Goal: Task Accomplishment & Management: Manage account settings

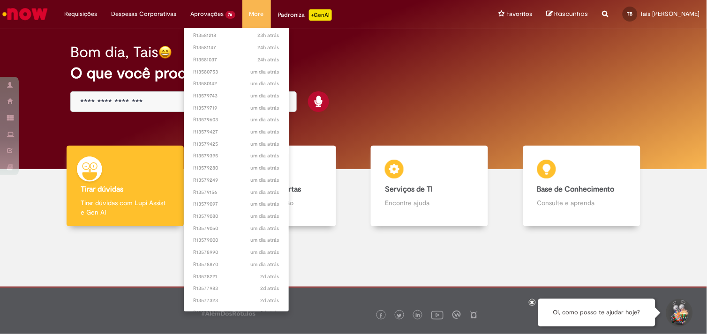
scroll to position [648, 0]
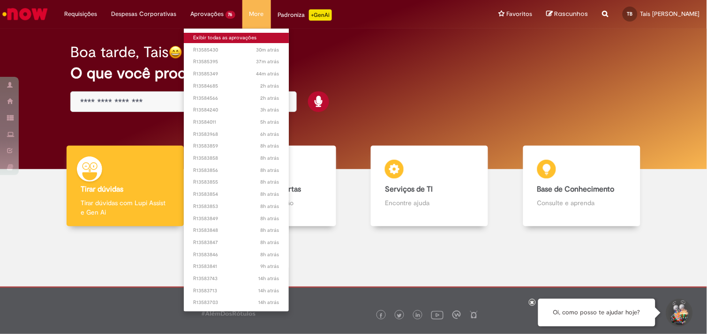
click at [215, 38] on link "Exibir todas as aprovações" at bounding box center [236, 38] width 105 height 10
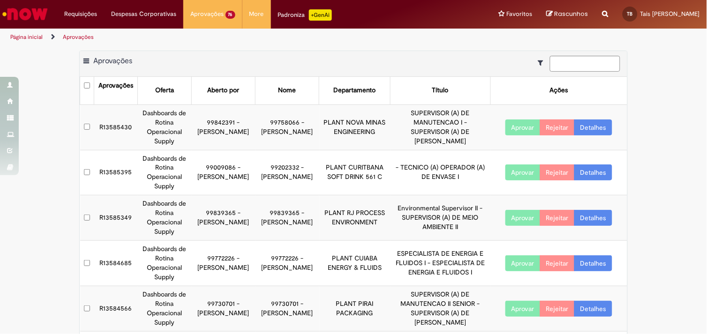
scroll to position [261, 0]
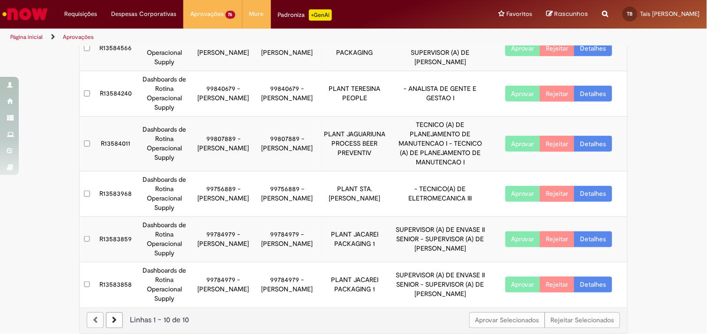
click at [117, 317] on link at bounding box center [114, 321] width 17 height 16
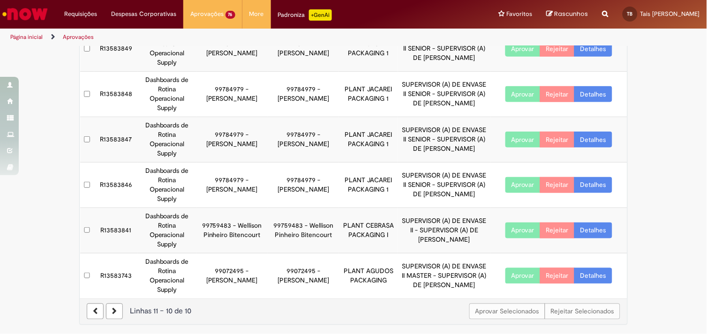
scroll to position [167, 0]
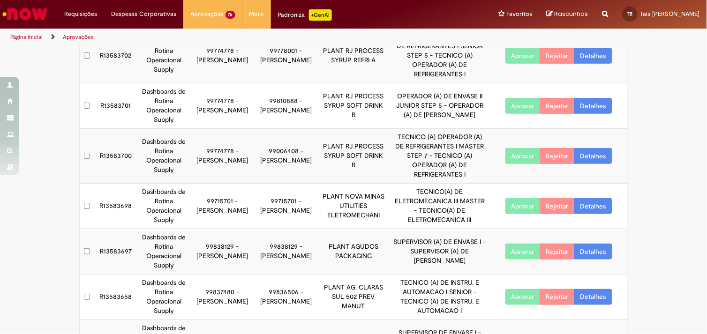
scroll to position [261, 0]
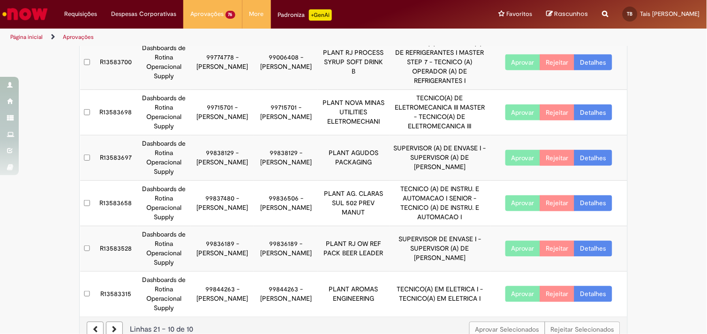
click at [113, 322] on link at bounding box center [114, 330] width 17 height 16
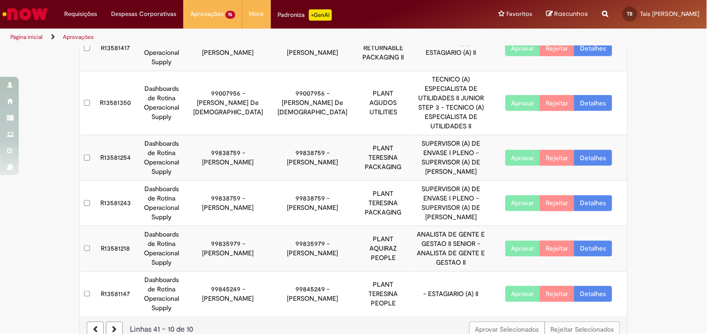
click at [113, 322] on link at bounding box center [114, 330] width 17 height 16
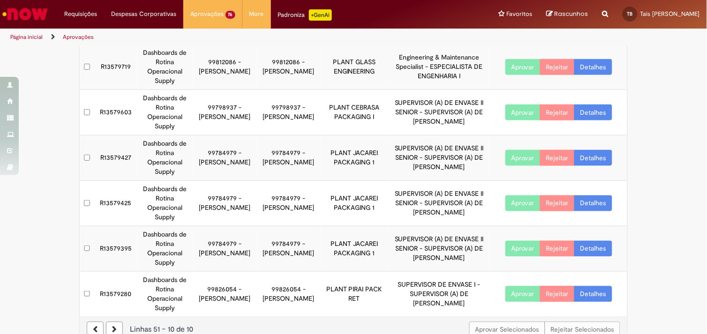
click at [118, 322] on link at bounding box center [114, 330] width 17 height 16
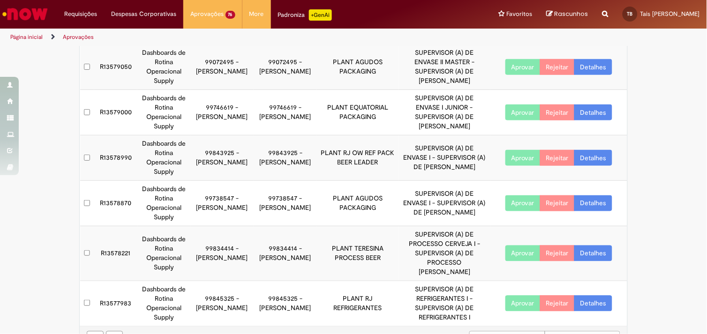
click at [114, 331] on link at bounding box center [114, 339] width 17 height 16
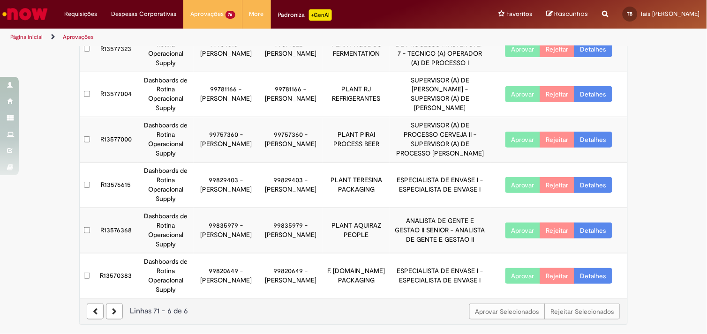
scroll to position [79, 0]
click at [112, 306] on link at bounding box center [114, 312] width 17 height 16
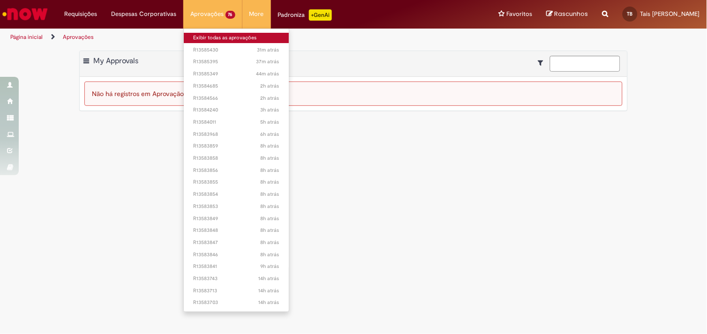
click at [203, 37] on link "Exibir todas as aprovações" at bounding box center [236, 38] width 105 height 10
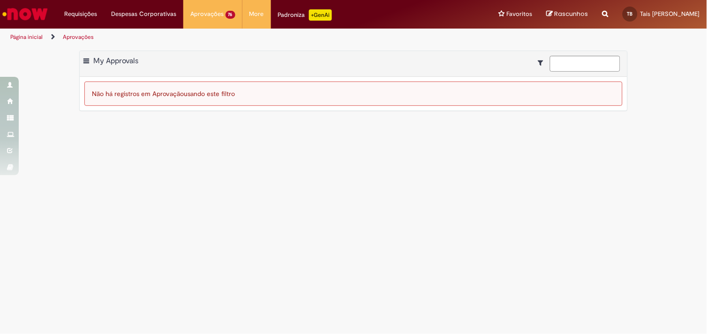
click at [48, 5] on img "Ir para a Homepage" at bounding box center [25, 14] width 48 height 19
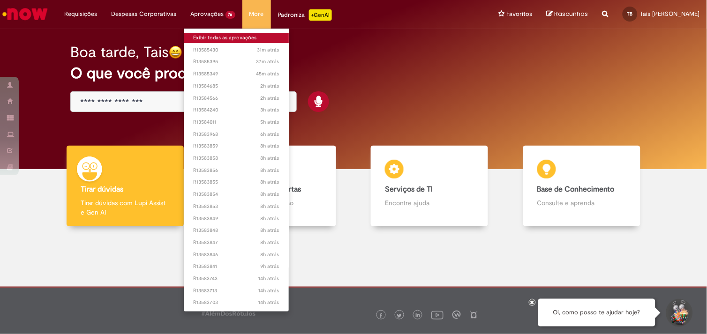
click at [213, 36] on link "Exibir todas as aprovações" at bounding box center [236, 38] width 105 height 10
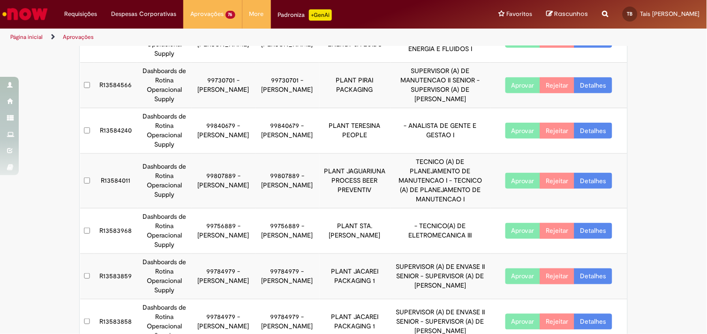
scroll to position [261, 0]
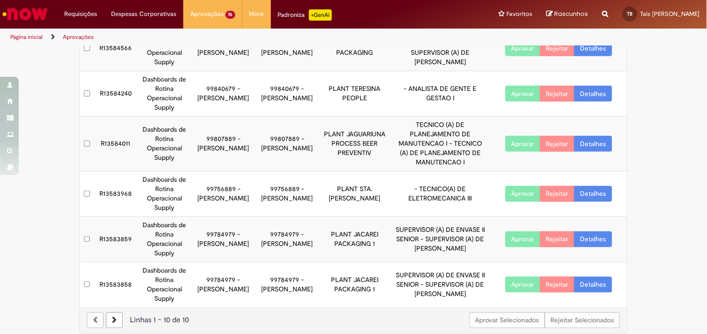
click at [110, 316] on link at bounding box center [114, 321] width 17 height 16
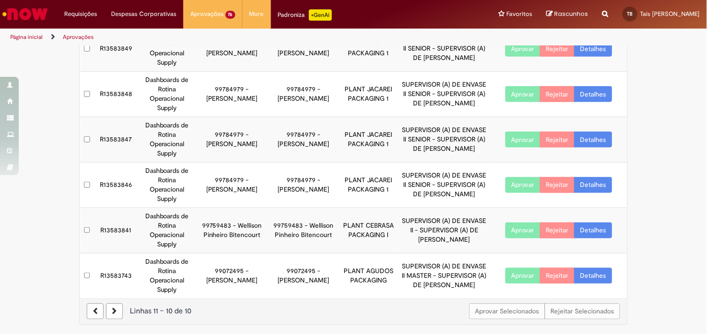
scroll to position [167, 0]
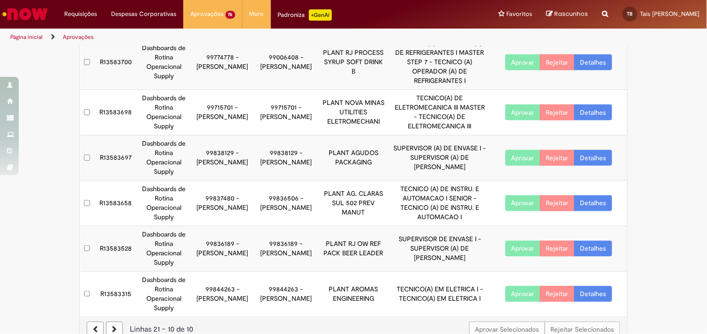
click at [110, 322] on link at bounding box center [114, 330] width 17 height 16
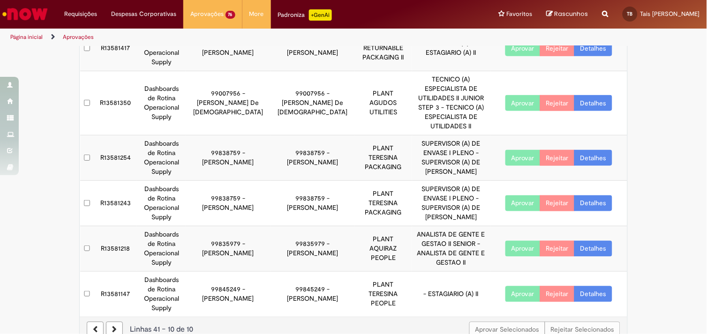
click at [110, 322] on link at bounding box center [114, 330] width 17 height 16
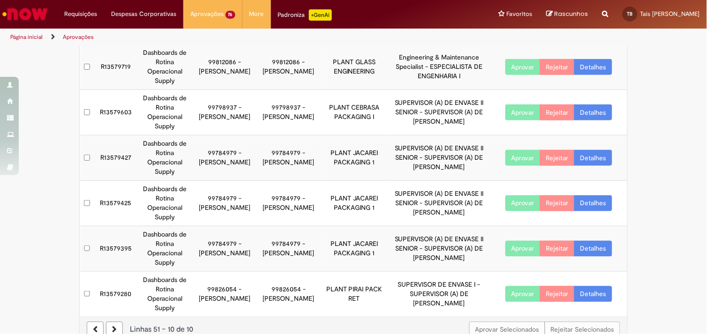
click at [110, 322] on link at bounding box center [114, 330] width 17 height 16
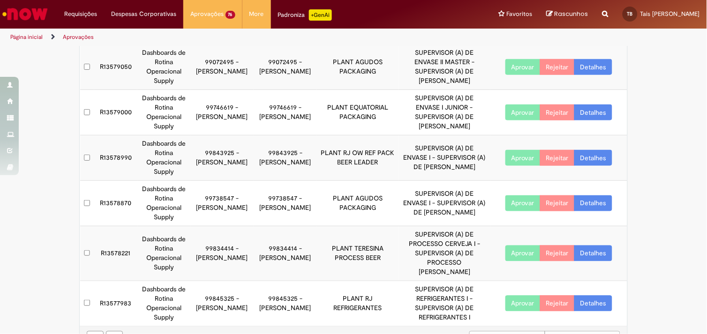
click at [110, 331] on link at bounding box center [114, 339] width 17 height 16
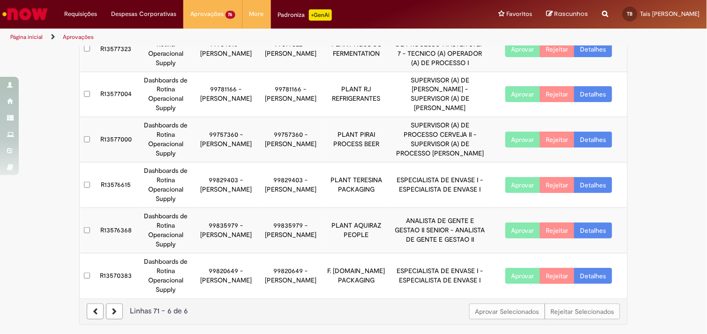
click at [590, 278] on link "Detalhes" at bounding box center [593, 276] width 38 height 16
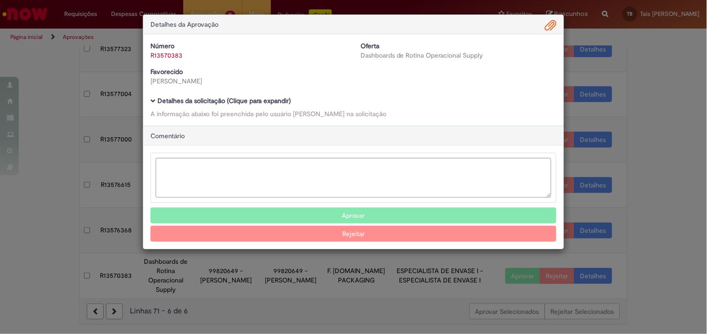
click at [191, 101] on b "Detalhes da solicitação (Clique para expandir)" at bounding box center [224, 101] width 133 height 8
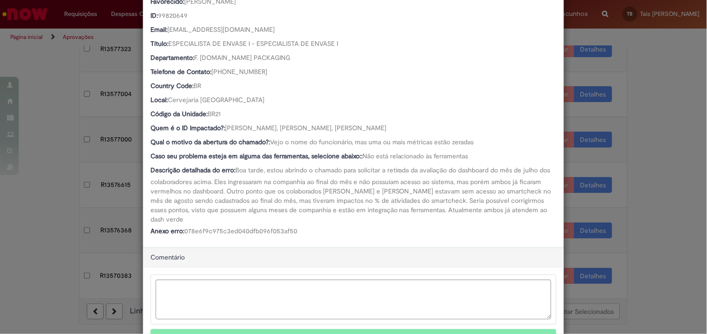
scroll to position [142, 0]
click at [655, 225] on div "Detalhes da Aprovação Número R13570383 Oferta Dashboards de Rotina Operacional …" at bounding box center [353, 167] width 707 height 334
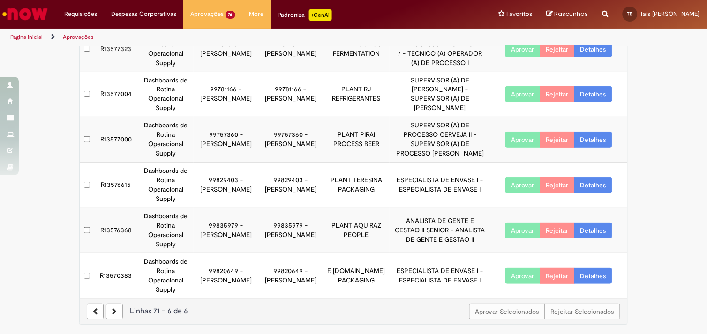
click at [602, 227] on link "Detalhes" at bounding box center [593, 231] width 38 height 16
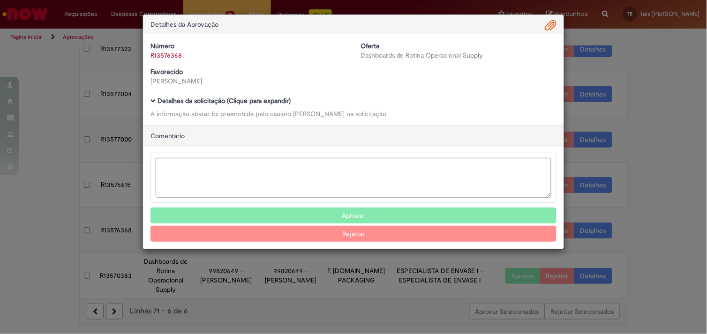
click at [251, 98] on b "Detalhes da solicitação (Clique para expandir)" at bounding box center [224, 101] width 133 height 8
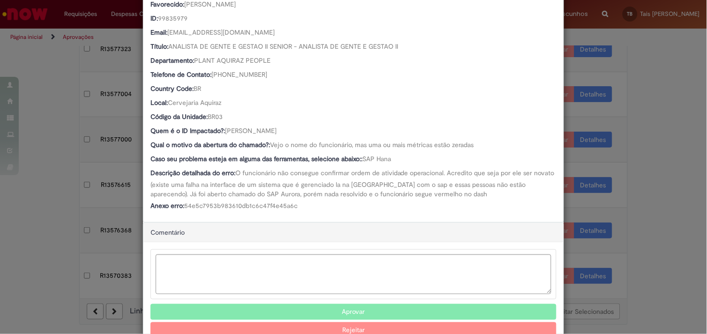
scroll to position [138, 0]
click at [629, 219] on div "Detalhes da Aprovação Número R13576368 Oferta Dashboards de Rotina Operacional …" at bounding box center [353, 167] width 707 height 334
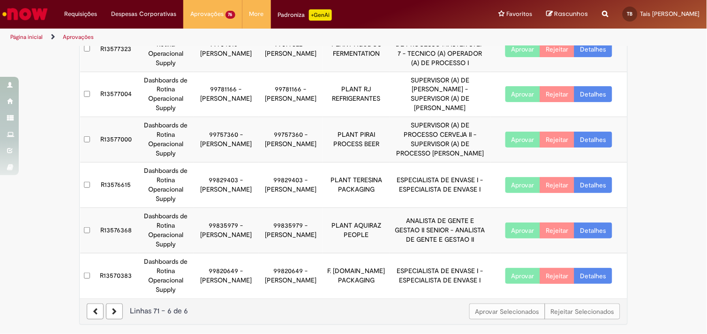
scroll to position [138, 0]
click at [596, 183] on link "Detalhes" at bounding box center [593, 185] width 38 height 16
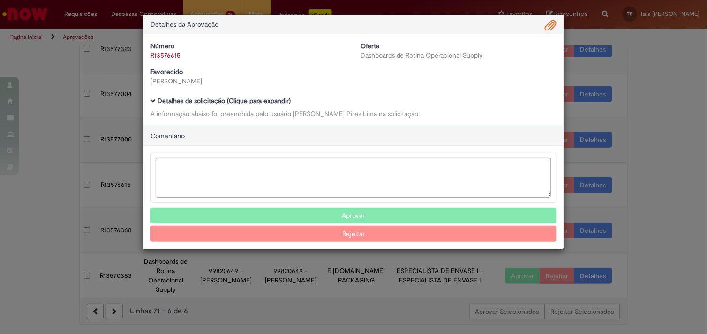
click at [371, 110] on div "A informação abaixo foi preenchida pelo usuário Brisa Ayeska Pires Lima na soli…" at bounding box center [353, 113] width 406 height 9
click at [264, 101] on b "Detalhes da solicitação (Clique para expandir)" at bounding box center [224, 101] width 133 height 8
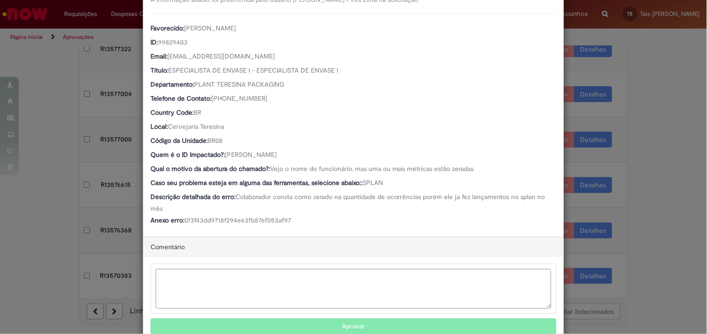
scroll to position [116, 0]
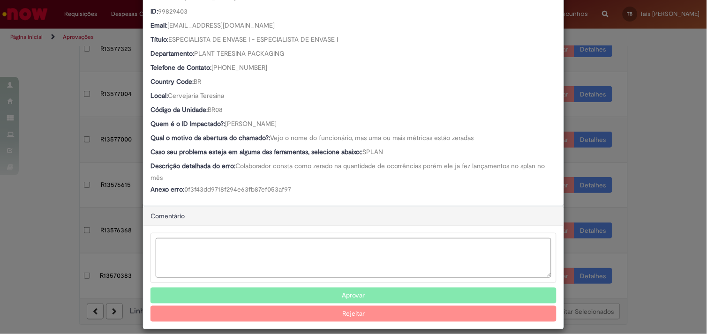
click at [339, 294] on button "Aprovar" at bounding box center [353, 296] width 406 height 16
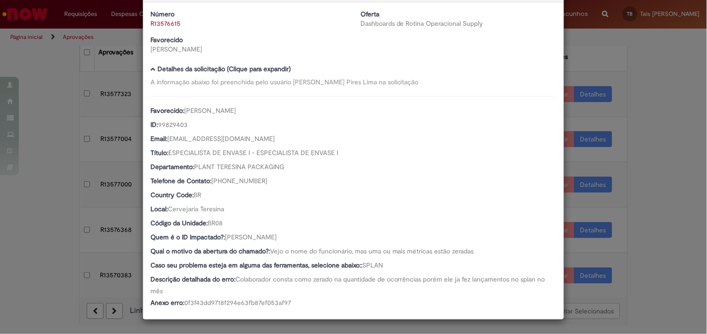
scroll to position [34, 0]
click at [646, 251] on div "Detalhes da Aprovação Número R13576615 Oferta Dashboards de Rotina Operacional …" at bounding box center [353, 167] width 707 height 334
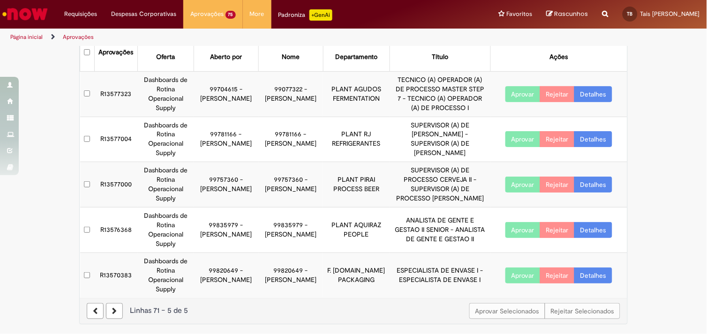
click at [597, 188] on link "Detalhes" at bounding box center [593, 185] width 38 height 16
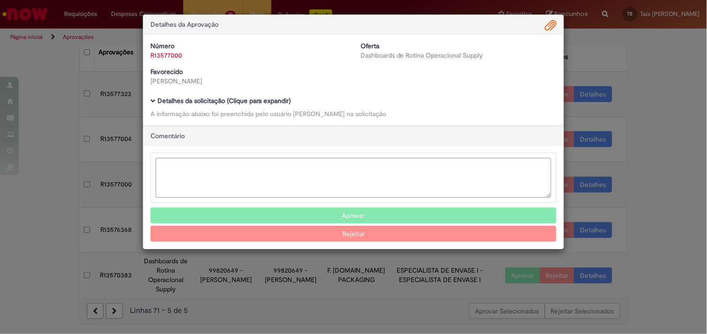
click at [286, 100] on b "Detalhes da solicitação (Clique para expandir)" at bounding box center [224, 101] width 133 height 8
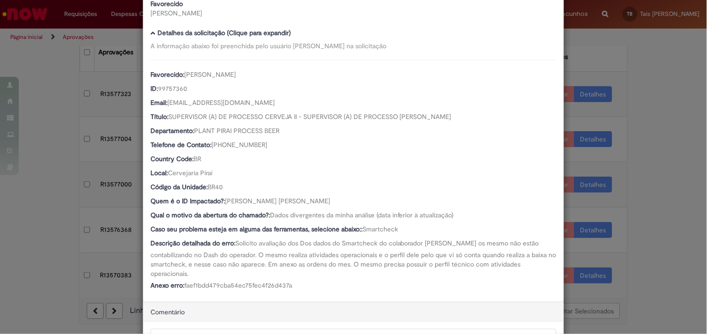
scroll to position [68, 0]
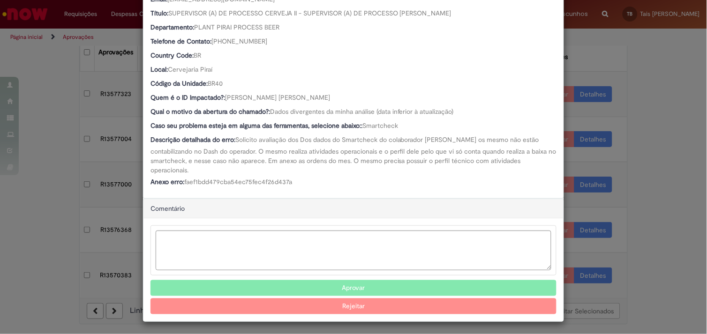
click at [329, 284] on button "Aprovar" at bounding box center [353, 288] width 406 height 16
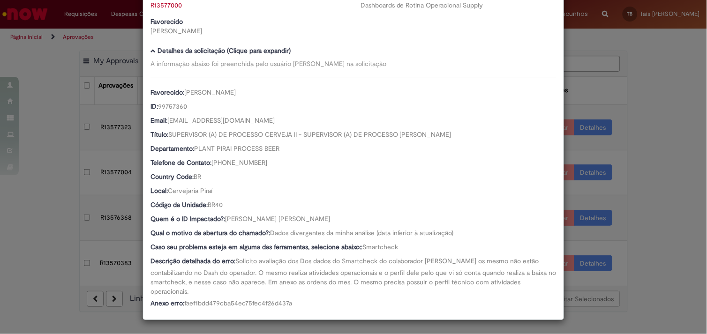
scroll to position [0, 0]
click at [644, 233] on div "Detalhes da Aprovação Número R13577000 Oferta Dashboards de Rotina Operacional …" at bounding box center [353, 167] width 707 height 334
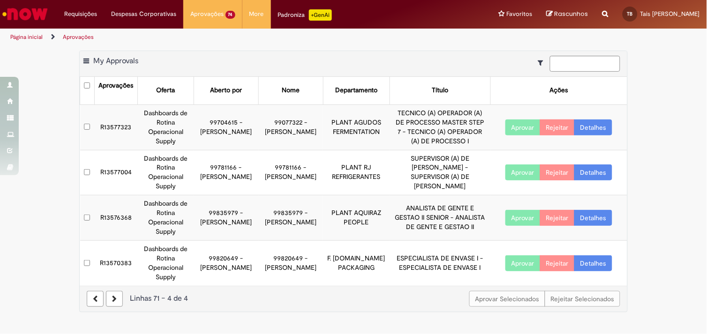
click at [596, 178] on link "Detalhes" at bounding box center [593, 173] width 38 height 16
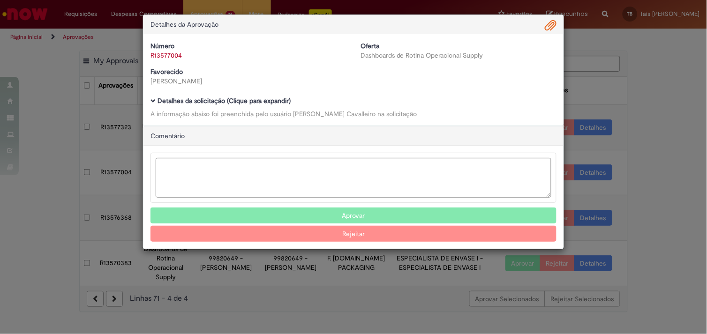
click at [271, 92] on div "Número R13577004 Oferta Dashboards de Rotina Operacional Supply Favorecido Rena…" at bounding box center [353, 67] width 420 height 52
click at [273, 97] on b "Detalhes da solicitação (Clique para expandir)" at bounding box center [224, 101] width 133 height 8
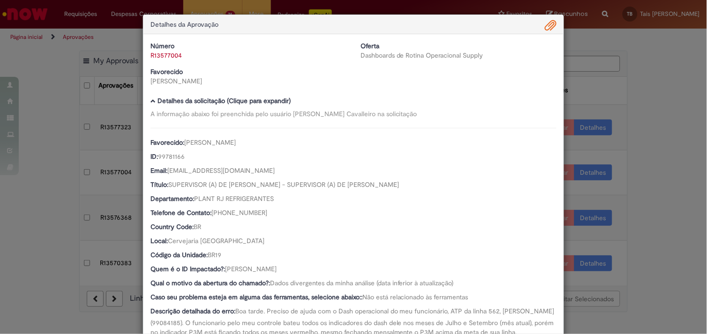
scroll to position [80, 0]
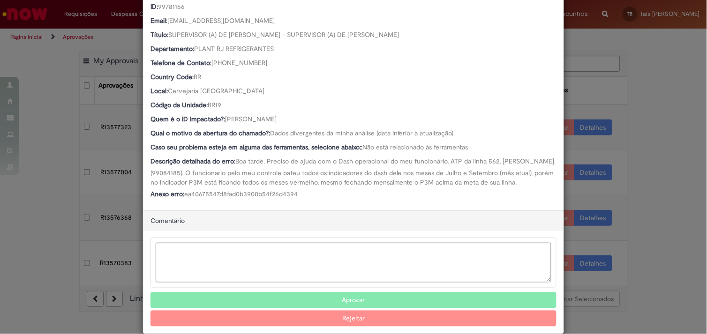
click at [338, 300] on button "Aprovar" at bounding box center [353, 301] width 406 height 16
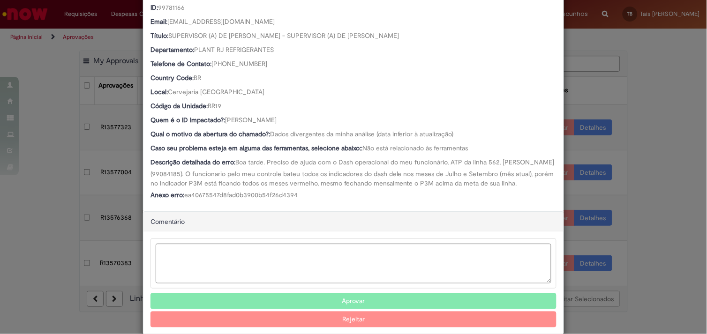
scroll to position [41, 0]
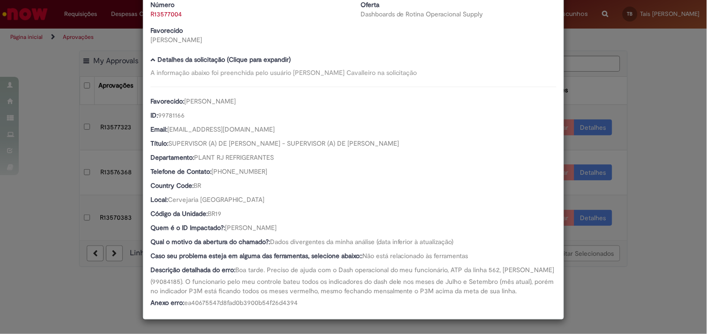
click at [63, 96] on div "Detalhes da Aprovação Número R13577004 Oferta Dashboards de Rotina Operacional …" at bounding box center [353, 167] width 707 height 334
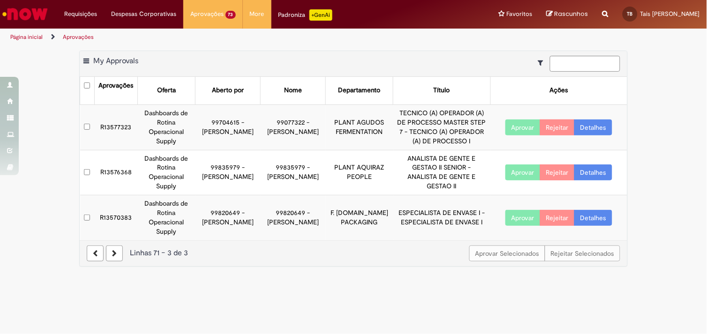
click at [591, 124] on link "Detalhes" at bounding box center [593, 128] width 38 height 16
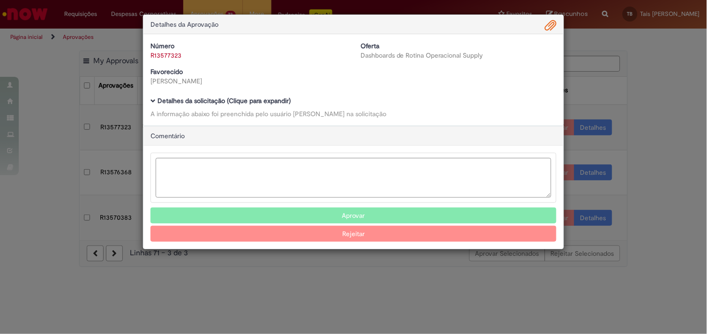
click at [268, 99] on b "Detalhes da solicitação (Clique para expandir)" at bounding box center [224, 101] width 133 height 8
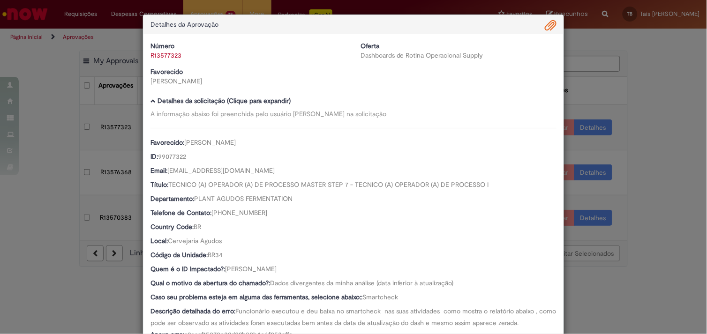
scroll to position [157, 0]
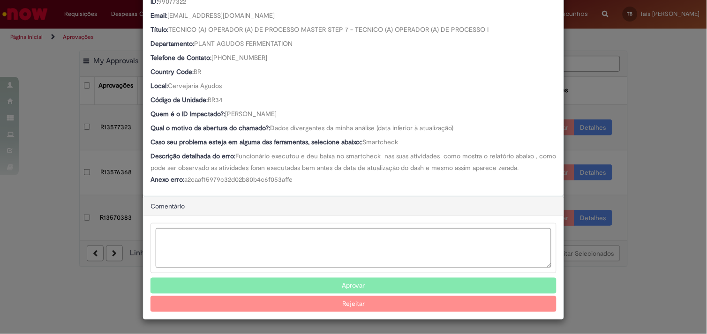
click at [358, 289] on button "Aprovar" at bounding box center [353, 286] width 406 height 16
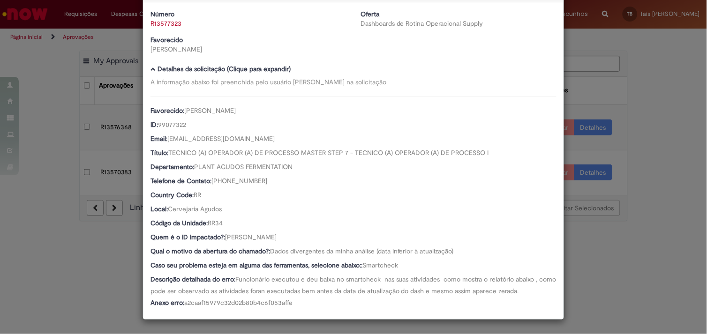
scroll to position [32, 0]
click at [610, 236] on div "Detalhes da Aprovação Número R13577323 Oferta Dashboards de Rotina Operacional …" at bounding box center [353, 167] width 707 height 334
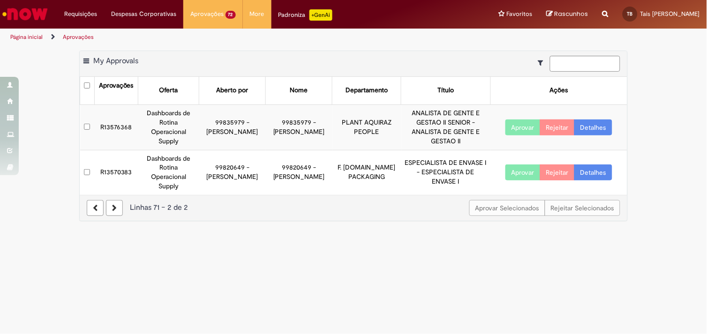
click at [97, 200] on link at bounding box center [95, 208] width 17 height 16
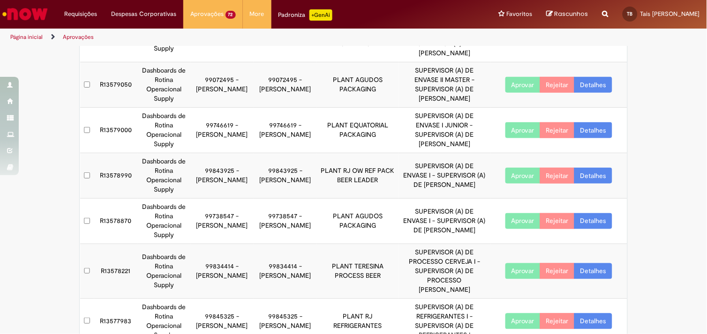
scroll to position [261, 0]
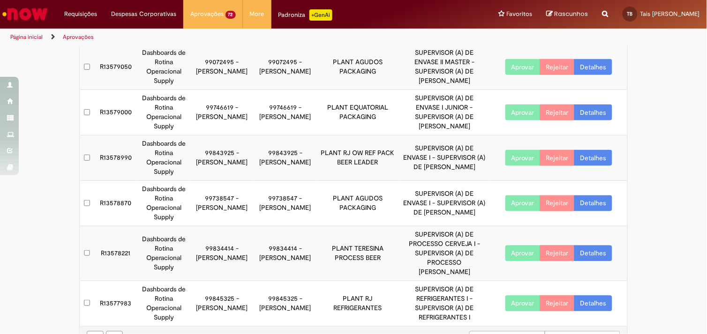
click at [584, 296] on link "Detalhes" at bounding box center [593, 304] width 38 height 16
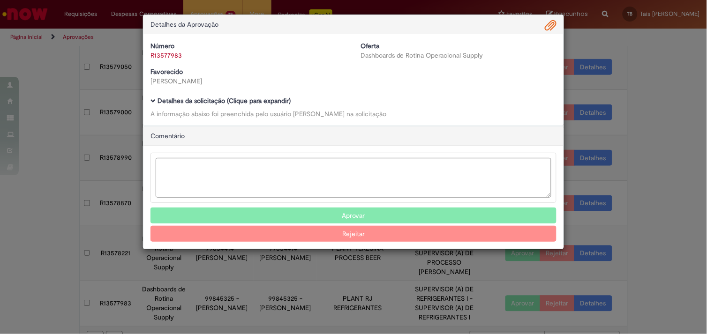
click at [278, 99] on b "Detalhes da solicitação (Clique para expandir)" at bounding box center [224, 101] width 133 height 8
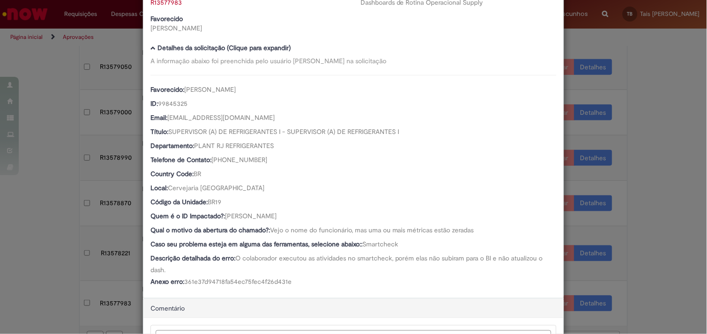
scroll to position [53, 0]
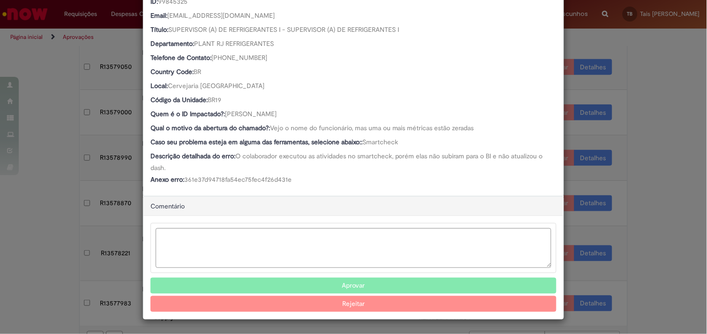
click at [326, 281] on button "Aprovar" at bounding box center [353, 286] width 406 height 16
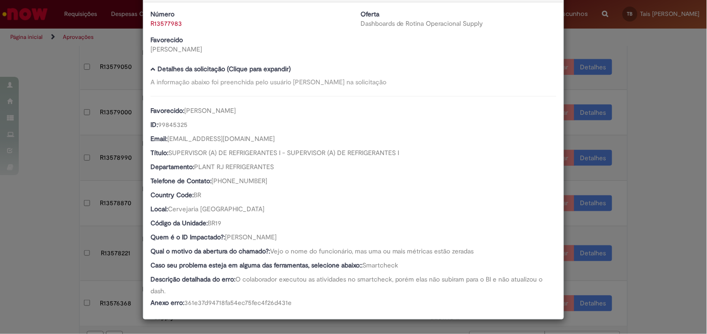
scroll to position [32, 0]
click at [631, 243] on div "Detalhes da Aprovação Número R13577983 Oferta Dashboards de Rotina Operacional …" at bounding box center [353, 167] width 707 height 334
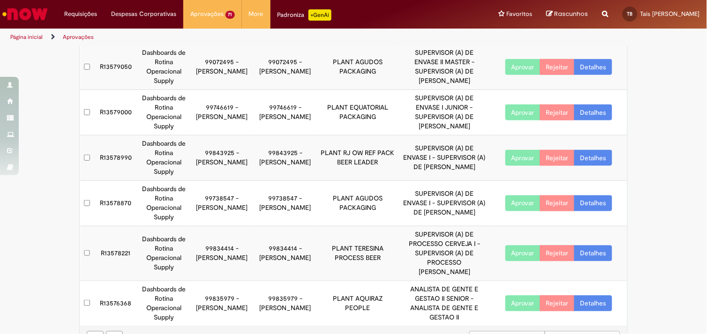
click at [605, 296] on link "Detalhes" at bounding box center [593, 304] width 38 height 16
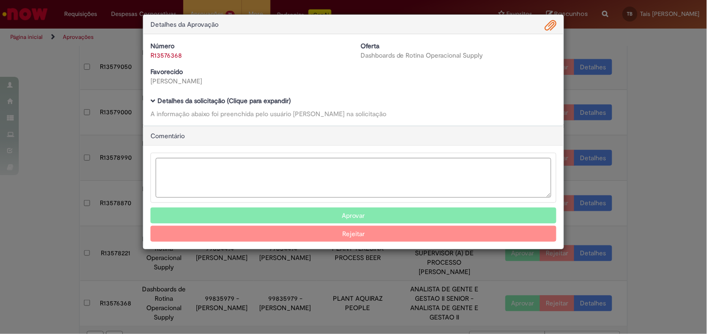
click at [265, 99] on b "Detalhes da solicitação (Clique para expandir)" at bounding box center [224, 101] width 133 height 8
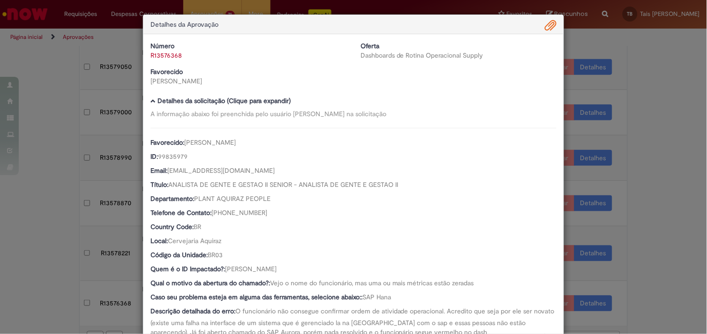
scroll to position [166, 0]
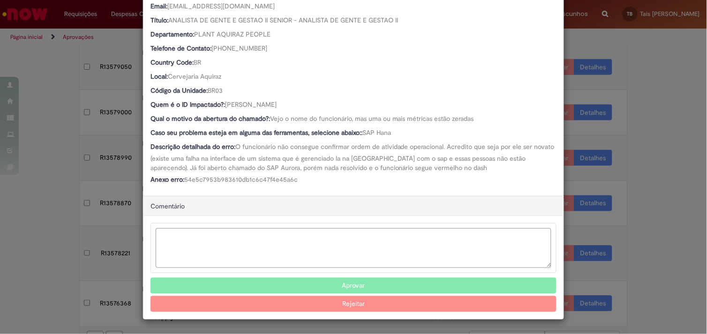
click at [638, 197] on div "Detalhes da Aprovação Número R13576368 Oferta Dashboards de Rotina Operacional …" at bounding box center [353, 167] width 707 height 334
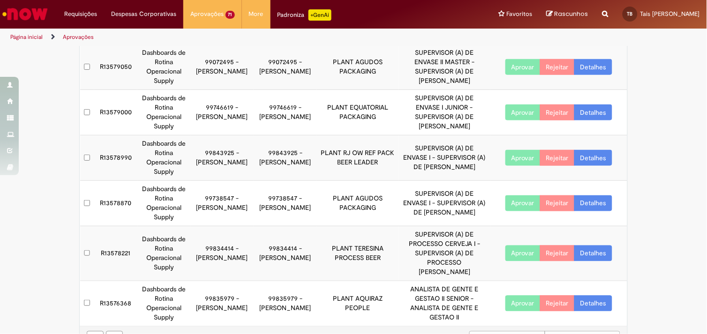
click at [110, 331] on link at bounding box center [114, 339] width 17 height 16
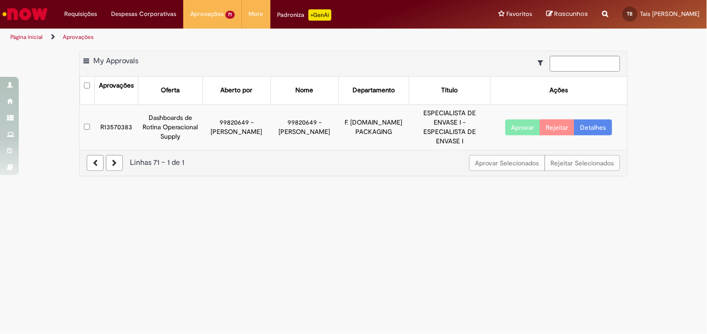
click at [588, 120] on link "Detalhes" at bounding box center [593, 128] width 38 height 16
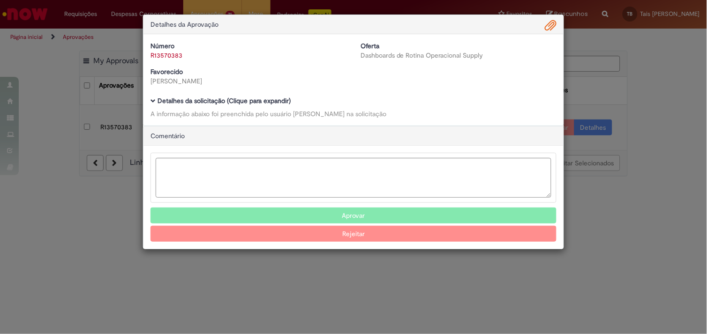
click at [249, 106] on div "Detalhes da solicitação (Clique para expandir) A informação abaixo foi preenchi…" at bounding box center [353, 108] width 406 height 21
click at [251, 102] on b "Detalhes da solicitação (Clique para expandir)" at bounding box center [224, 101] width 133 height 8
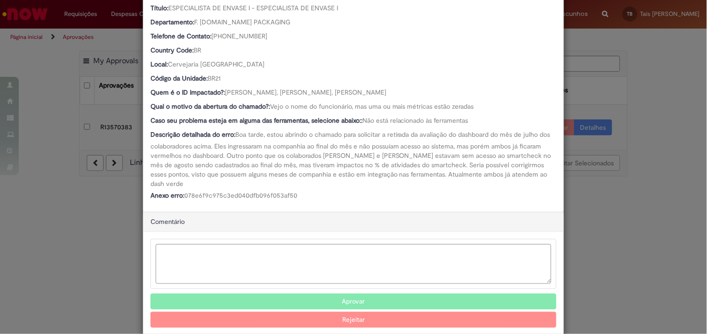
scroll to position [182, 0]
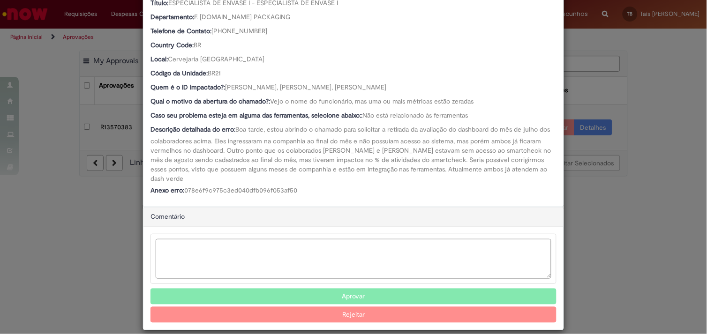
click at [233, 241] on textarea "Ambev Approval Modal" at bounding box center [354, 259] width 396 height 40
paste textarea "**********"
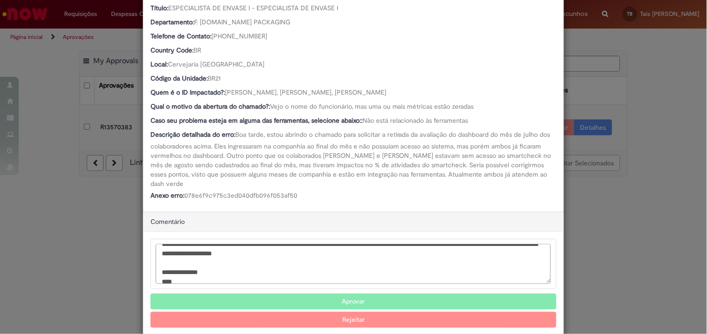
scroll to position [60, 0]
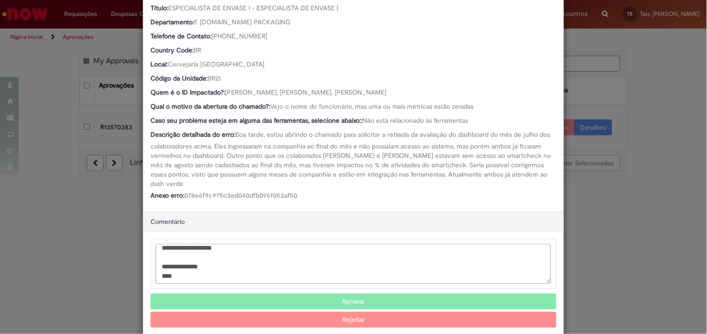
type textarea "**********"
click at [348, 313] on button "Rejeitar" at bounding box center [353, 320] width 406 height 16
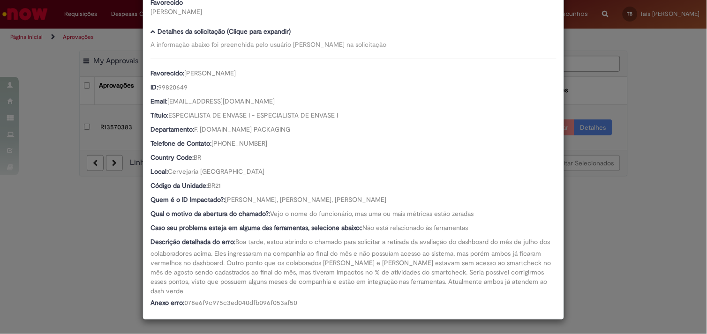
scroll to position [94, 0]
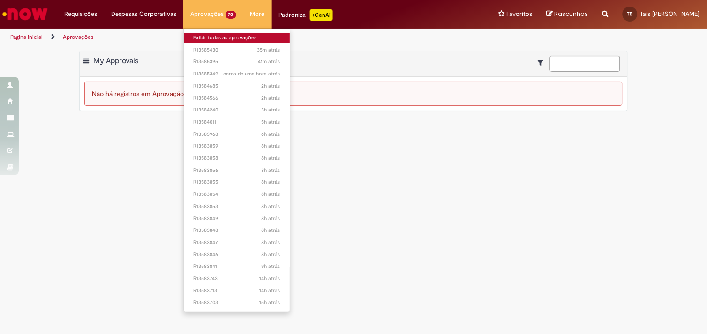
click at [194, 39] on link "Exibir todas as aprovações" at bounding box center [237, 38] width 106 height 10
click at [214, 38] on link "Exibir todas as aprovações" at bounding box center [237, 38] width 106 height 10
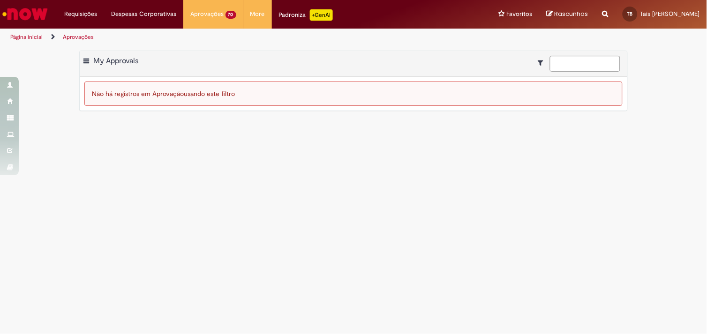
click at [35, 20] on img "Ir para a Homepage" at bounding box center [25, 14] width 48 height 19
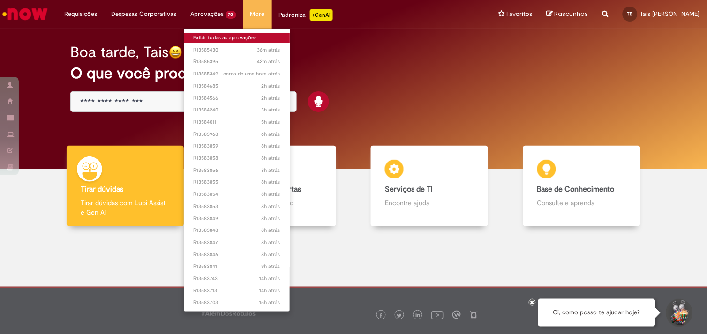
click at [224, 40] on link "Exibir todas as aprovações" at bounding box center [237, 38] width 106 height 10
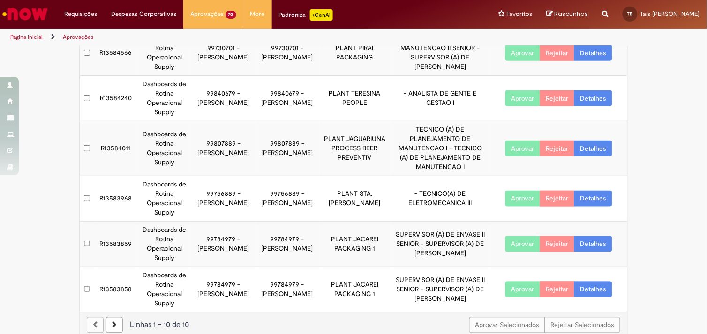
scroll to position [261, 0]
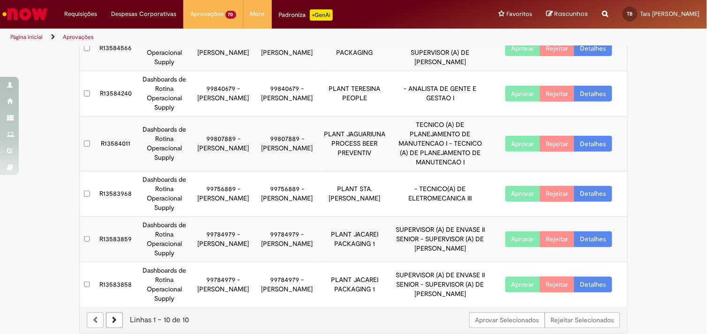
click at [111, 315] on link at bounding box center [114, 321] width 17 height 16
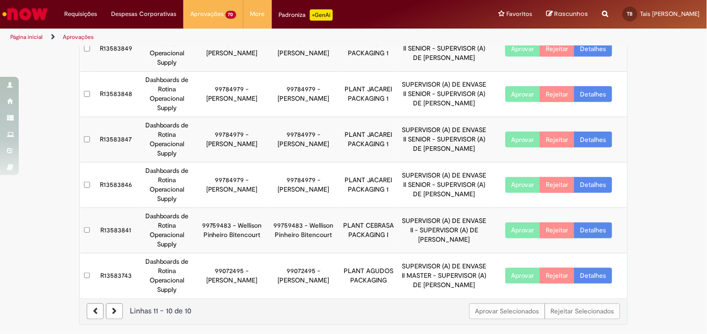
scroll to position [167, 0]
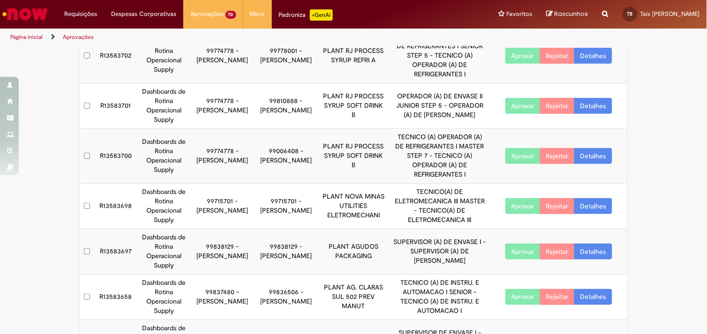
scroll to position [261, 0]
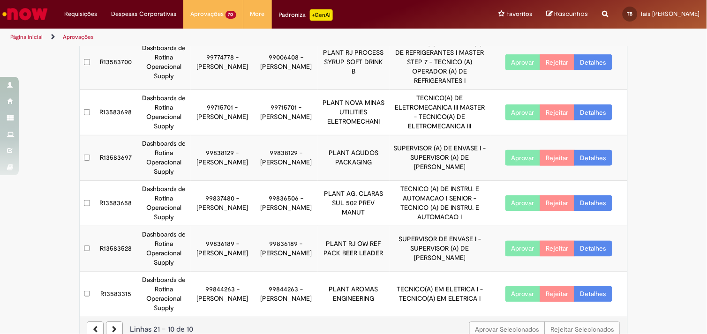
click at [113, 327] on icon at bounding box center [114, 330] width 5 height 7
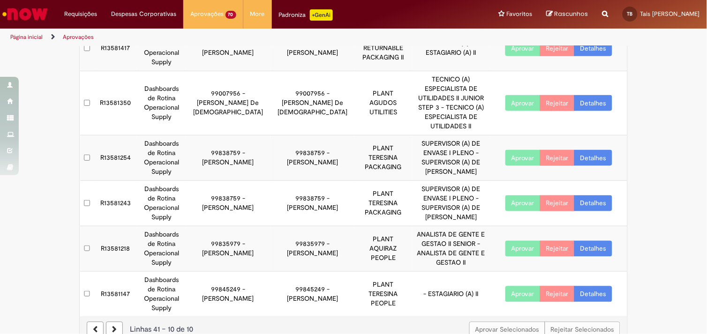
click at [113, 322] on link at bounding box center [114, 330] width 17 height 16
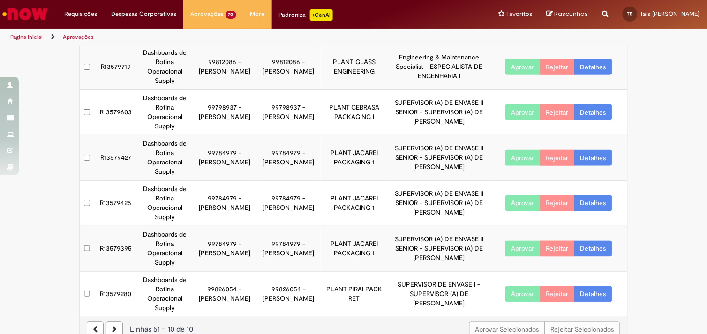
click at [114, 322] on link at bounding box center [114, 330] width 17 height 16
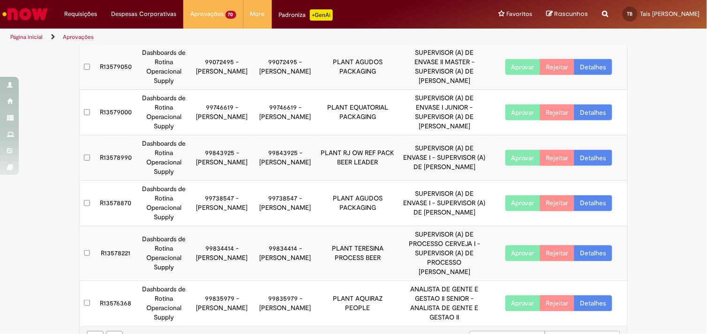
click at [574, 296] on link "Detalhes" at bounding box center [593, 304] width 38 height 16
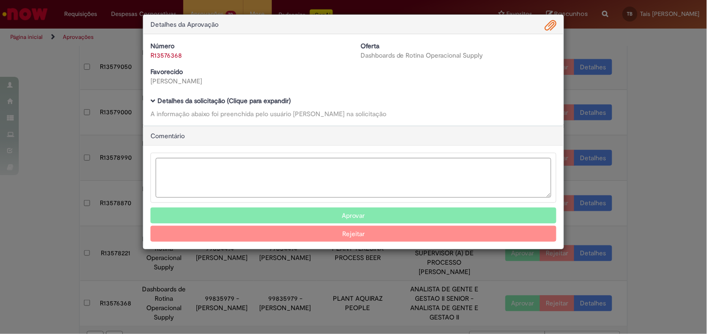
click at [236, 89] on div "Número R13576368 Oferta Dashboards de Rotina Operacional Supply Favorecido Caro…" at bounding box center [353, 67] width 420 height 52
click at [236, 92] on div "Número R13576368 Oferta Dashboards de Rotina Operacional Supply Favorecido Caro…" at bounding box center [353, 67] width 420 height 52
click at [240, 102] on b "Detalhes da solicitação (Clique para expandir)" at bounding box center [224, 101] width 133 height 8
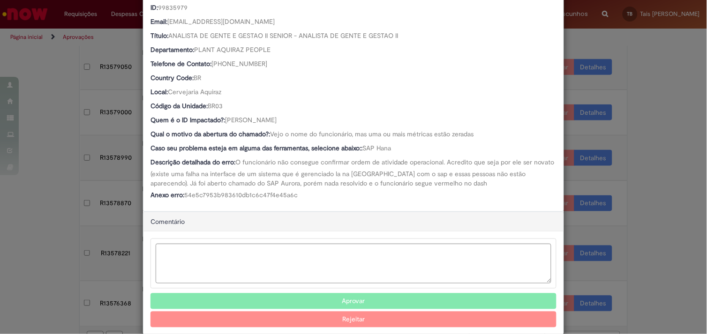
scroll to position [150, 0]
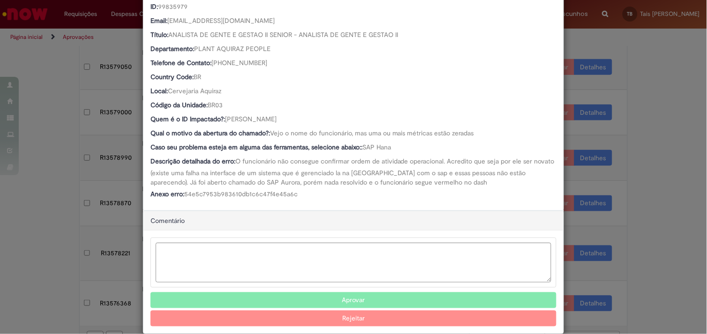
click at [658, 230] on div "Detalhes da Aprovação Número R13576368 Oferta Dashboards de Rotina Operacional …" at bounding box center [353, 167] width 707 height 334
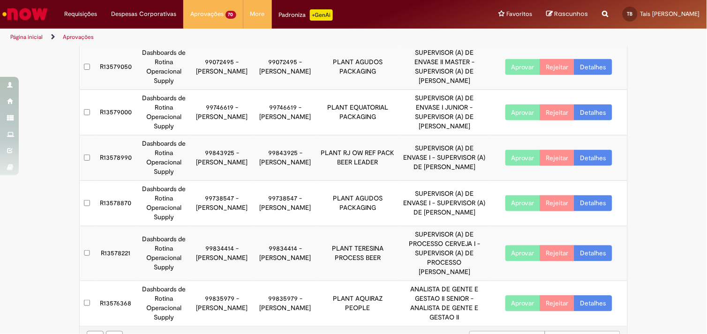
click at [574, 246] on link "Detalhes" at bounding box center [593, 254] width 38 height 16
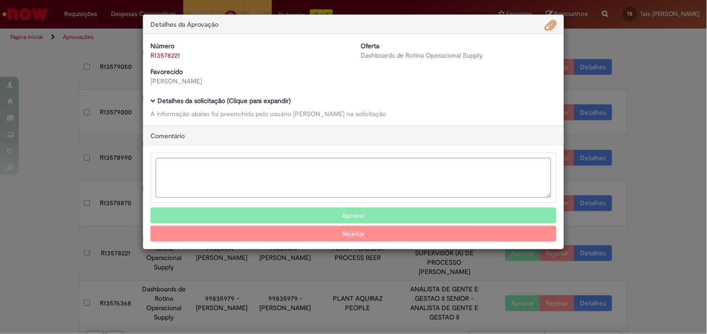
click at [278, 102] on b "Detalhes da solicitação (Clique para expandir)" at bounding box center [224, 101] width 133 height 8
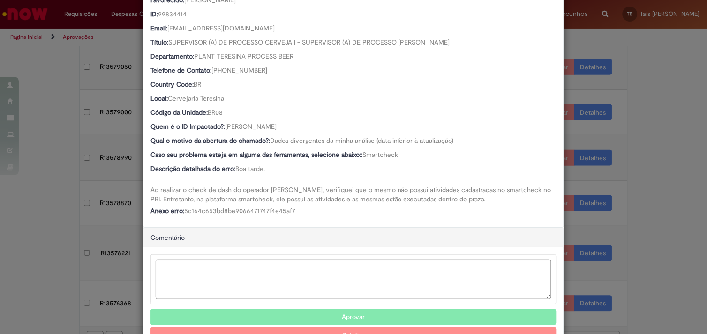
scroll to position [142, 0]
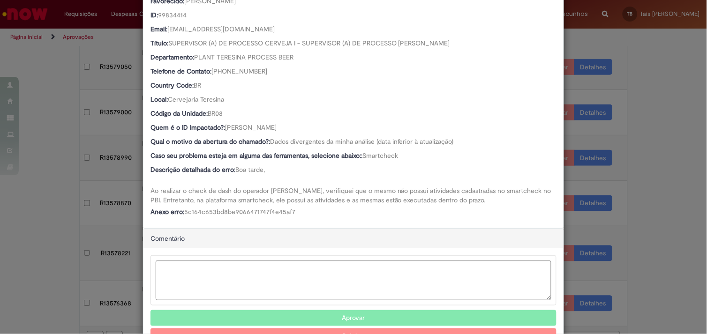
click at [309, 318] on button "Aprovar" at bounding box center [353, 318] width 406 height 16
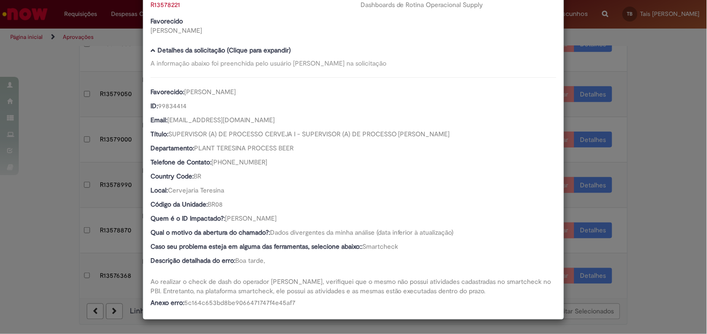
scroll to position [216, 0]
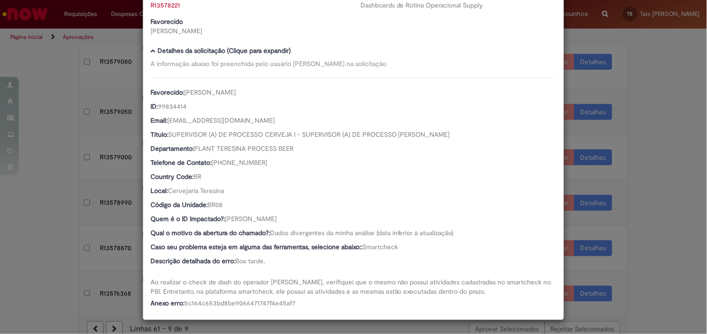
click at [653, 227] on div "Detalhes da Aprovação Número R13578221 Oferta Dashboards de Rotina Operacional …" at bounding box center [353, 167] width 707 height 334
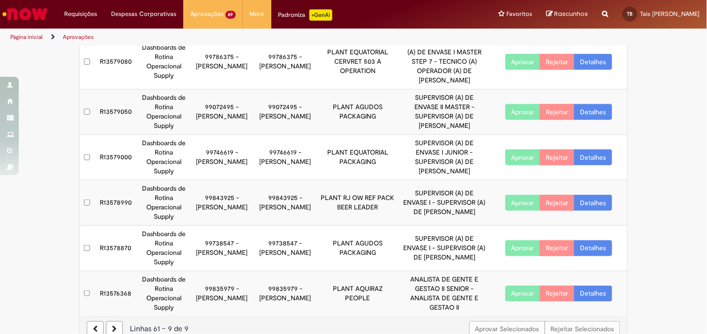
click at [595, 240] on link "Detalhes" at bounding box center [593, 248] width 38 height 16
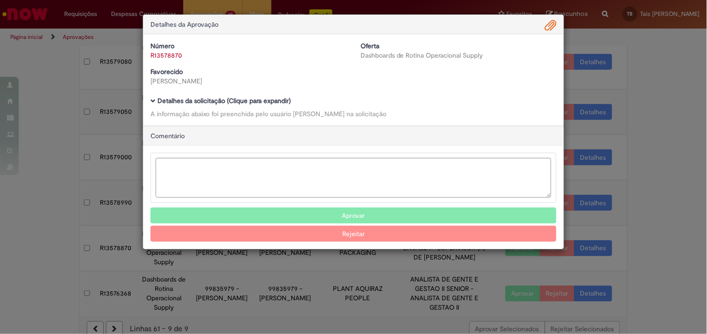
click at [272, 99] on b "Detalhes da solicitação (Clique para expandir)" at bounding box center [224, 101] width 133 height 8
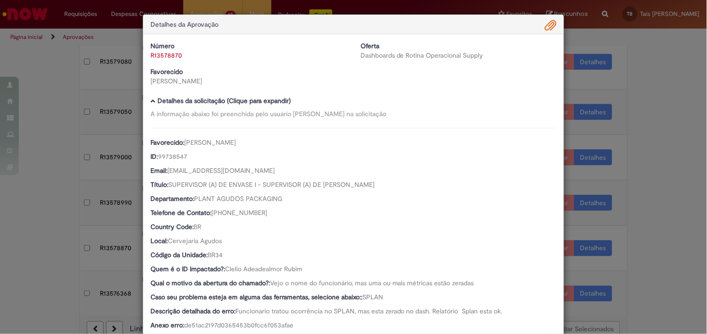
scroll to position [147, 0]
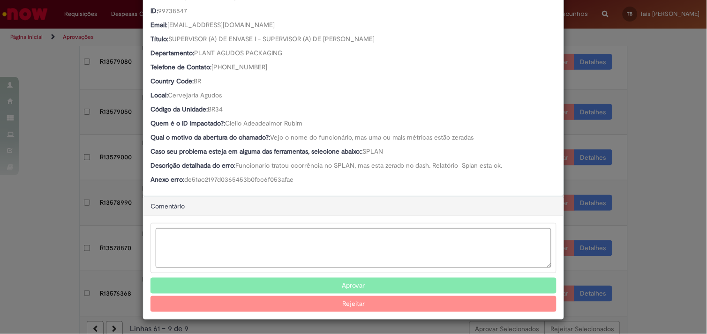
click at [324, 287] on button "Aprovar" at bounding box center [353, 286] width 406 height 16
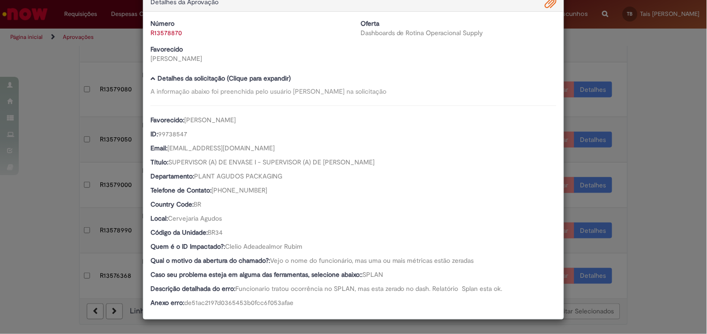
scroll to position [170, 0]
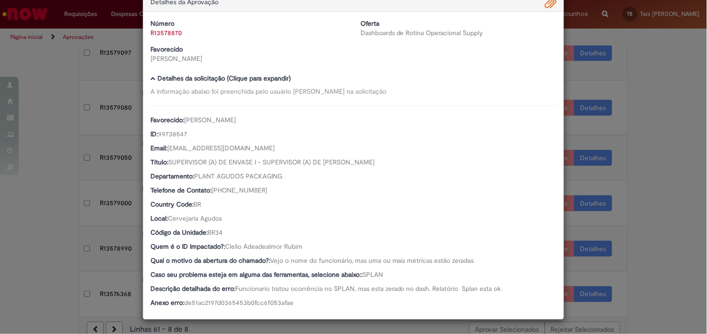
click at [55, 142] on div "Detalhes da Aprovação Número R13578870 Oferta Dashboards de Rotina Operacional …" at bounding box center [353, 167] width 707 height 334
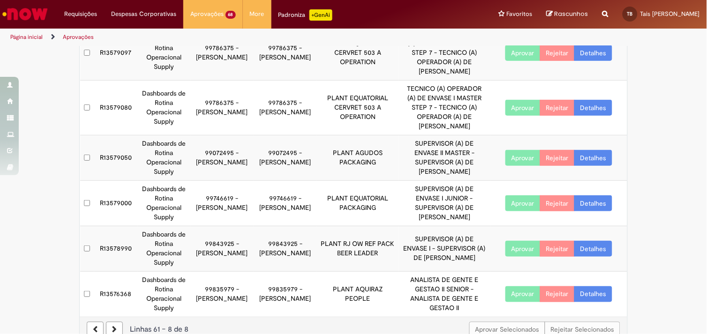
click at [578, 241] on link "Detalhes" at bounding box center [593, 249] width 38 height 16
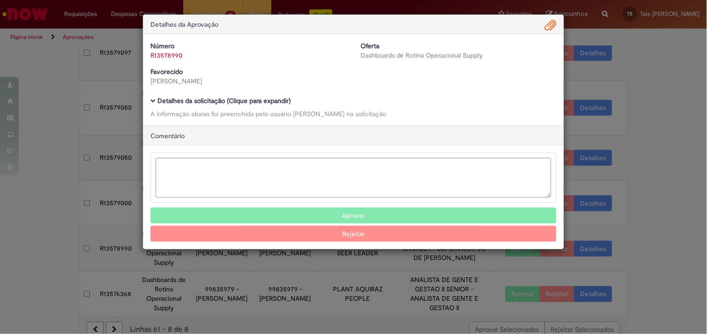
click at [218, 95] on div "Número R13578990 Oferta Dashboards de Rotina Operacional Supply Favorecido Leon…" at bounding box center [353, 79] width 420 height 91
click at [218, 98] on b "Detalhes da solicitação (Clique para expandir)" at bounding box center [224, 101] width 133 height 8
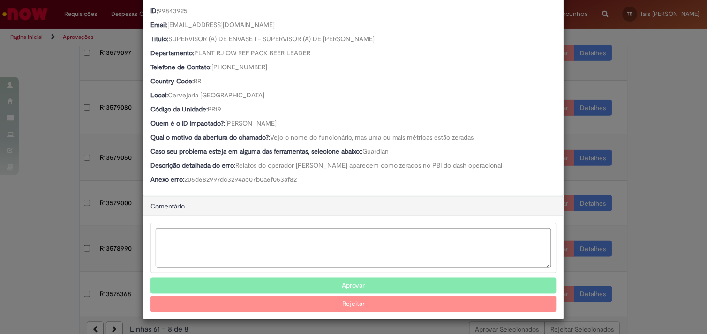
scroll to position [146, 0]
click at [331, 282] on button "Aprovar" at bounding box center [353, 286] width 406 height 16
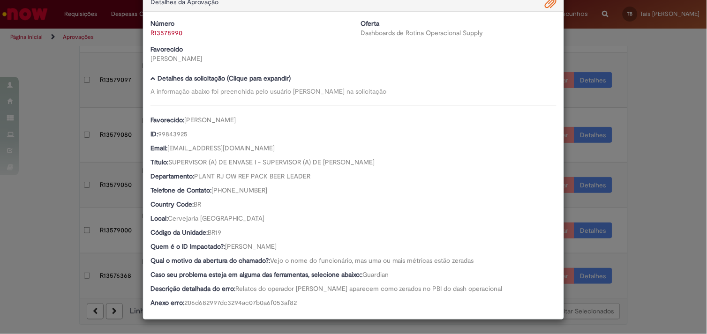
scroll to position [124, 0]
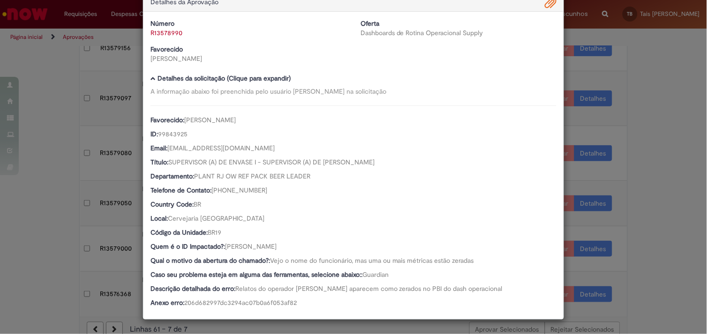
click at [55, 145] on div "Detalhes da Aprovação Número R13578990 Oferta Dashboards de Rotina Operacional …" at bounding box center [353, 167] width 707 height 334
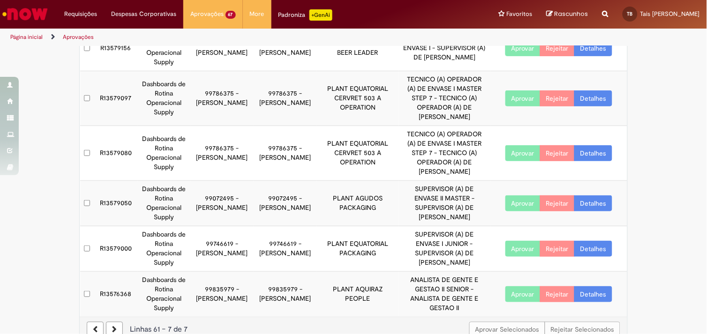
click at [589, 241] on link "Detalhes" at bounding box center [593, 249] width 38 height 16
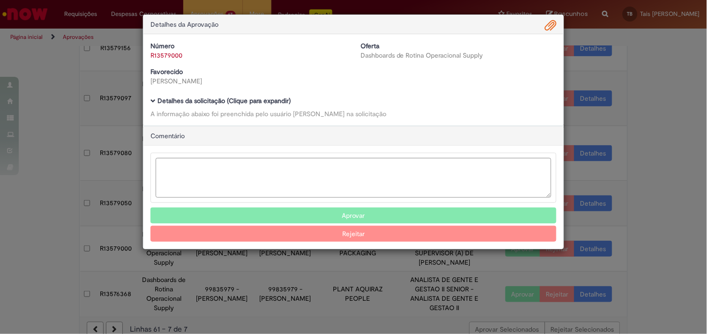
click at [272, 101] on b "Detalhes da solicitação (Clique para expandir)" at bounding box center [224, 101] width 133 height 8
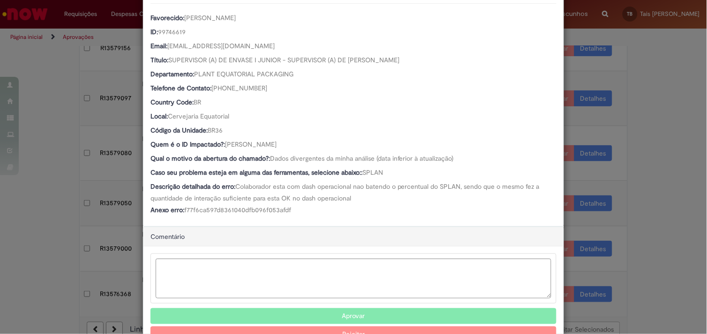
scroll to position [129, 0]
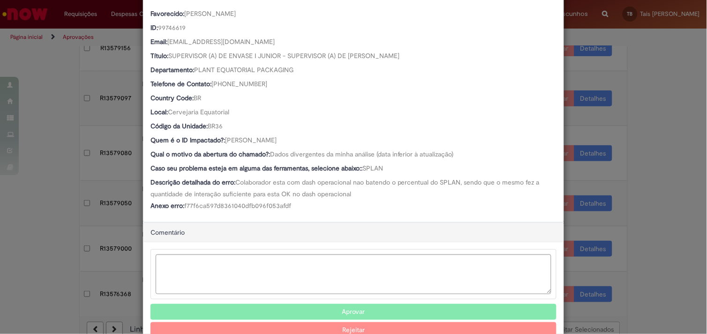
click at [346, 311] on button "Aprovar" at bounding box center [353, 312] width 406 height 16
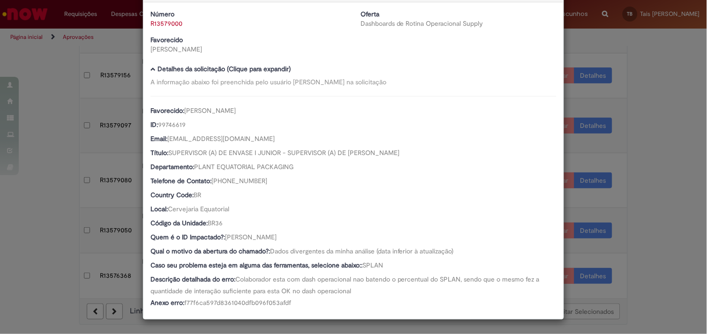
scroll to position [79, 0]
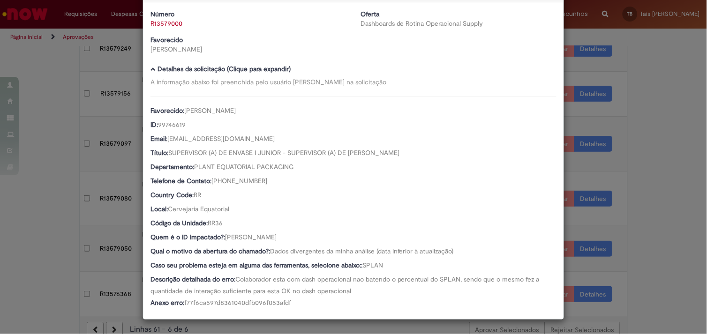
click at [71, 119] on div "Detalhes da Aprovação Número R13579000 Oferta Dashboards de Rotina Operacional …" at bounding box center [353, 167] width 707 height 334
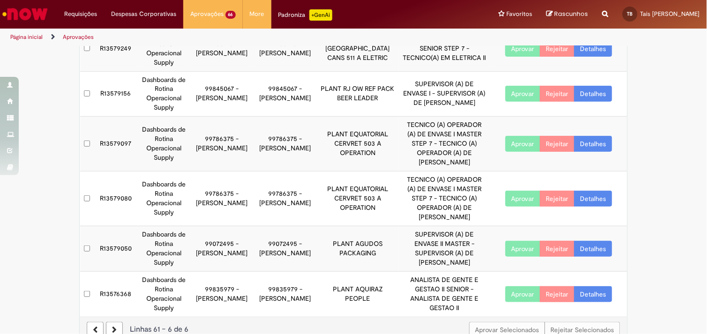
click at [589, 241] on link "Detalhes" at bounding box center [593, 249] width 38 height 16
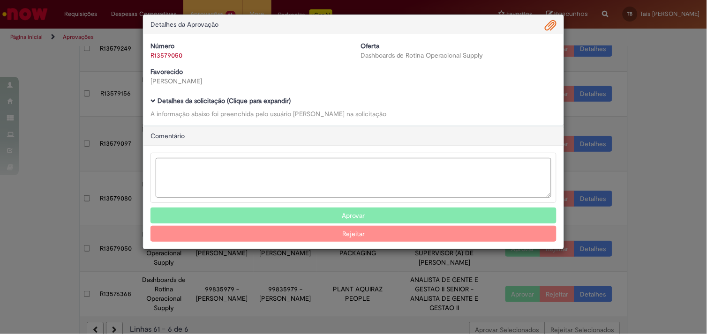
click at [218, 104] on b "Detalhes da solicitação (Clique para expandir)" at bounding box center [224, 101] width 133 height 8
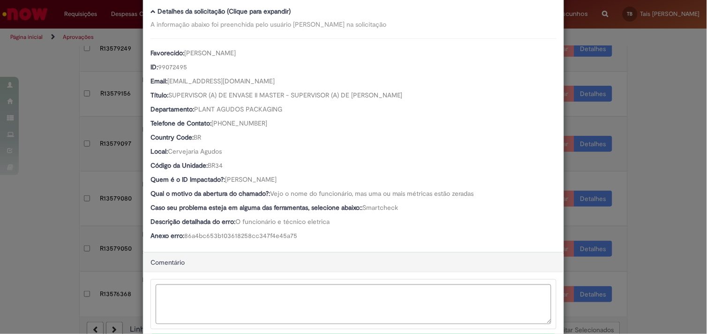
scroll to position [147, 0]
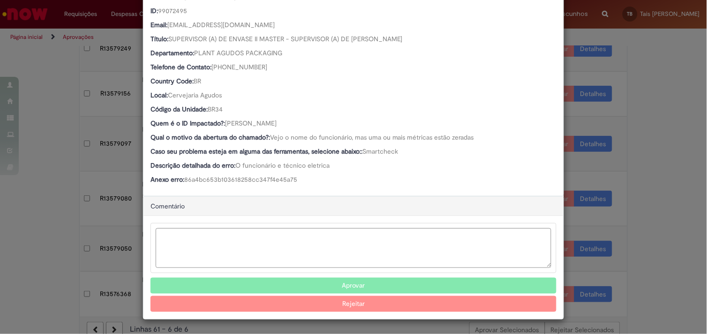
click at [305, 284] on button "Aprovar" at bounding box center [353, 286] width 406 height 16
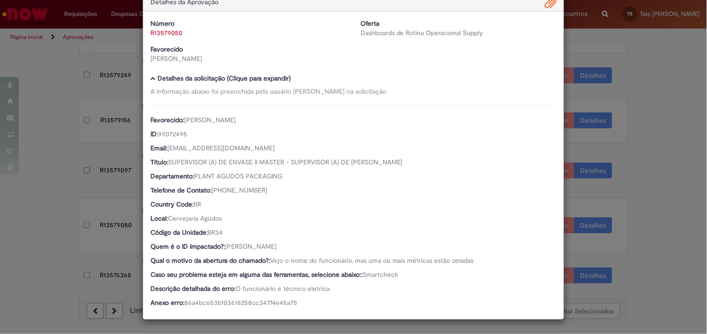
scroll to position [34, 0]
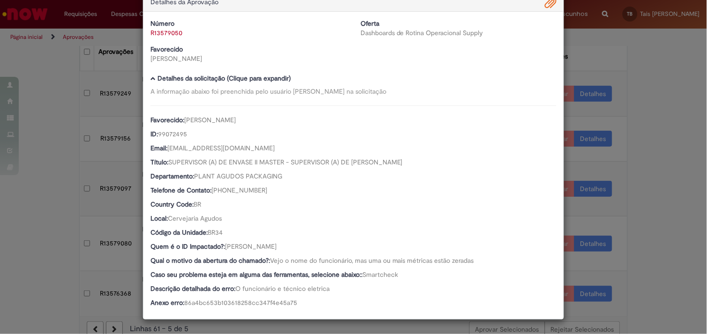
click at [53, 195] on div "Detalhes da Aprovação Número R13579050 Oferta Dashboards de Rotina Operacional …" at bounding box center [353, 167] width 707 height 334
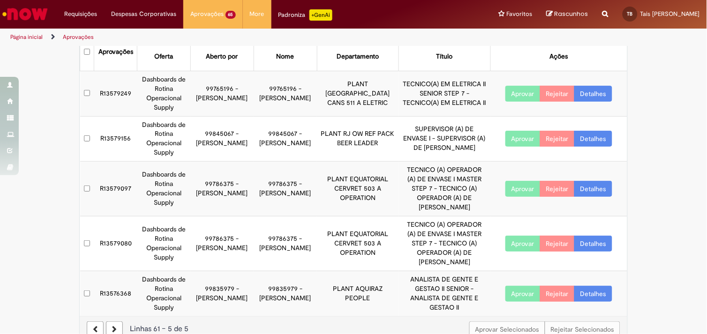
scroll to position [33, 0]
click at [588, 236] on link "Detalhes" at bounding box center [593, 244] width 38 height 16
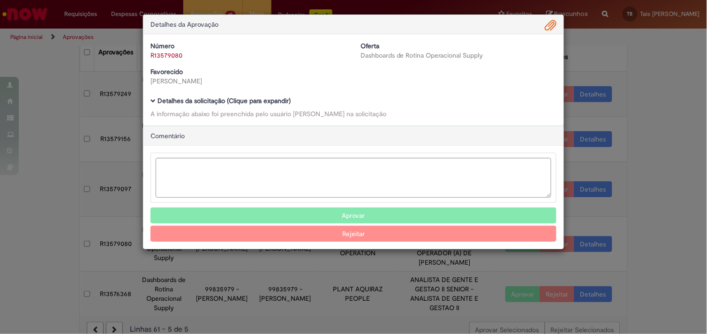
click at [209, 102] on b "Detalhes da solicitação (Clique para expandir)" at bounding box center [224, 101] width 133 height 8
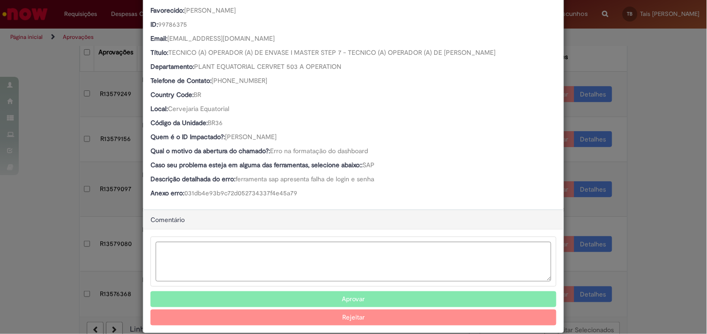
scroll to position [133, 0]
click at [662, 241] on div "Detalhes da Aprovação Número R13579080 Oferta Dashboards de Rotina Operacional …" at bounding box center [353, 167] width 707 height 334
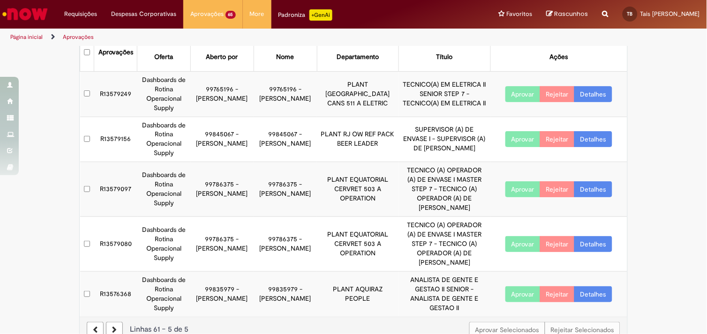
scroll to position [132, 0]
click at [600, 286] on link "Detalhes" at bounding box center [593, 294] width 38 height 16
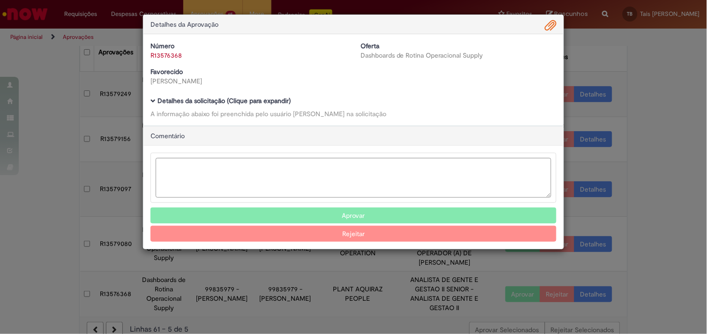
click at [287, 102] on b "Detalhes da solicitação (Clique para expandir)" at bounding box center [224, 101] width 133 height 8
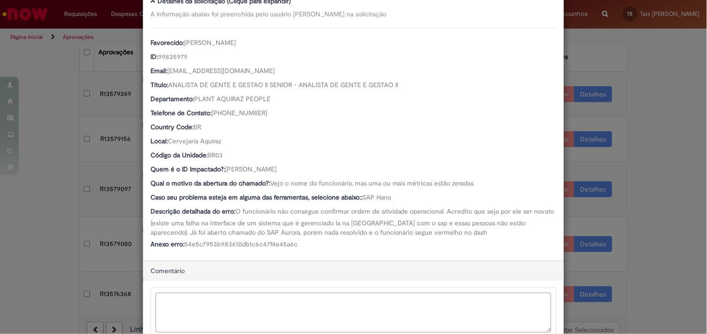
scroll to position [99, 0]
click at [296, 299] on textarea "Ambev Approval Modal" at bounding box center [354, 313] width 396 height 40
paste textarea "**********"
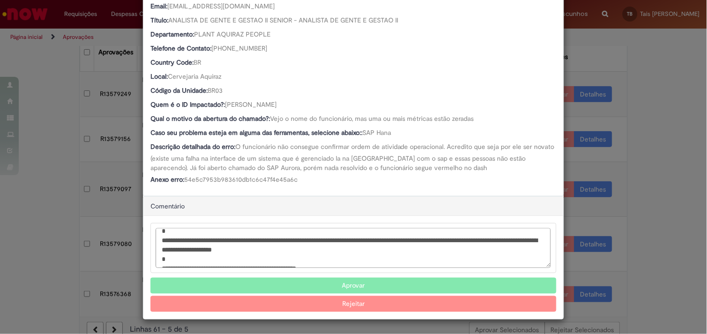
scroll to position [60, 0]
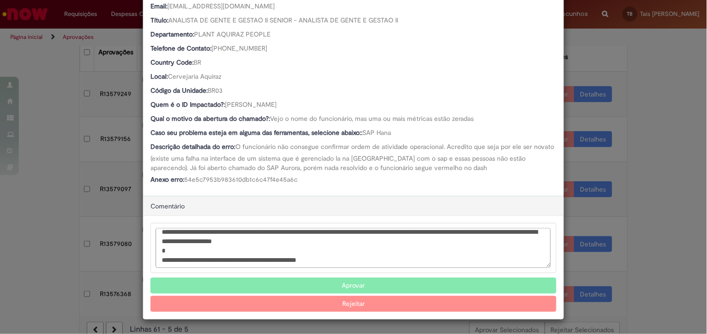
type textarea "**********"
click at [349, 300] on button "Rejeitar" at bounding box center [353, 304] width 406 height 16
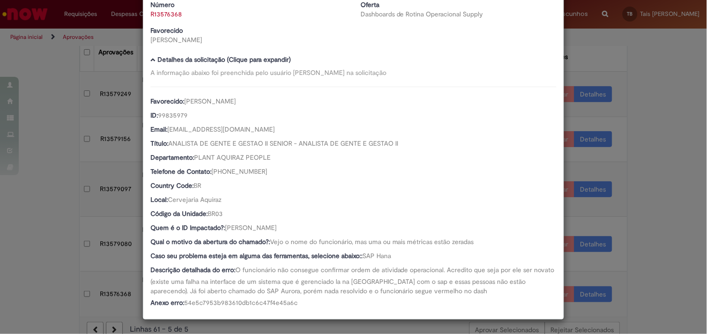
scroll to position [75, 0]
click at [635, 185] on div "1 Fluxo de trabalho de R13576368 foi cancelado Detalhes da Aprovação Número R13…" at bounding box center [353, 167] width 707 height 334
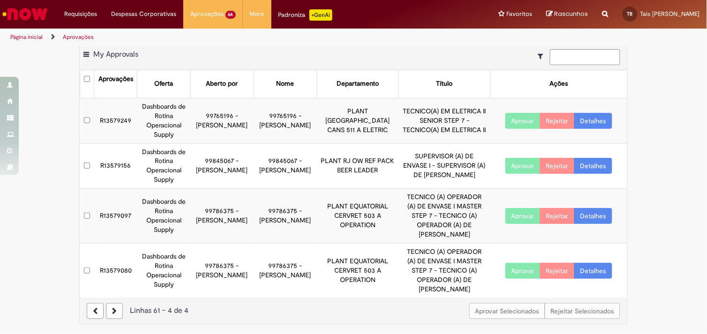
scroll to position [0, 0]
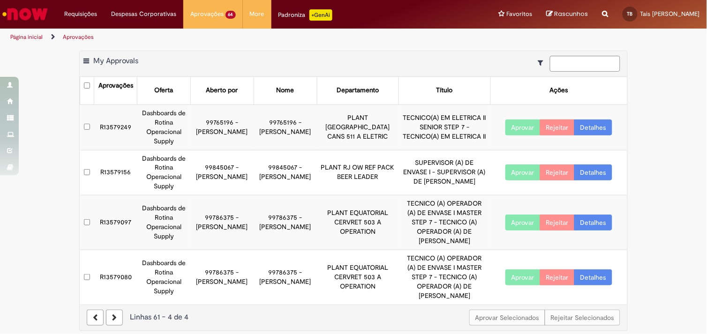
click at [583, 270] on link "Detalhes" at bounding box center [593, 278] width 38 height 16
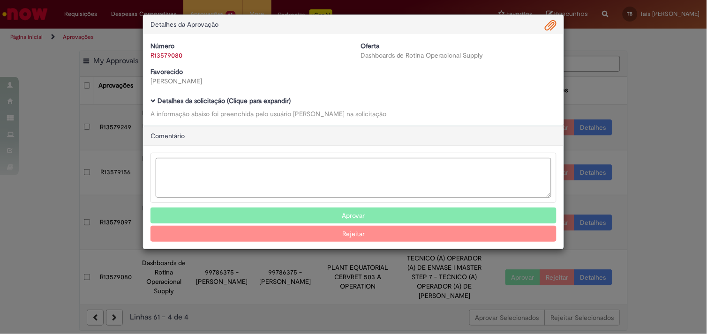
click at [249, 104] on b "Detalhes da solicitação (Clique para expandir)" at bounding box center [224, 101] width 133 height 8
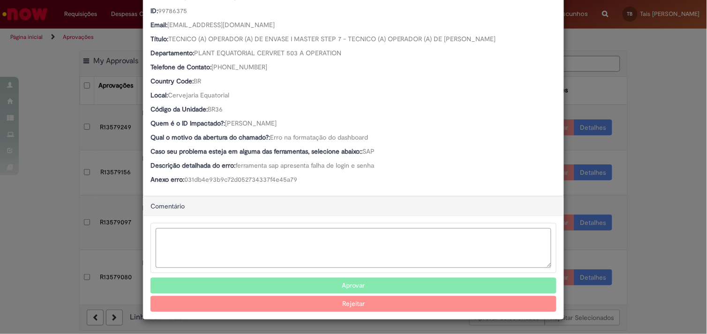
scroll to position [146, 0]
click at [194, 242] on textarea "Ambev Approval Modal" at bounding box center [354, 248] width 396 height 40
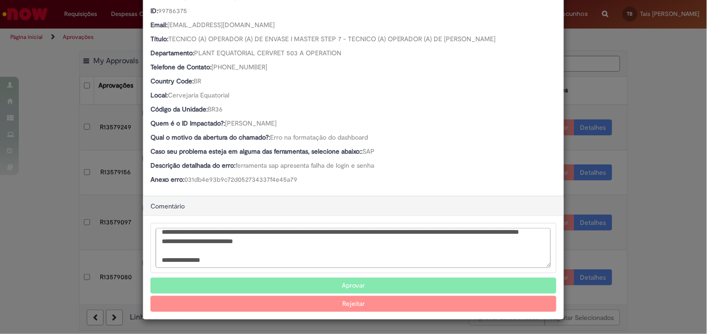
scroll to position [38, 0]
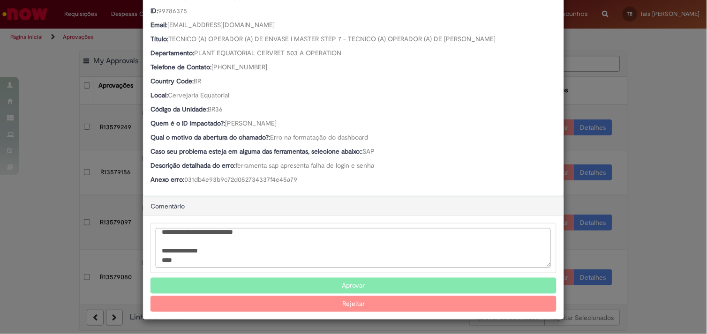
click at [274, 248] on textarea "**********" at bounding box center [353, 248] width 395 height 40
paste textarea "**********"
type textarea "**********"
click at [330, 305] on button "Rejeitar" at bounding box center [353, 304] width 406 height 16
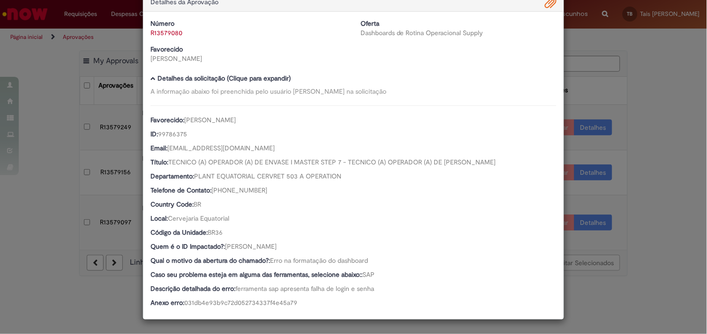
scroll to position [23, 0]
click at [124, 285] on div "Detalhes da Aprovação Número R13579080 Oferta Dashboards de Rotina Operacional …" at bounding box center [353, 167] width 707 height 334
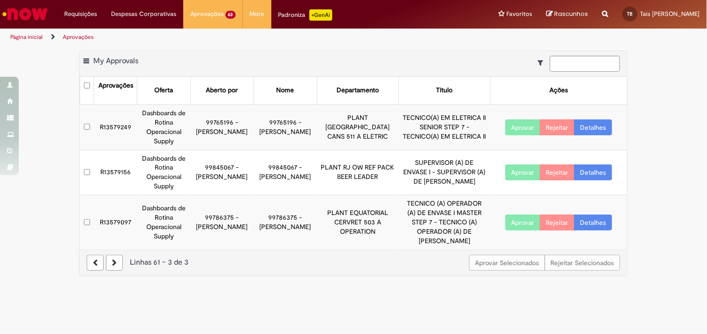
click at [590, 223] on link "Detalhes" at bounding box center [593, 223] width 38 height 16
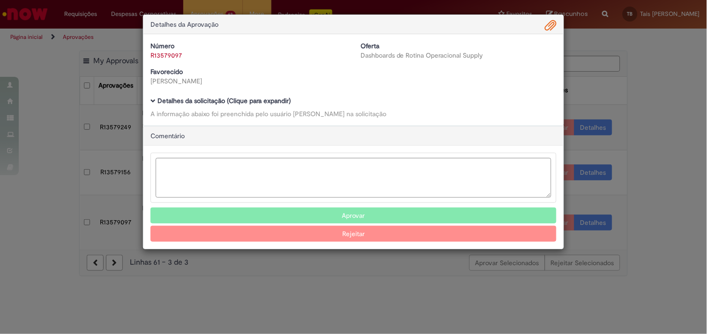
click at [281, 105] on div "Detalhes da solicitação (Clique para expandir) A informação abaixo foi preenchi…" at bounding box center [353, 108] width 406 height 21
click at [272, 103] on b "Detalhes da solicitação (Clique para expandir)" at bounding box center [224, 101] width 133 height 8
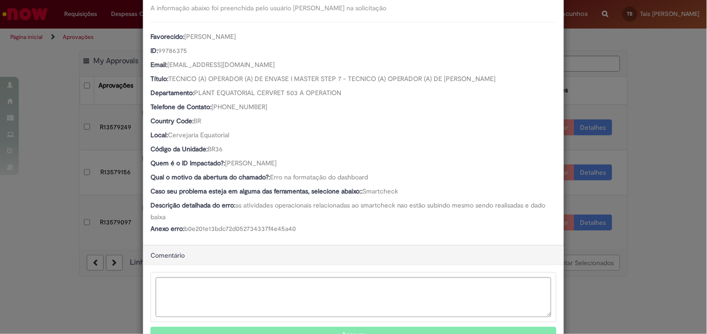
scroll to position [113, 0]
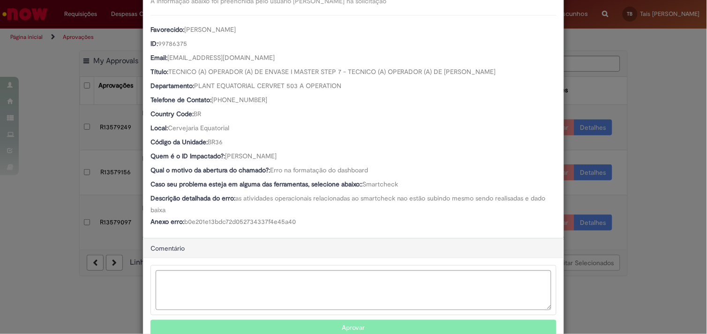
click at [325, 325] on button "Aprovar" at bounding box center [353, 328] width 406 height 16
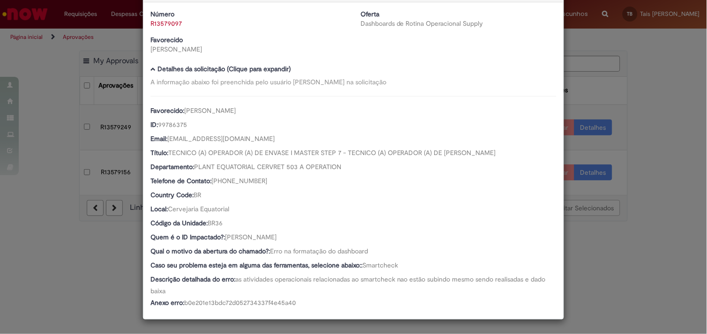
click at [59, 172] on div "Detalhes da Aprovação Número R13579097 Oferta Dashboards de Rotina Operacional …" at bounding box center [353, 167] width 707 height 334
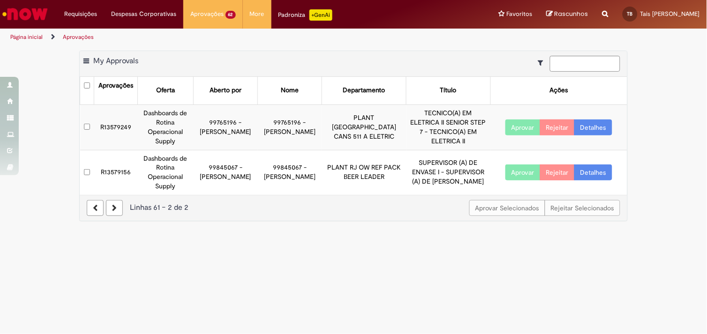
click at [602, 165] on link "Detalhes" at bounding box center [593, 173] width 38 height 16
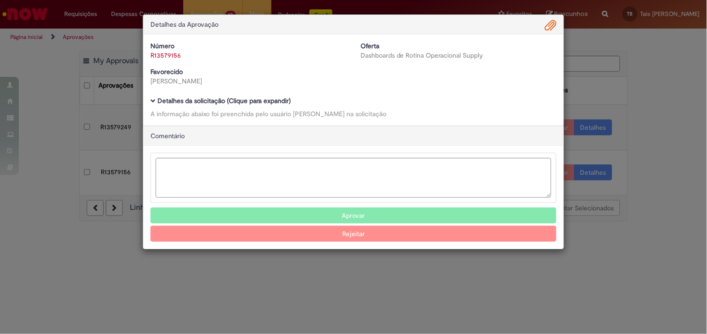
click at [248, 99] on b "Detalhes da solicitação (Clique para expandir)" at bounding box center [224, 101] width 133 height 8
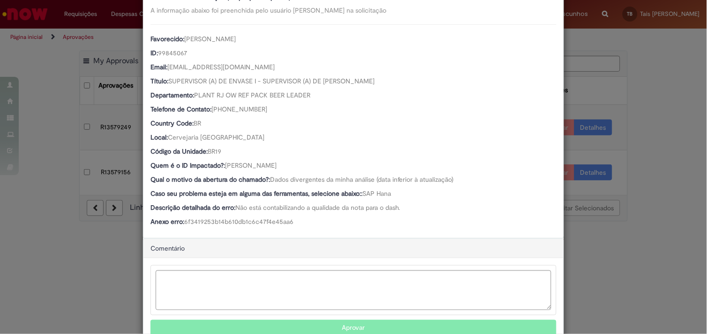
scroll to position [124, 0]
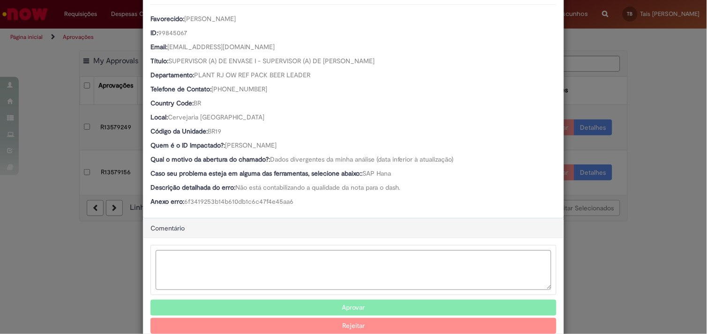
click at [329, 309] on button "Aprovar" at bounding box center [353, 308] width 406 height 16
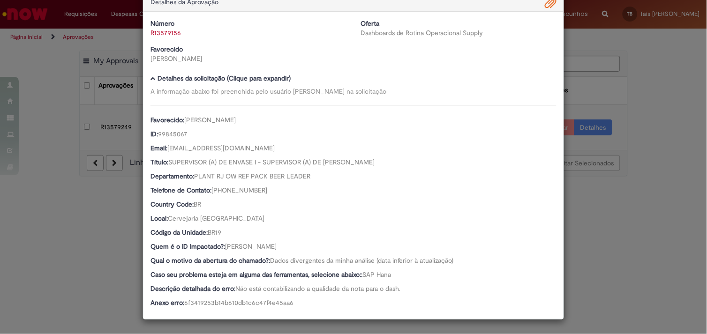
scroll to position [23, 0]
click at [72, 119] on div "Detalhes da Aprovação Número R13579156 Oferta Dashboards de Rotina Operacional …" at bounding box center [353, 167] width 707 height 334
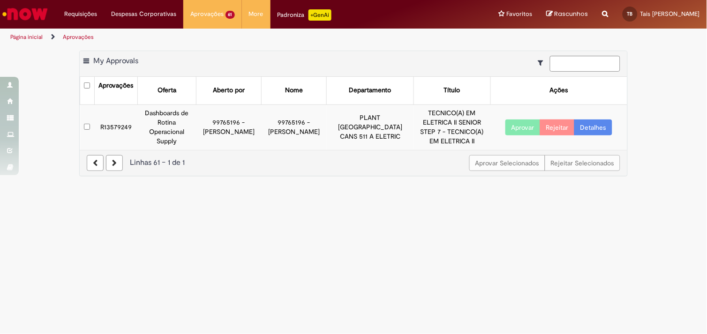
click at [586, 131] on td "Aprovar Rejeitar Detalhes" at bounding box center [558, 127] width 137 height 45
click at [587, 128] on link "Detalhes" at bounding box center [593, 128] width 38 height 16
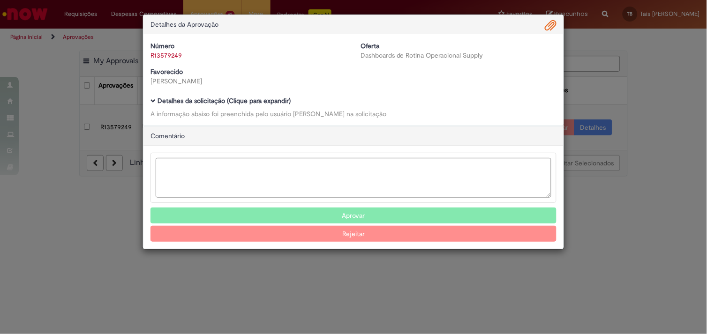
click at [249, 101] on b "Detalhes da solicitação (Clique para expandir)" at bounding box center [224, 101] width 133 height 8
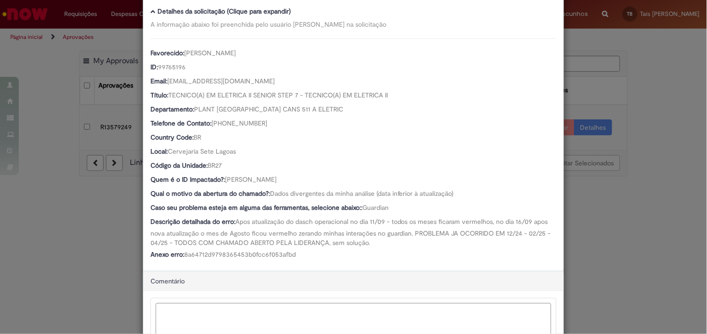
scroll to position [90, 0]
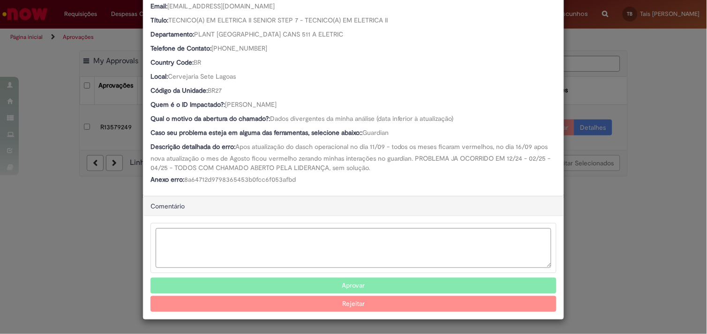
click at [350, 280] on button "Aprovar" at bounding box center [353, 286] width 406 height 16
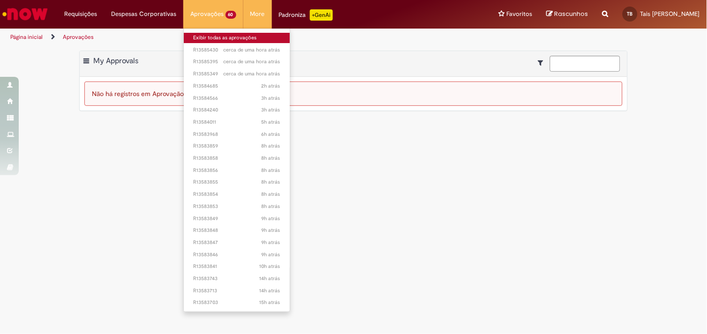
click at [203, 38] on link "Exibir todas as aprovações" at bounding box center [237, 38] width 106 height 10
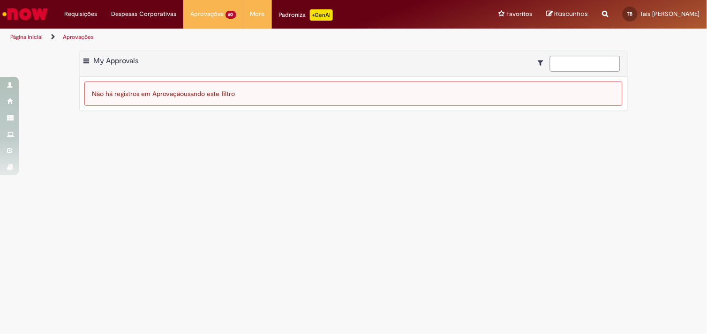
click at [40, 18] on img "Ir para a Homepage" at bounding box center [25, 14] width 48 height 19
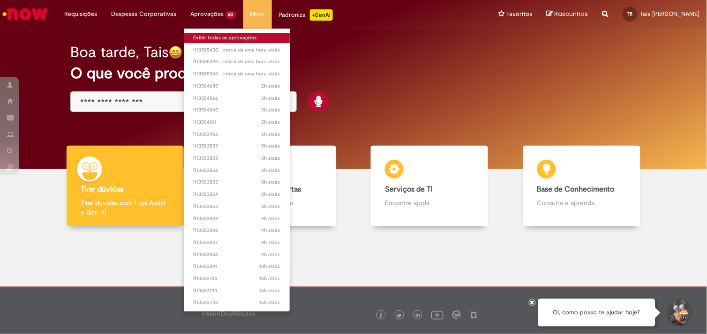
click at [218, 35] on link "Exibir todas as aprovações" at bounding box center [237, 38] width 106 height 10
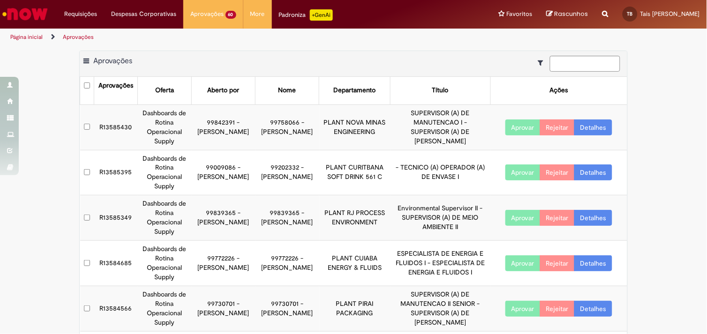
scroll to position [261, 0]
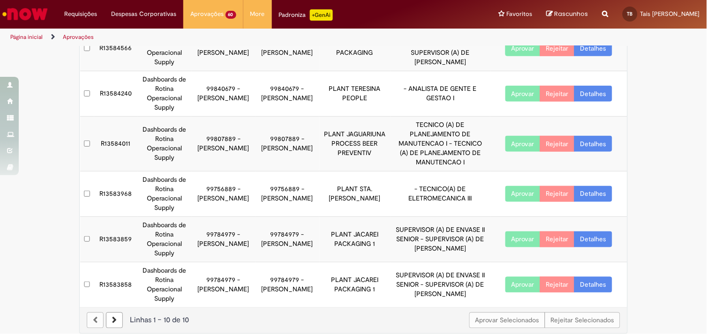
click at [112, 317] on icon at bounding box center [114, 320] width 5 height 7
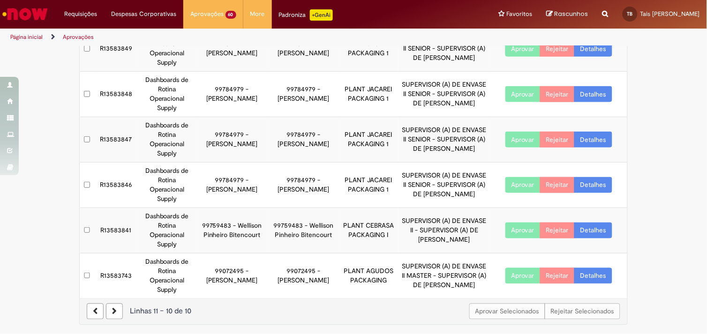
scroll to position [167, 0]
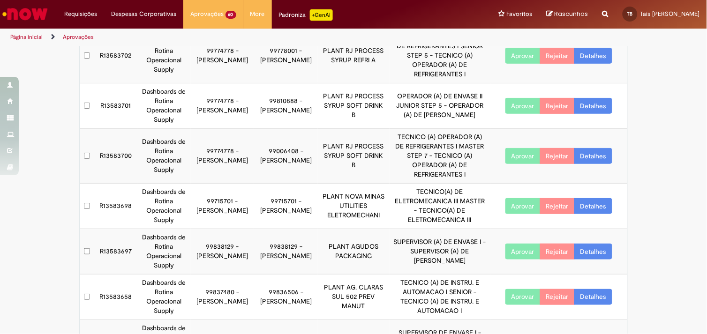
scroll to position [261, 0]
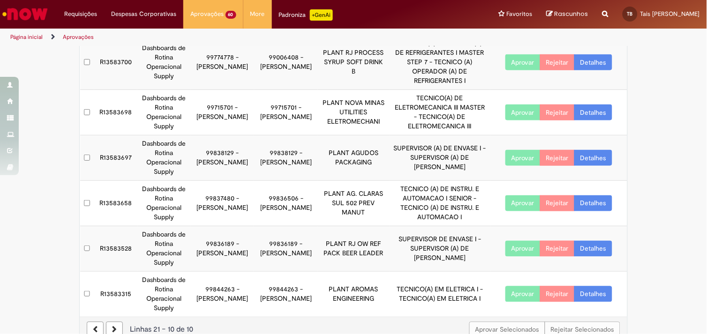
click at [112, 327] on icon at bounding box center [114, 330] width 5 height 7
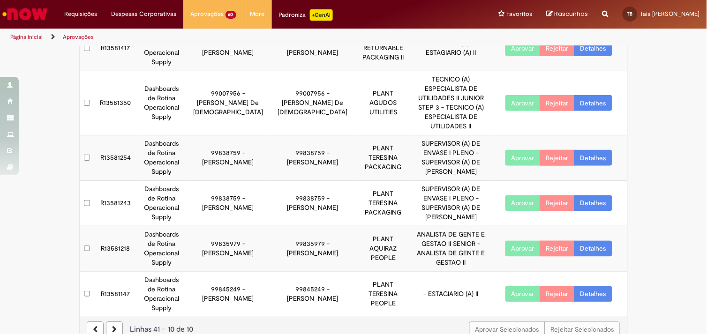
click at [112, 327] on icon at bounding box center [114, 330] width 5 height 7
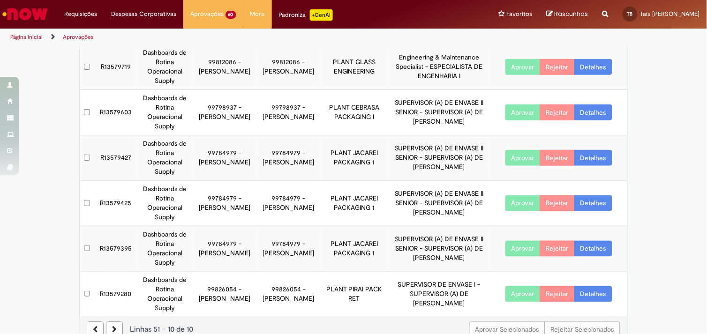
scroll to position [270, 0]
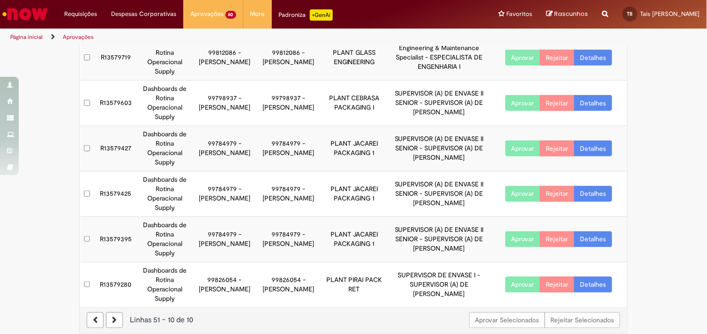
click at [591, 284] on link "Detalhes" at bounding box center [593, 285] width 38 height 16
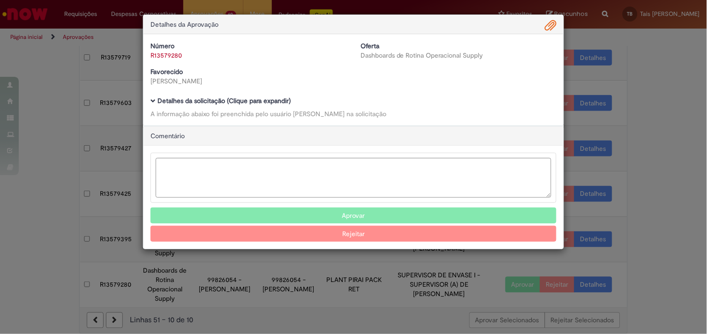
click at [247, 100] on b "Detalhes da solicitação (Clique para expandir)" at bounding box center [224, 101] width 133 height 8
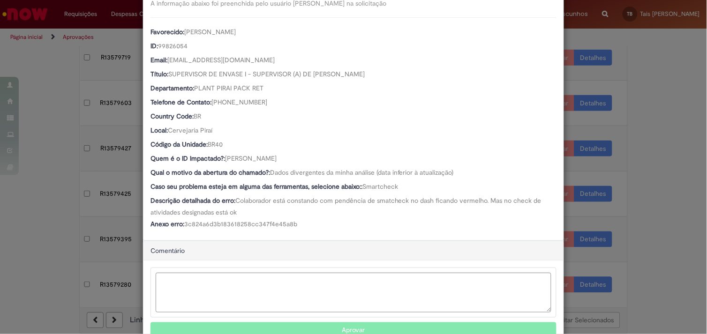
scroll to position [111, 0]
click at [297, 329] on button "Aprovar" at bounding box center [353, 330] width 406 height 16
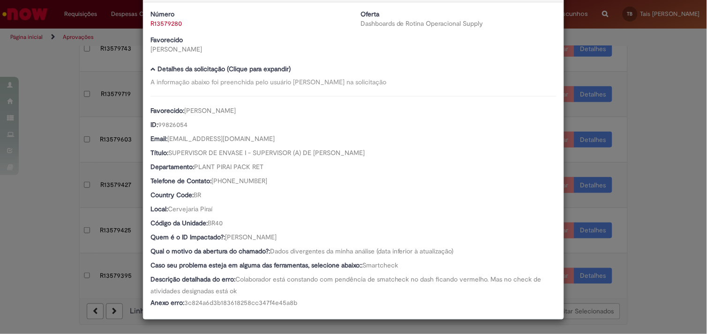
scroll to position [225, 0]
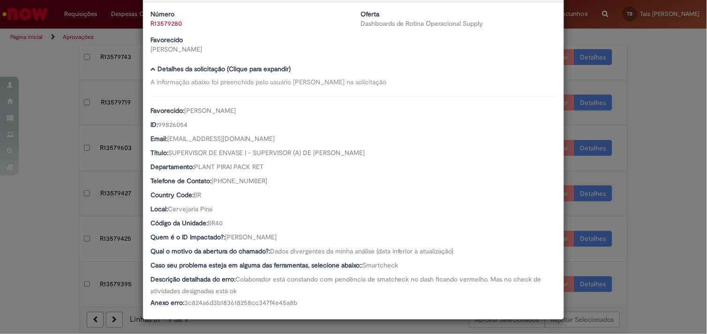
click at [642, 260] on div "Detalhes da Aprovação Número R13579280 Oferta Dashboards de Rotina Operacional …" at bounding box center [353, 167] width 707 height 334
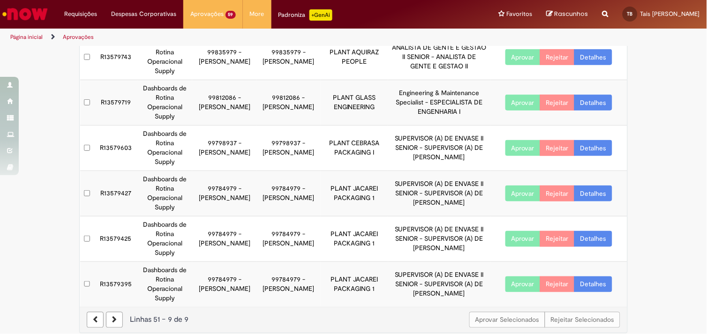
scroll to position [32, 0]
click at [585, 277] on link "Detalhes" at bounding box center [593, 285] width 38 height 16
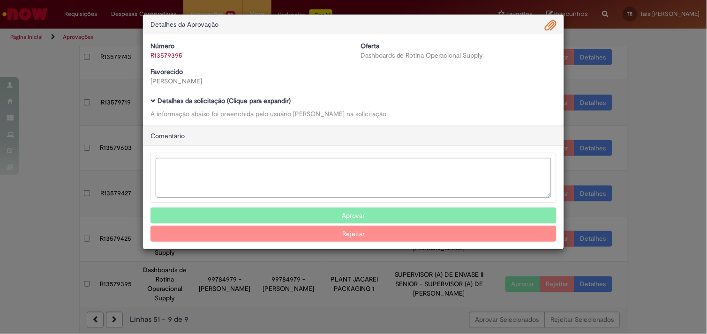
click at [275, 105] on div "Detalhes da solicitação (Clique para expandir) A informação abaixo foi preenchi…" at bounding box center [353, 108] width 406 height 21
click at [277, 102] on b "Detalhes da solicitação (Clique para expandir)" at bounding box center [224, 101] width 133 height 8
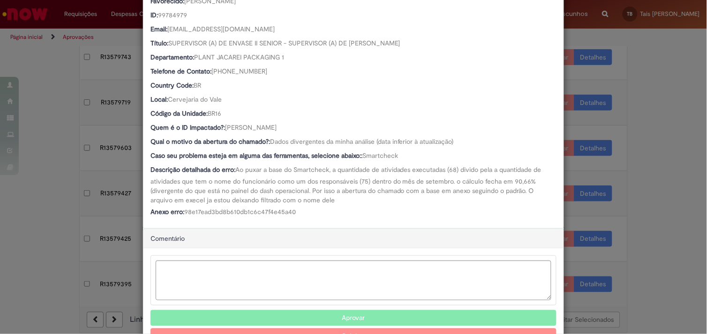
scroll to position [142, 0]
click at [358, 316] on button "Aprovar" at bounding box center [353, 318] width 406 height 16
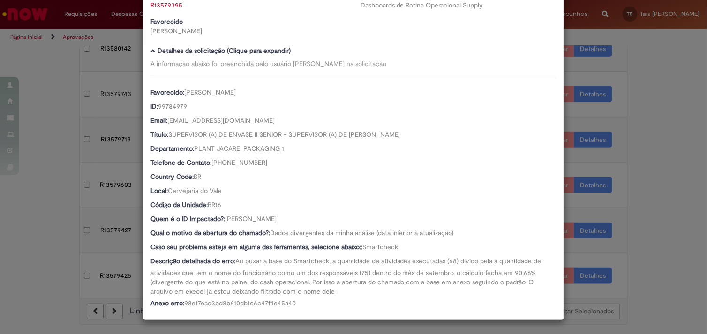
scroll to position [179, 0]
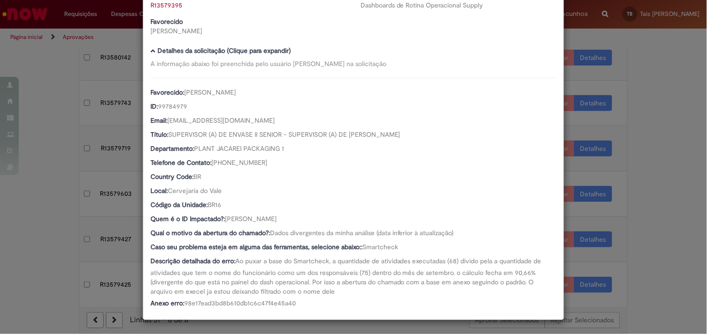
click at [60, 111] on div "Detalhes da Aprovação Número R13579395 Oferta Dashboards de Rotina Operacional …" at bounding box center [353, 167] width 707 height 334
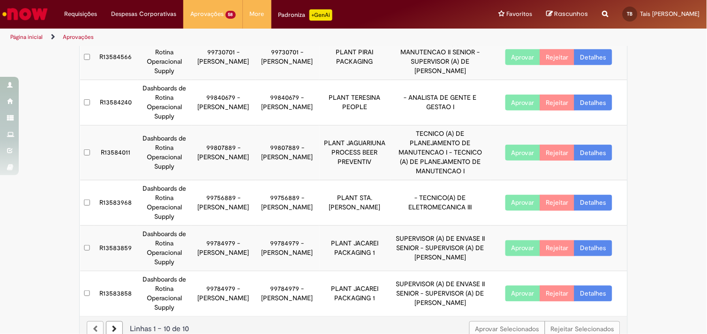
scroll to position [261, 0]
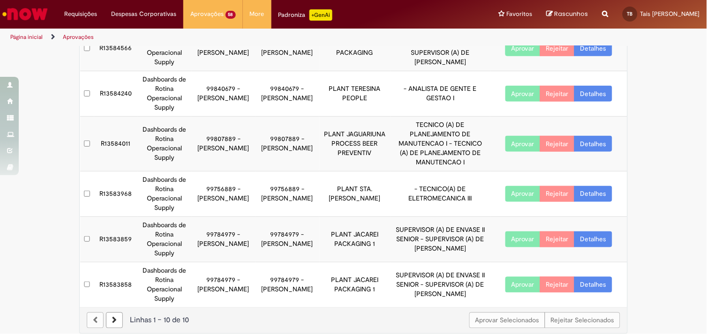
click at [113, 317] on link at bounding box center [114, 321] width 17 height 16
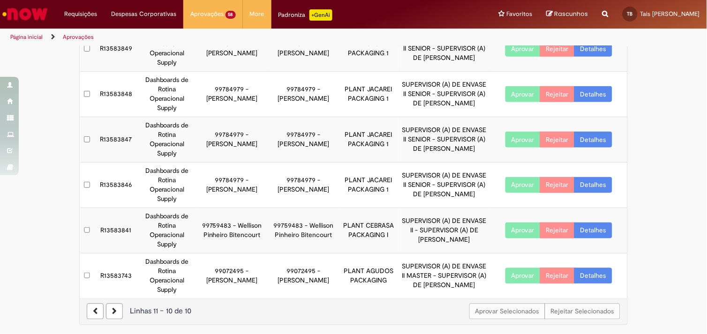
scroll to position [167, 0]
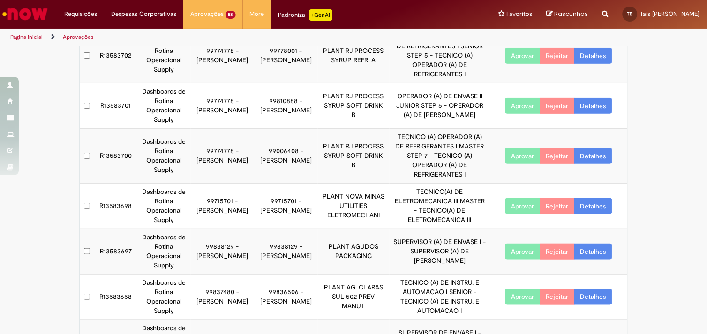
scroll to position [261, 0]
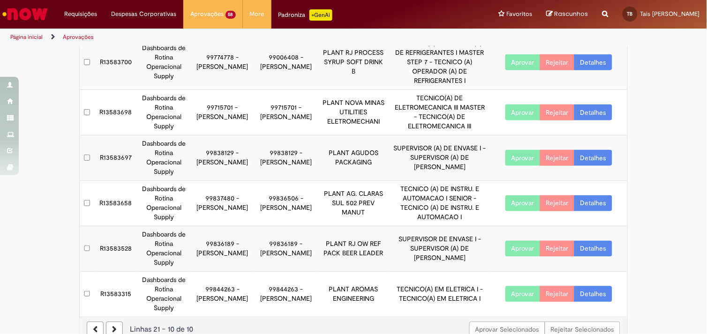
click at [113, 322] on link at bounding box center [114, 330] width 17 height 16
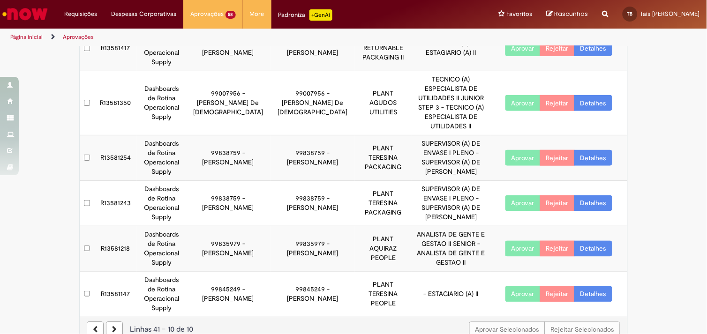
click at [113, 322] on link at bounding box center [114, 330] width 17 height 16
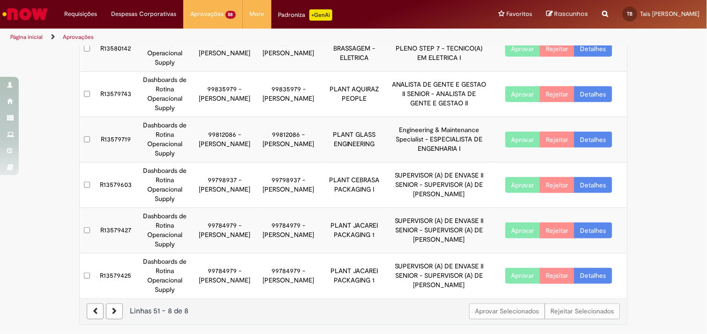
scroll to position [179, 0]
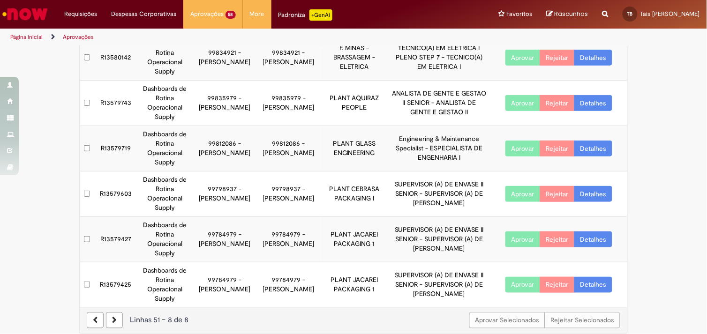
click at [590, 277] on link "Detalhes" at bounding box center [593, 285] width 38 height 16
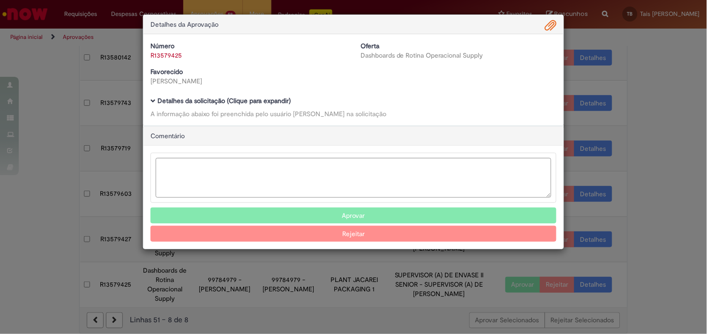
click at [241, 97] on b "Detalhes da solicitação (Clique para expandir)" at bounding box center [224, 101] width 133 height 8
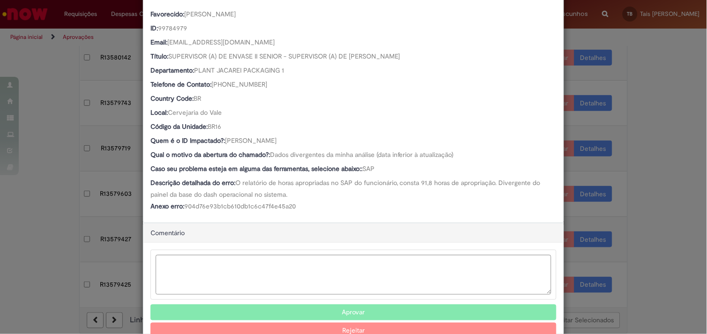
scroll to position [129, 0]
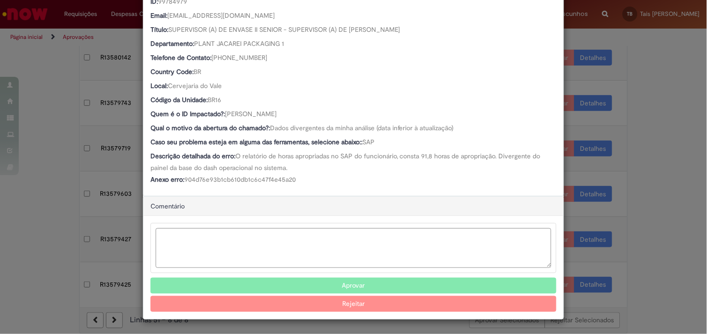
click at [336, 284] on button "Aprovar" at bounding box center [353, 286] width 406 height 16
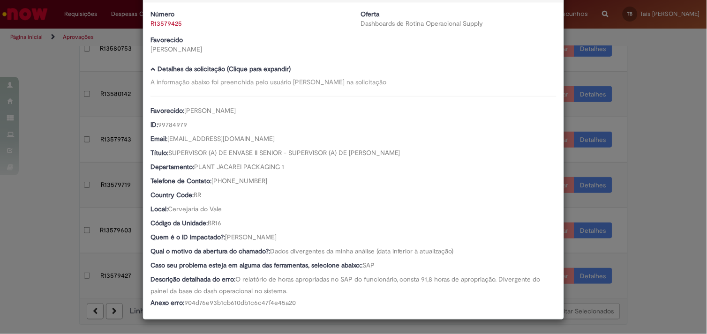
scroll to position [134, 0]
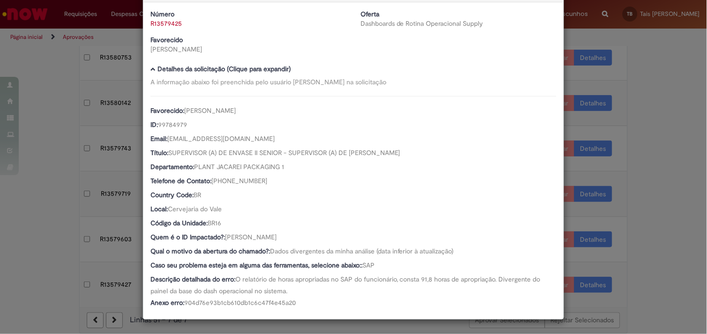
click at [69, 203] on div "Detalhes da Aprovação Número R13579425 Oferta Dashboards de Rotina Operacional …" at bounding box center [353, 167] width 707 height 334
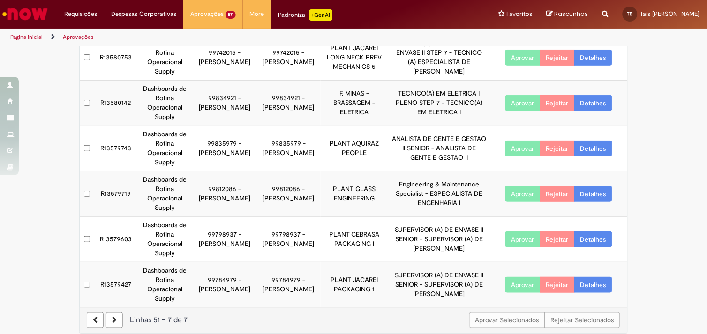
click at [587, 282] on link "Detalhes" at bounding box center [593, 285] width 38 height 16
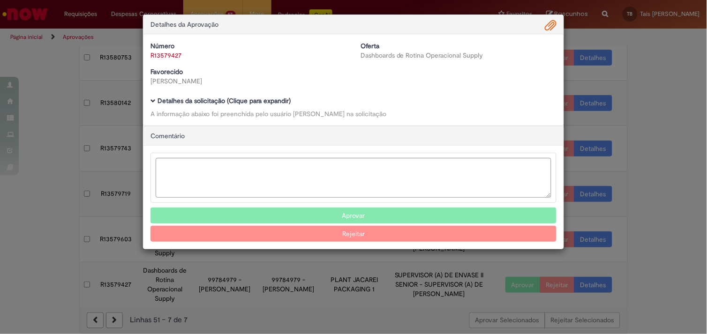
click at [289, 100] on b "Detalhes da solicitação (Clique para expandir)" at bounding box center [224, 101] width 133 height 8
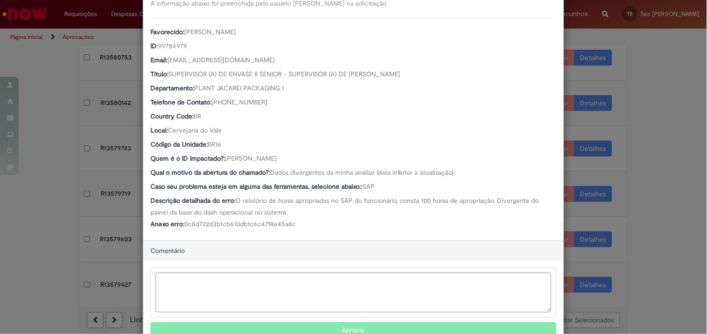
scroll to position [113, 0]
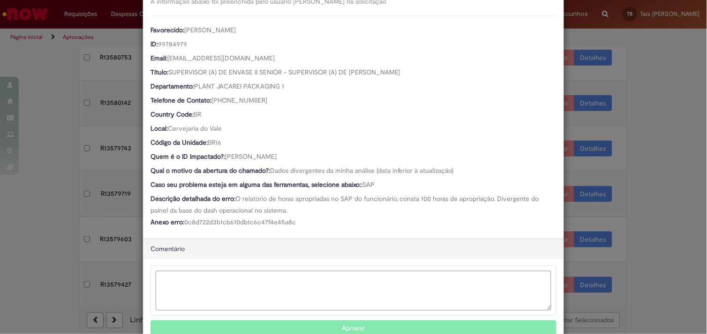
click at [347, 330] on button "Aprovar" at bounding box center [353, 329] width 406 height 16
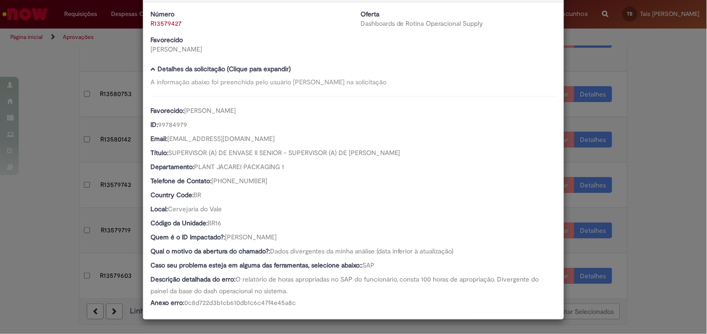
scroll to position [88, 0]
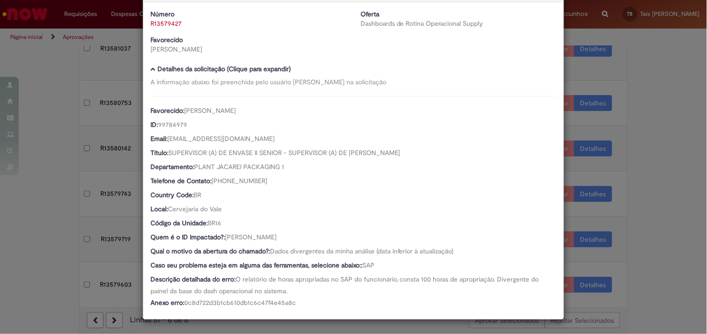
click at [42, 165] on div "Detalhes da Aprovação Número R13579427 Oferta Dashboards de Rotina Operacional …" at bounding box center [353, 167] width 707 height 334
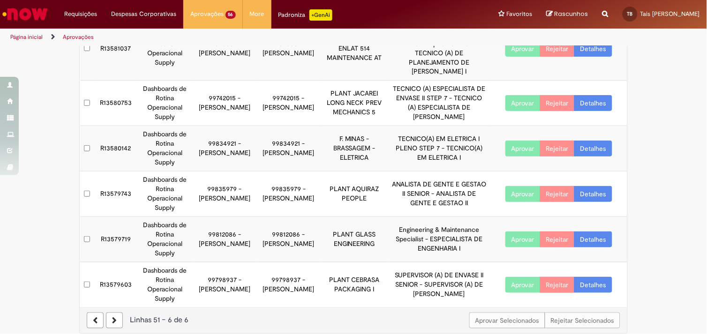
click at [584, 277] on link "Detalhes" at bounding box center [593, 285] width 38 height 16
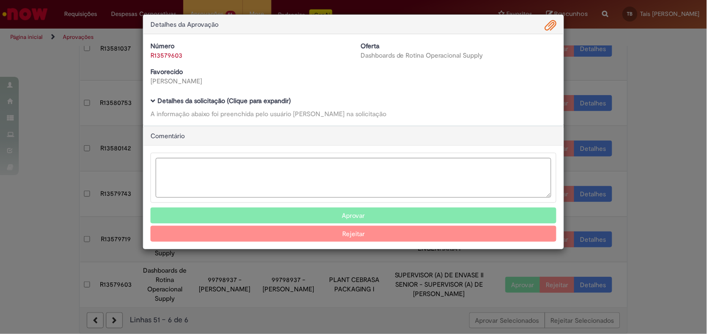
click at [217, 102] on b "Detalhes da solicitação (Clique para expandir)" at bounding box center [224, 101] width 133 height 8
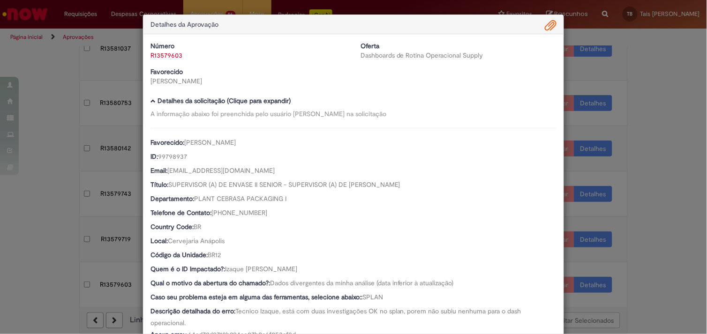
scroll to position [157, 0]
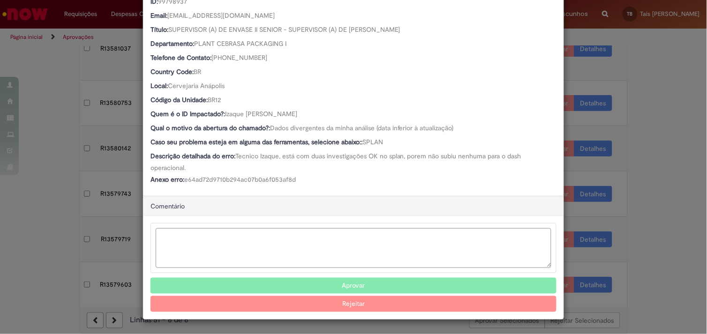
click at [287, 283] on button "Aprovar" at bounding box center [353, 286] width 406 height 16
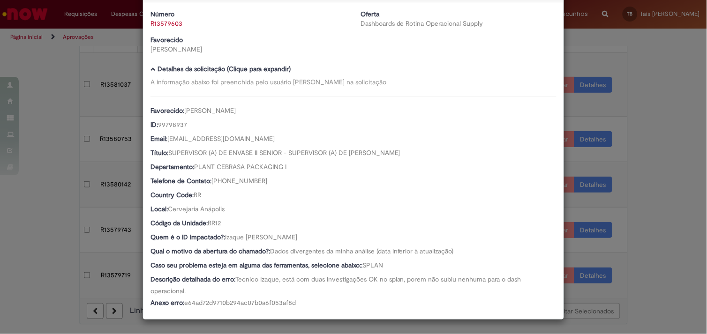
scroll to position [43, 0]
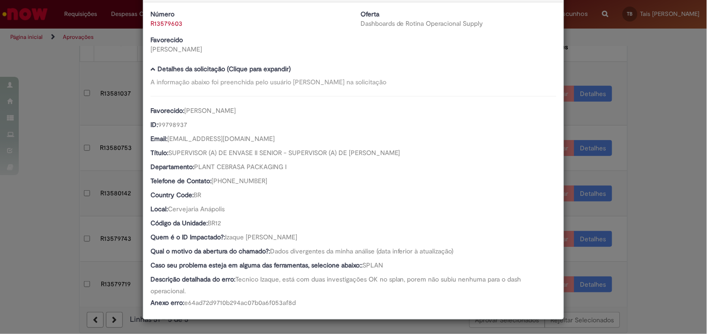
click at [64, 105] on div "Detalhes da Aprovação Número R13579603 Oferta Dashboards de Rotina Operacional …" at bounding box center [353, 167] width 707 height 334
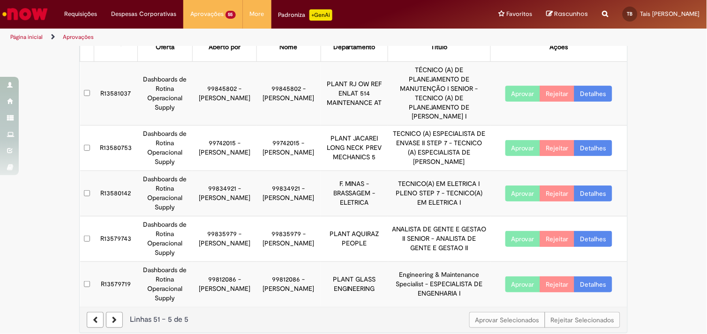
click at [592, 277] on link "Detalhes" at bounding box center [593, 285] width 38 height 16
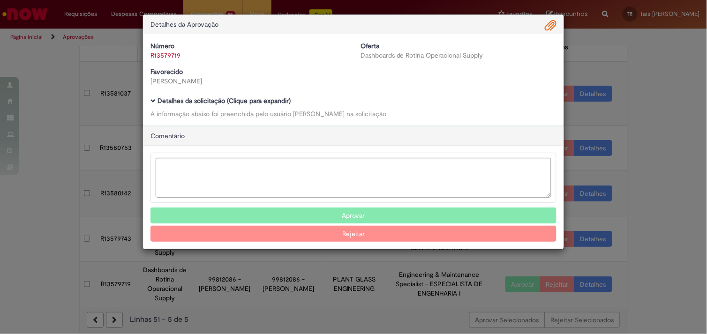
click at [211, 101] on b "Detalhes da solicitação (Clique para expandir)" at bounding box center [224, 101] width 133 height 8
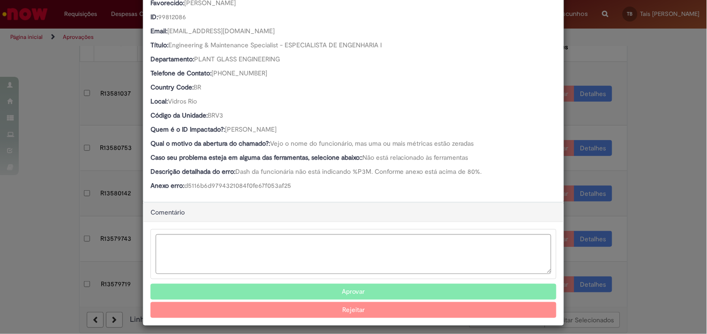
scroll to position [141, 0]
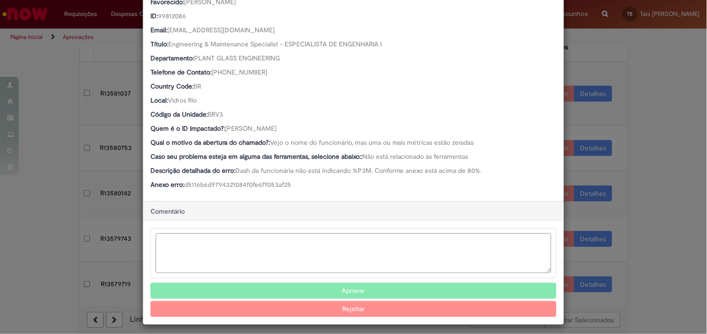
click at [306, 286] on button "Aprovar" at bounding box center [353, 291] width 406 height 16
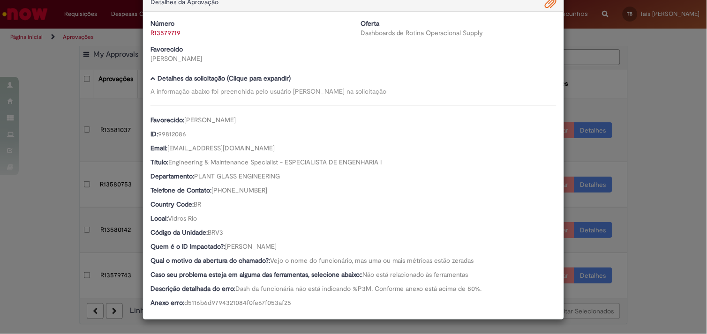
scroll to position [0, 0]
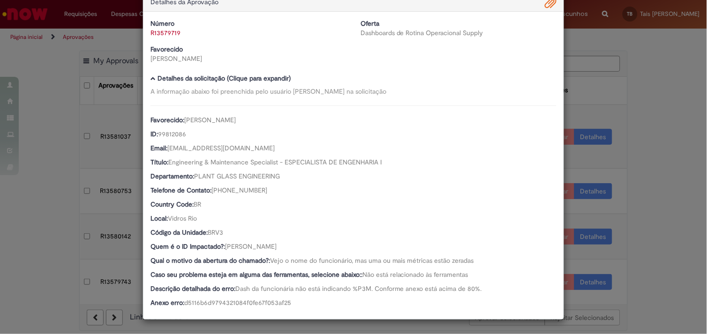
click at [27, 177] on div "Detalhes da Aprovação Número R13579719 Oferta Dashboards de Rotina Operacional …" at bounding box center [353, 167] width 707 height 334
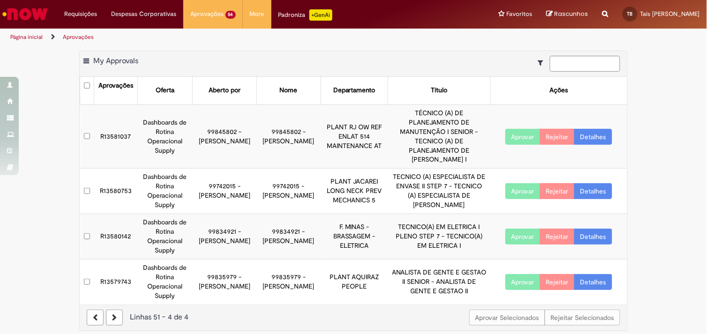
click at [599, 278] on link "Detalhes" at bounding box center [593, 282] width 38 height 16
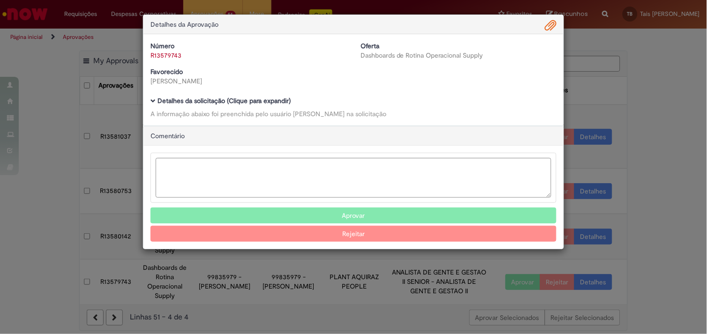
click at [192, 103] on b "Detalhes da solicitação (Clique para expandir)" at bounding box center [224, 101] width 133 height 8
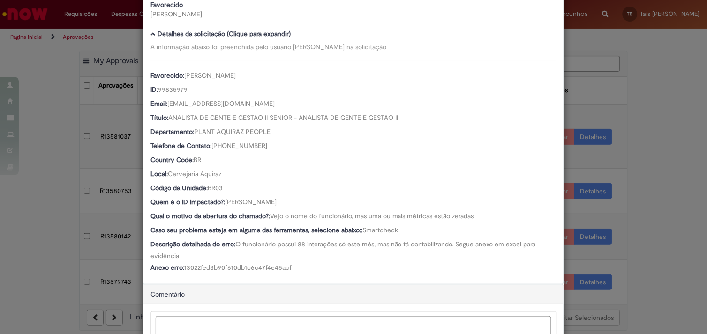
scroll to position [68, 0]
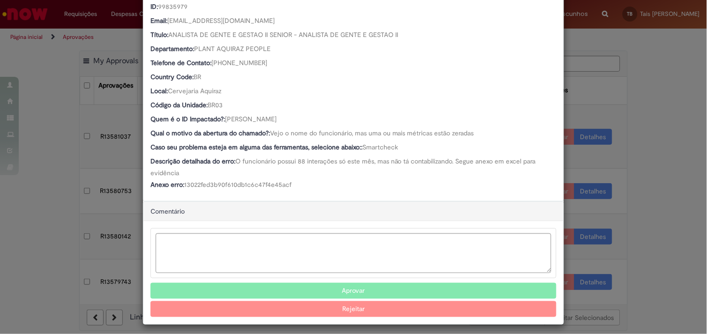
click at [293, 285] on button "Aprovar" at bounding box center [353, 291] width 406 height 16
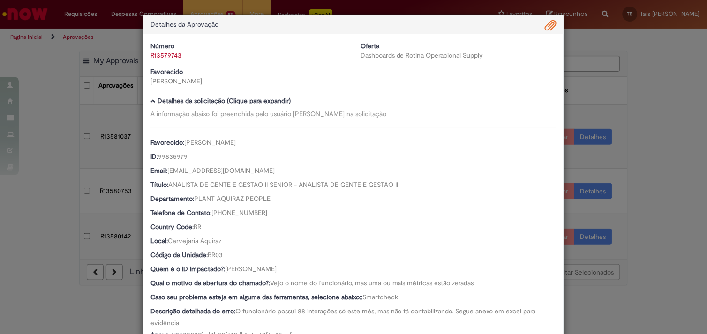
scroll to position [32, 0]
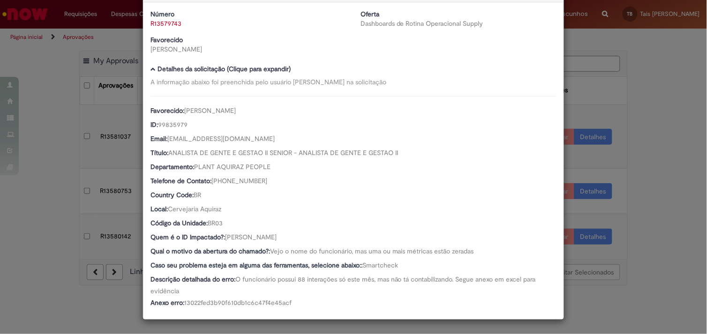
click at [175, 26] on div "R13579743" at bounding box center [248, 23] width 196 height 9
click at [165, 22] on link "R13579743" at bounding box center [165, 23] width 31 height 8
click at [187, 42] on link "Clique aqui" at bounding box center [194, 41] width 32 height 8
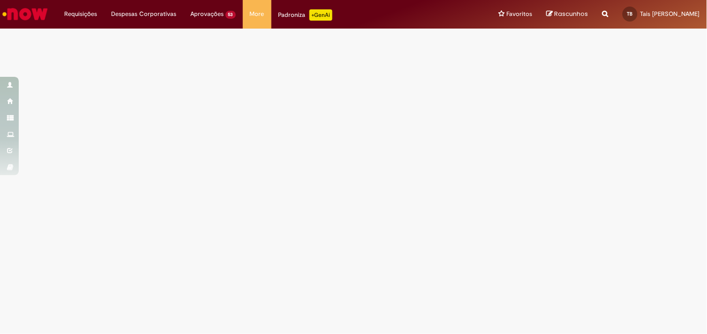
select select "*"
select select "********"
select select "**********"
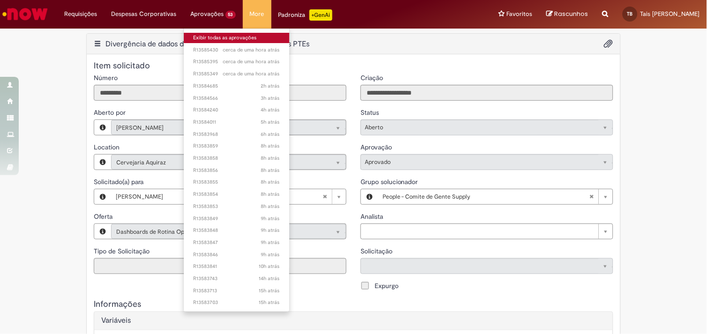
click at [213, 38] on link "Exibir todas as aprovações" at bounding box center [236, 38] width 105 height 10
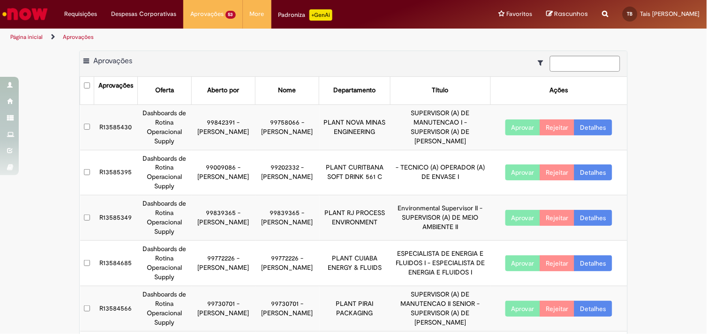
scroll to position [261, 0]
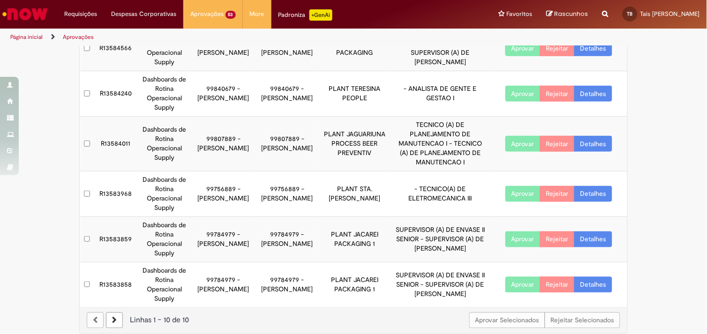
click at [116, 313] on link at bounding box center [114, 321] width 17 height 16
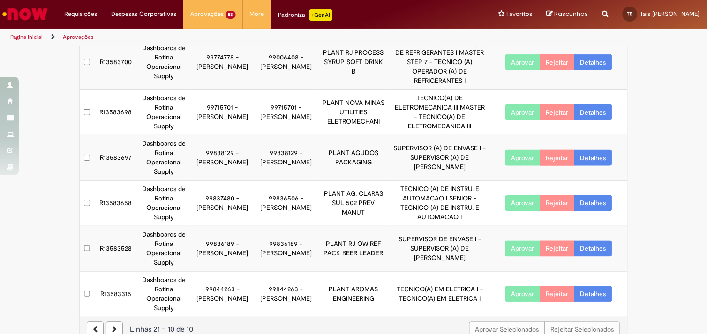
click at [116, 322] on link at bounding box center [114, 330] width 17 height 16
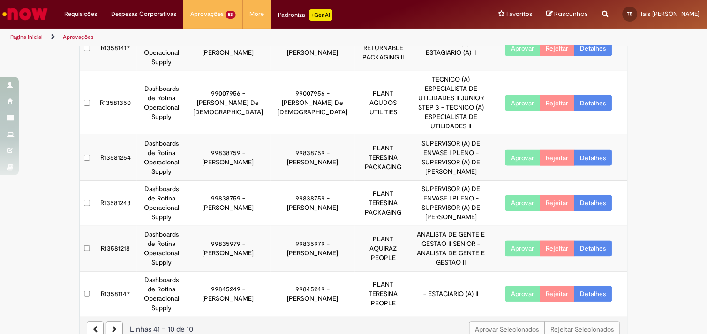
click at [110, 322] on link at bounding box center [114, 330] width 17 height 16
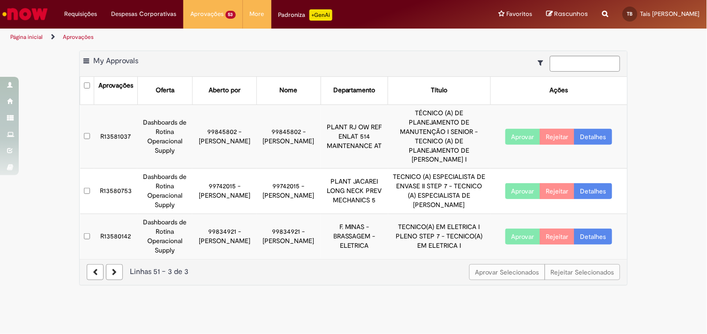
scroll to position [0, 0]
click at [606, 229] on link "Detalhes" at bounding box center [593, 237] width 38 height 16
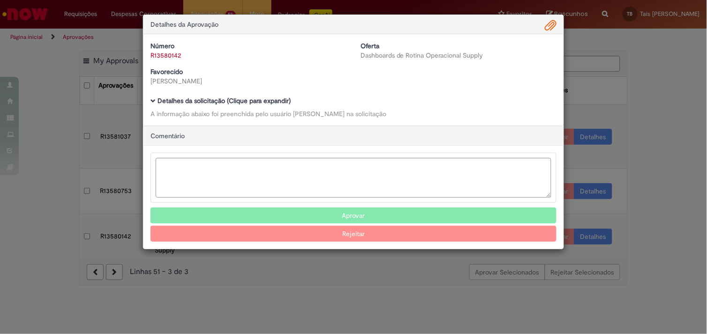
click at [201, 100] on b "Detalhes da solicitação (Clique para expandir)" at bounding box center [224, 101] width 133 height 8
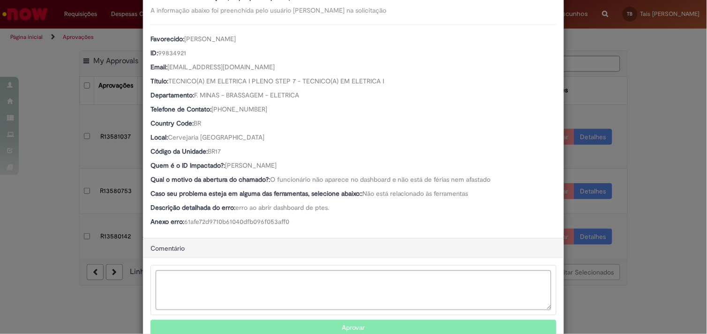
scroll to position [104, 0]
click at [57, 167] on div "Detalhes da Aprovação Número R13580142 Oferta Dashboards de Rotina Operacional …" at bounding box center [353, 167] width 707 height 334
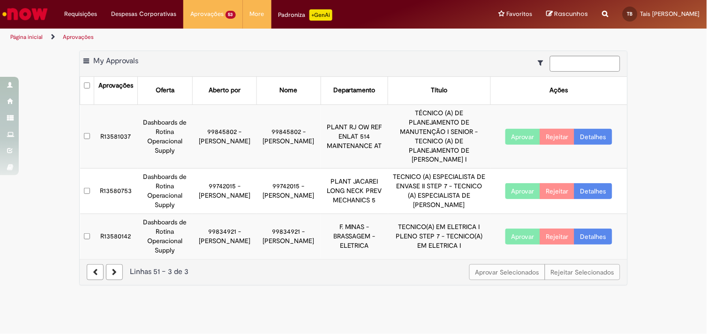
click at [592, 183] on link "Detalhes" at bounding box center [593, 191] width 38 height 16
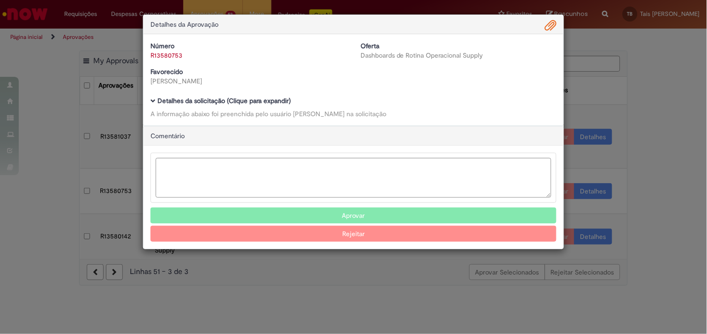
click at [196, 103] on b "Detalhes da solicitação (Clique para expandir)" at bounding box center [224, 101] width 133 height 8
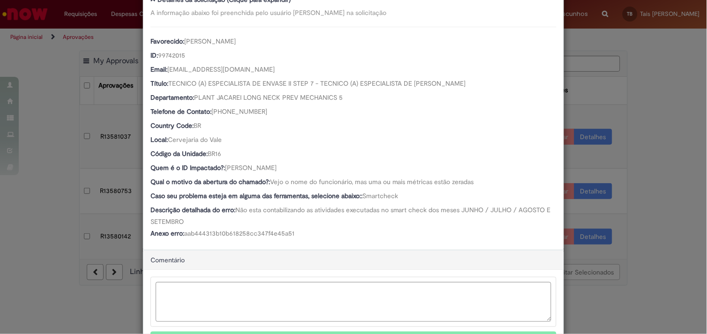
scroll to position [157, 0]
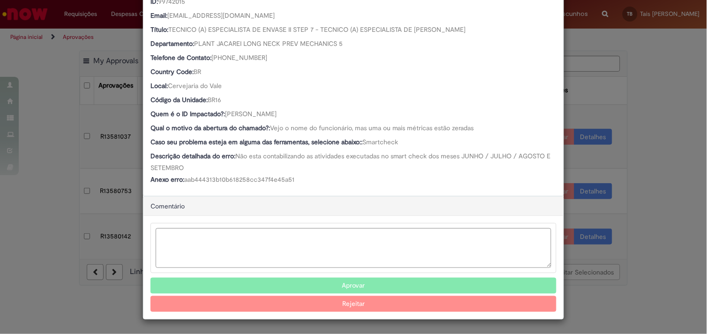
click at [313, 280] on button "Aprovar" at bounding box center [353, 286] width 406 height 16
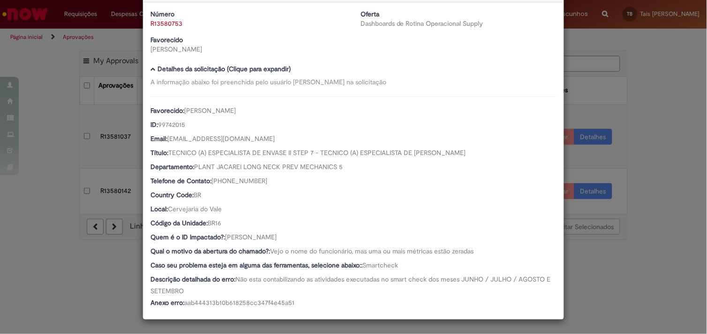
scroll to position [32, 0]
click at [569, 252] on div "Detalhes da Aprovação Número R13580753 Oferta Dashboards de Rotina Operacional …" at bounding box center [353, 167] width 707 height 334
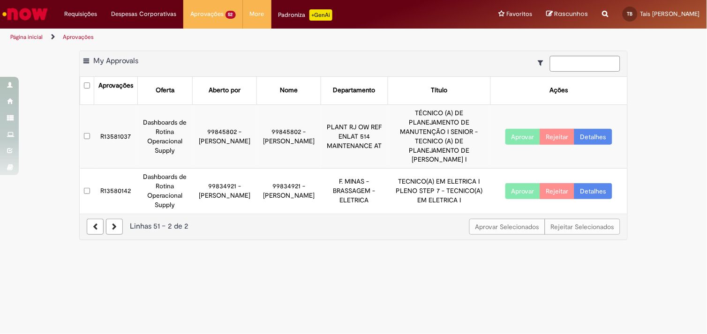
click at [583, 183] on link "Detalhes" at bounding box center [593, 191] width 38 height 16
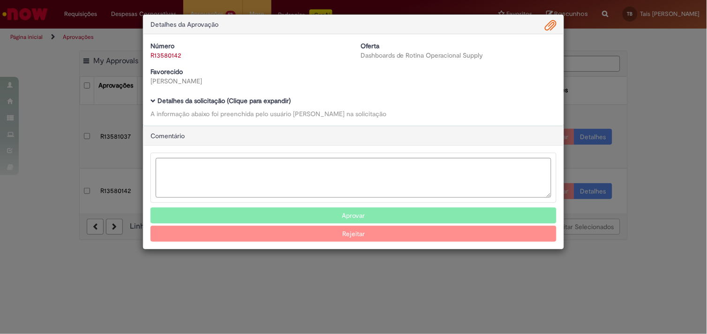
click at [279, 100] on b "Detalhes da solicitação (Clique para expandir)" at bounding box center [224, 101] width 133 height 8
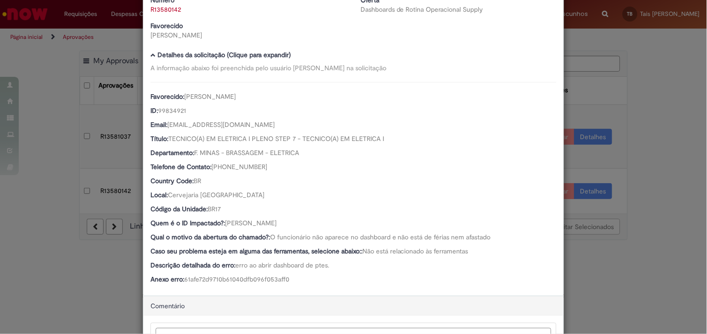
scroll to position [54, 0]
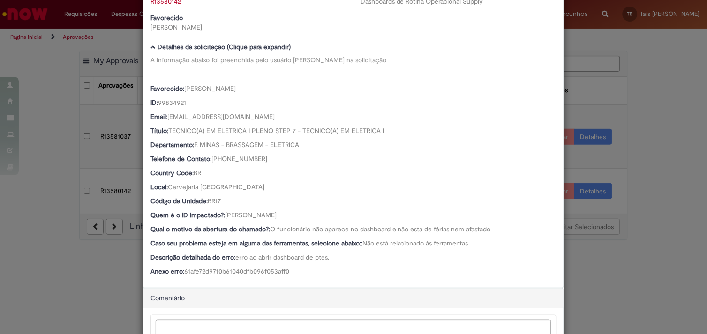
click at [666, 186] on div "Detalhes da Aprovação Número R13580142 Oferta Dashboards de Rotina Operacional …" at bounding box center [353, 167] width 707 height 334
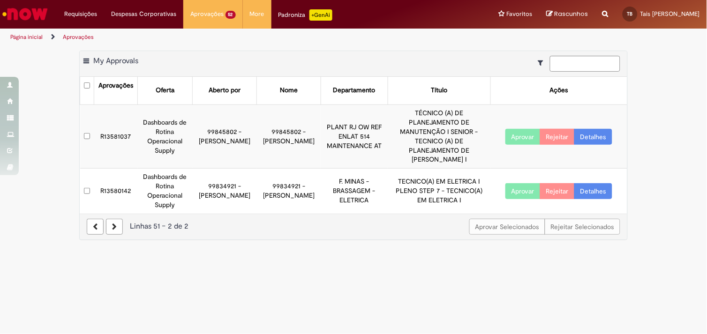
scroll to position [53, 0]
click at [585, 132] on link "Detalhes" at bounding box center [593, 137] width 38 height 16
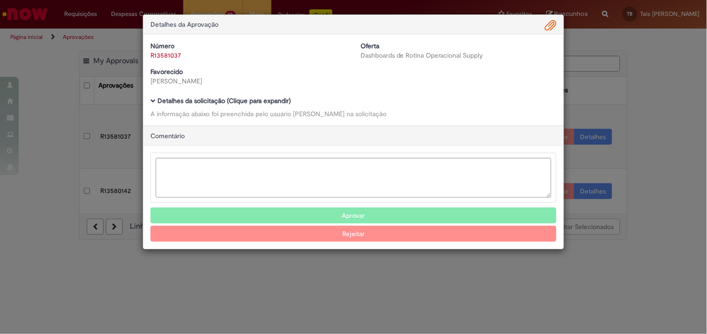
click at [278, 97] on b "Detalhes da solicitação (Clique para expandir)" at bounding box center [224, 101] width 133 height 8
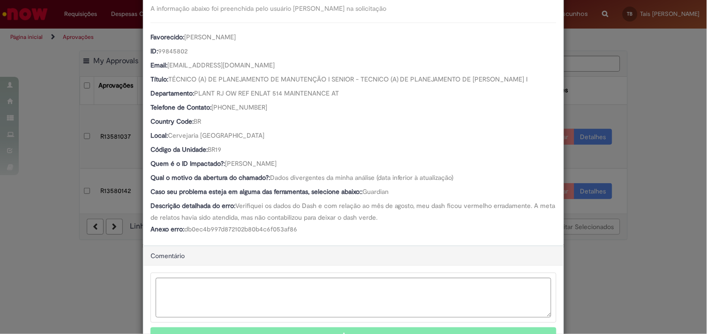
scroll to position [157, 0]
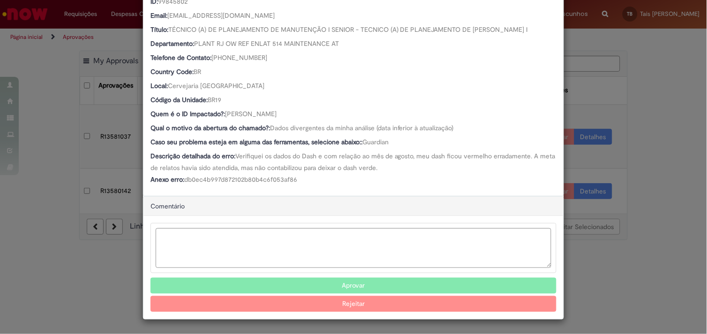
click at [330, 283] on button "Aprovar" at bounding box center [353, 286] width 406 height 16
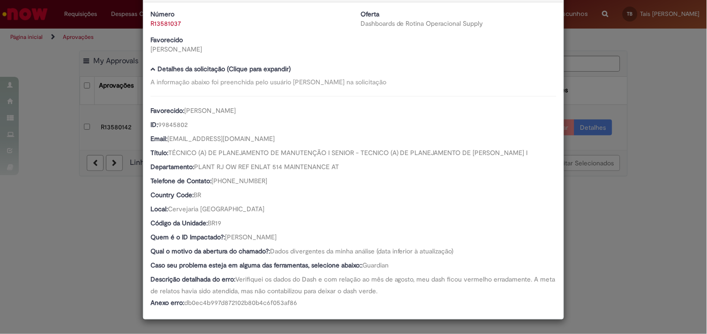
scroll to position [32, 0]
click at [89, 175] on div "Detalhes da Aprovação Número R13581037 Oferta Dashboards de Rotina Operacional …" at bounding box center [353, 167] width 707 height 334
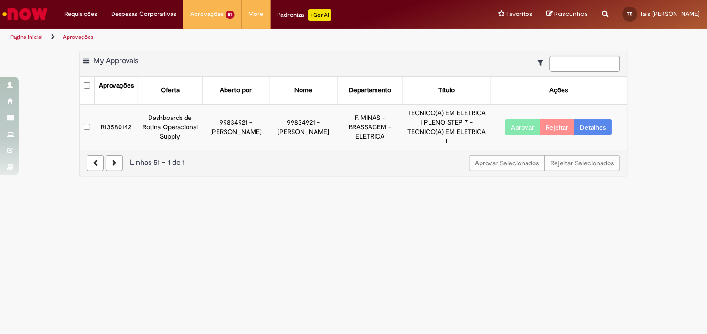
click at [92, 155] on link at bounding box center [95, 163] width 17 height 16
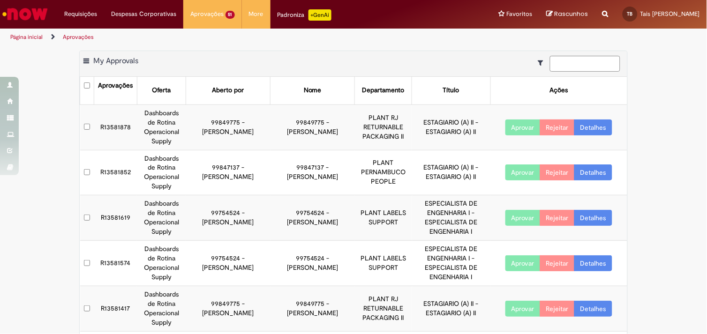
scroll to position [261, 0]
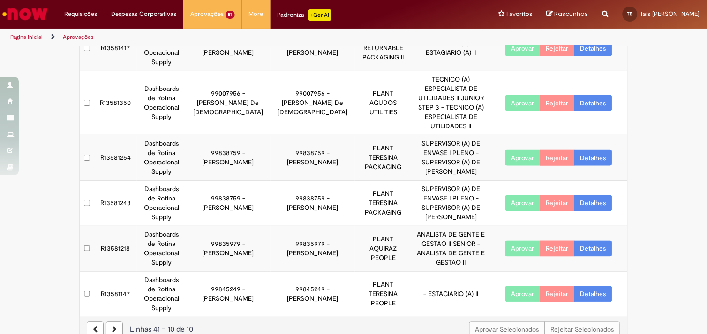
click at [588, 286] on link "Detalhes" at bounding box center [593, 294] width 38 height 16
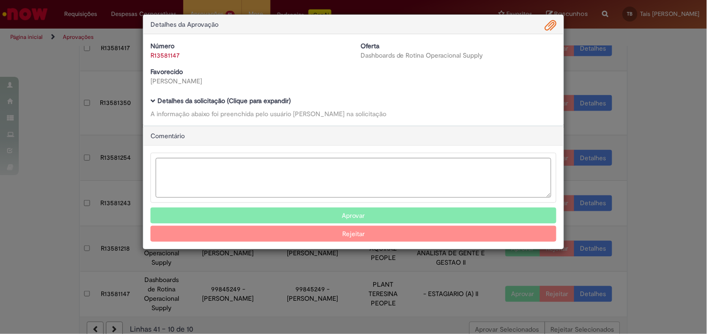
click at [227, 101] on b "Detalhes da solicitação (Clique para expandir)" at bounding box center [224, 101] width 133 height 8
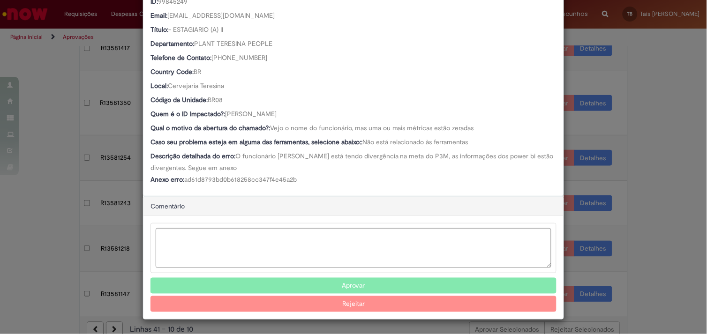
scroll to position [156, 0]
click at [321, 286] on button "Aprovar" at bounding box center [353, 286] width 406 height 16
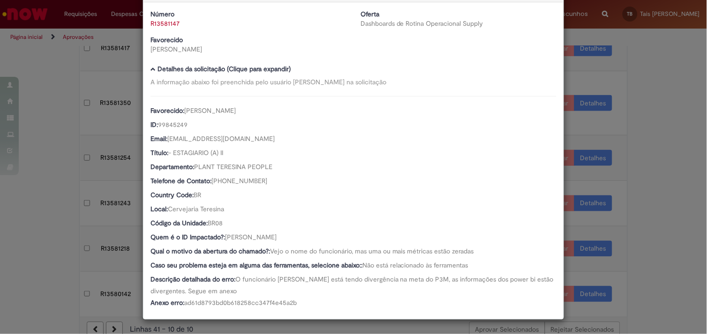
click at [59, 142] on div "Detalhes da Aprovação Número R13581147 Oferta Dashboards de Rotina Operacional …" at bounding box center [353, 167] width 707 height 334
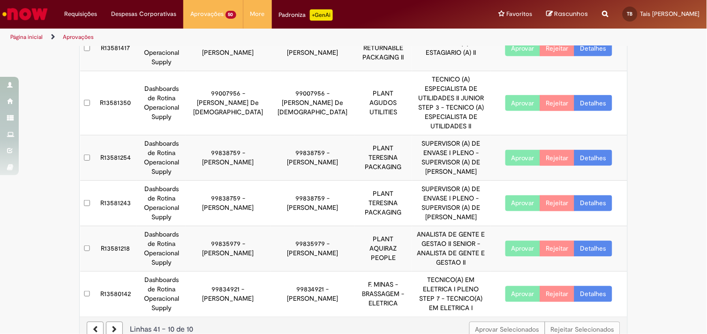
scroll to position [32, 0]
click at [599, 241] on link "Detalhes" at bounding box center [593, 249] width 38 height 16
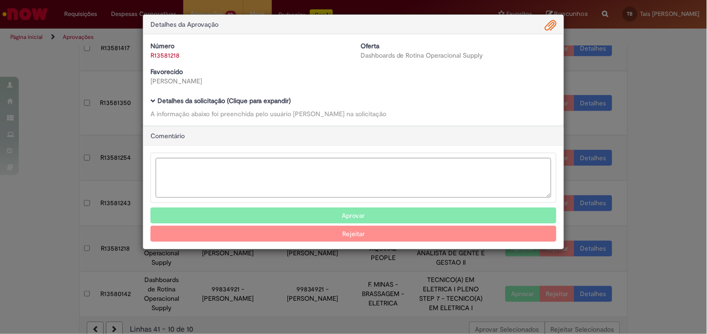
click at [222, 101] on b "Detalhes da solicitação (Clique para expandir)" at bounding box center [224, 101] width 133 height 8
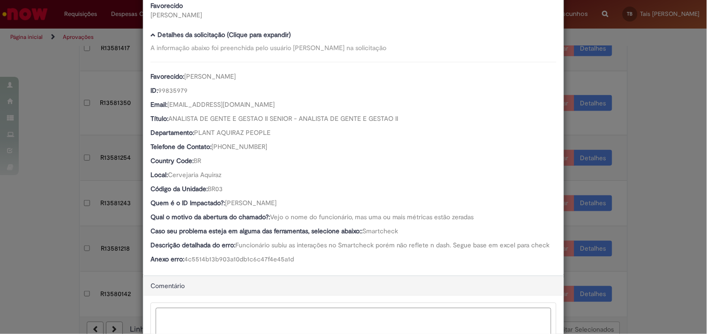
scroll to position [69, 0]
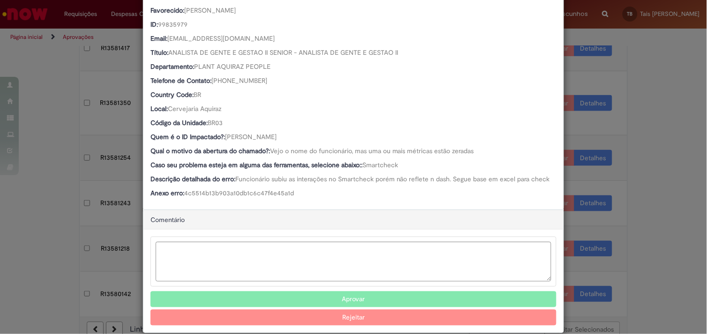
click at [330, 296] on button "Aprovar" at bounding box center [353, 300] width 406 height 16
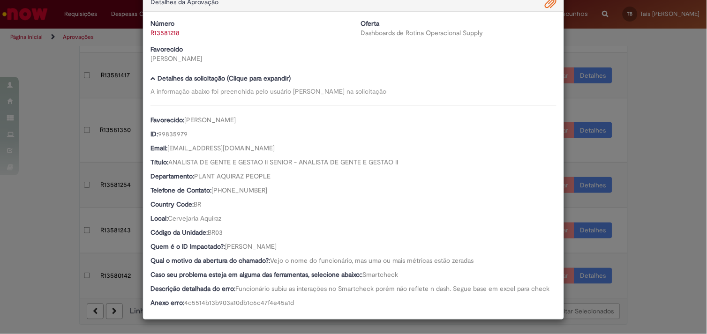
scroll to position [216, 0]
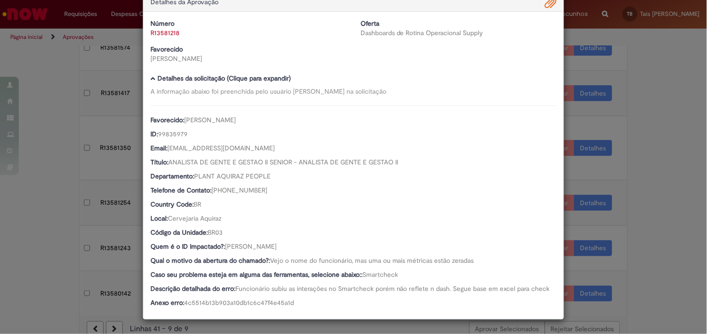
click at [654, 263] on div "Detalhes da Aprovação Número R13581218 Oferta Dashboards de Rotina Operacional …" at bounding box center [353, 167] width 707 height 334
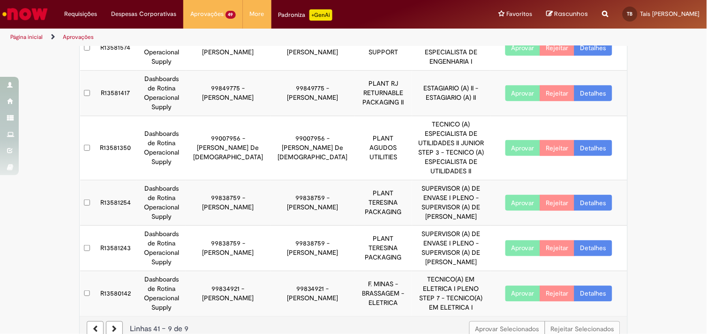
click at [600, 286] on link "Detalhes" at bounding box center [593, 294] width 38 height 16
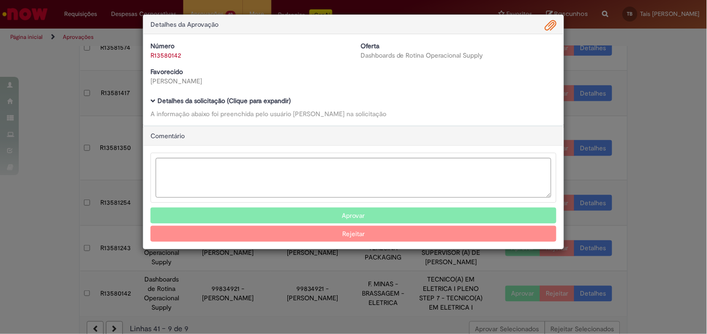
click at [367, 114] on div "A informação abaixo foi preenchida pelo usuário Paulo Henrique Dias Lima na sol…" at bounding box center [353, 113] width 406 height 9
click at [272, 102] on b "Detalhes da solicitação (Clique para expandir)" at bounding box center [224, 101] width 133 height 8
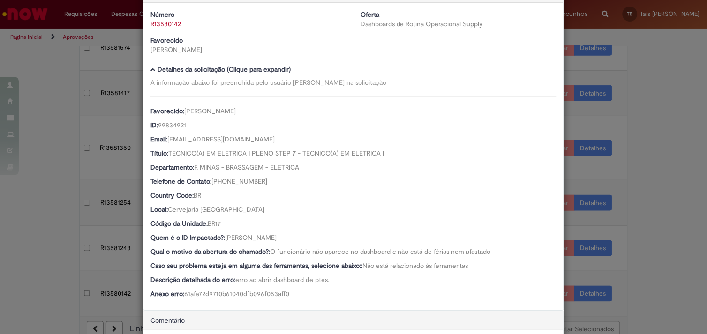
click at [676, 180] on div "Detalhes da Aprovação Número R13580142 Oferta Dashboards de Rotina Operacional …" at bounding box center [353, 167] width 707 height 334
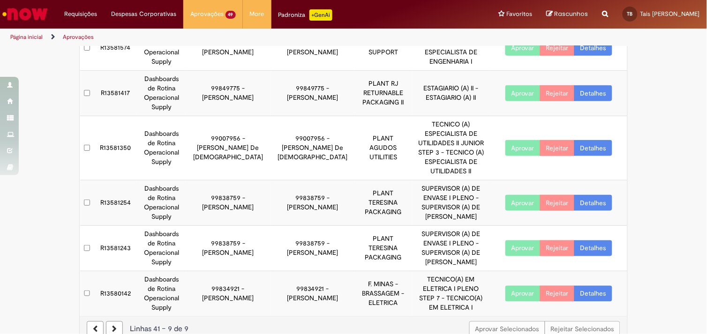
click at [596, 240] on link "Detalhes" at bounding box center [593, 248] width 38 height 16
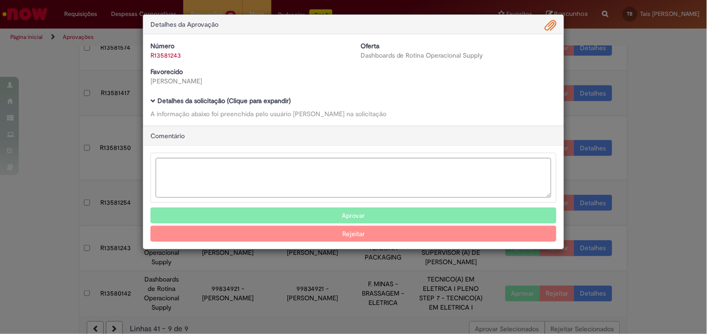
click at [205, 100] on b "Detalhes da solicitação (Clique para expandir)" at bounding box center [224, 101] width 133 height 8
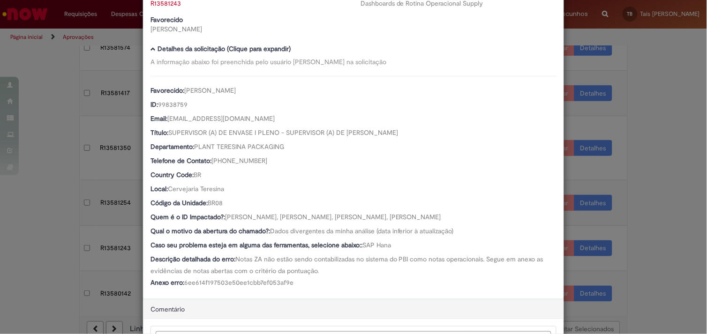
scroll to position [57, 0]
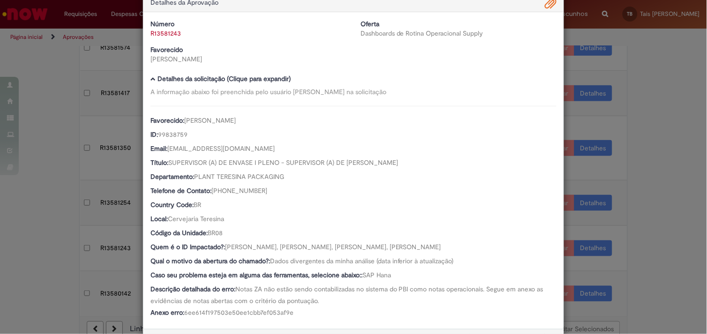
click at [169, 35] on link "R13581243" at bounding box center [165, 33] width 30 height 8
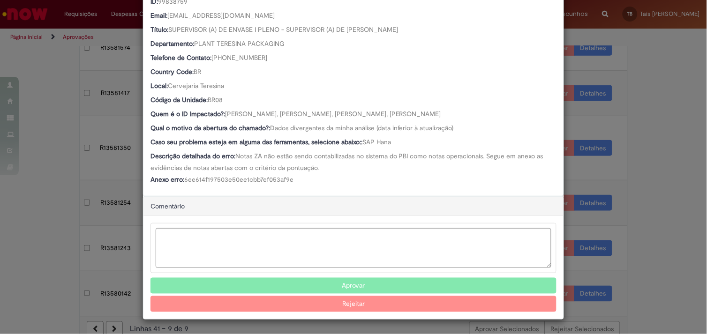
click at [357, 285] on button "Aprovar" at bounding box center [353, 286] width 406 height 16
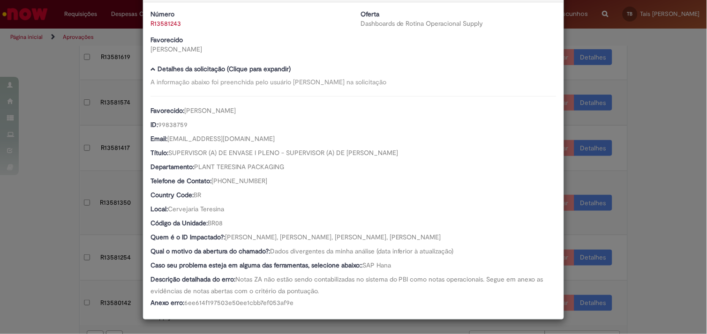
scroll to position [32, 0]
click at [61, 106] on div "Detalhes da Aprovação Número R13581243 Oferta Dashboards de Rotina Operacional …" at bounding box center [353, 167] width 707 height 334
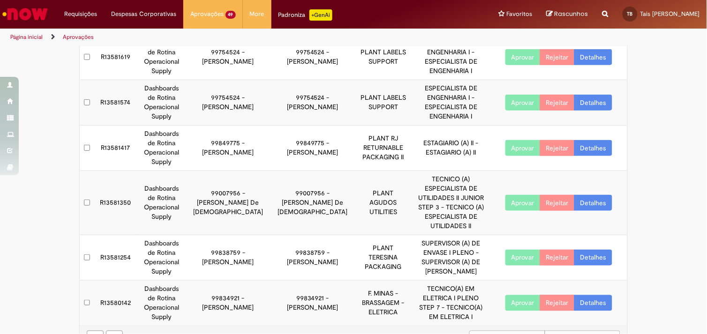
click at [594, 250] on link "Detalhes" at bounding box center [593, 258] width 38 height 16
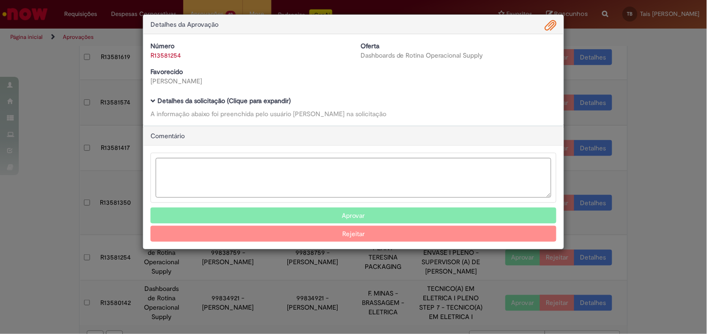
click at [254, 97] on b "Detalhes da solicitação (Clique para expandir)" at bounding box center [224, 101] width 133 height 8
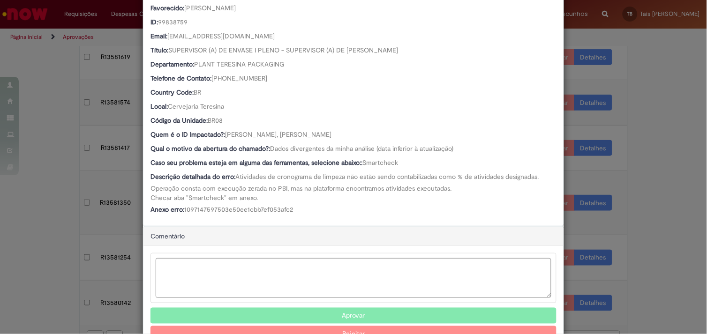
scroll to position [135, 0]
click at [329, 315] on button "Aprovar" at bounding box center [353, 316] width 406 height 16
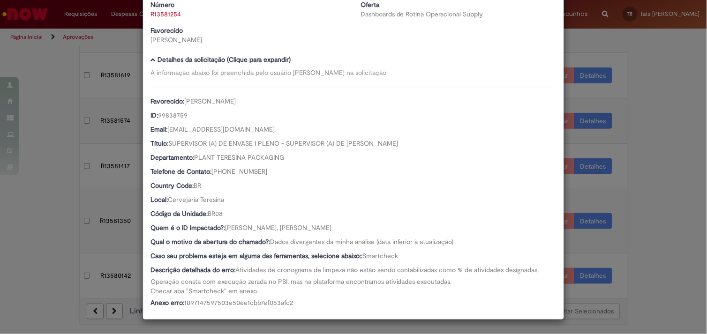
scroll to position [170, 0]
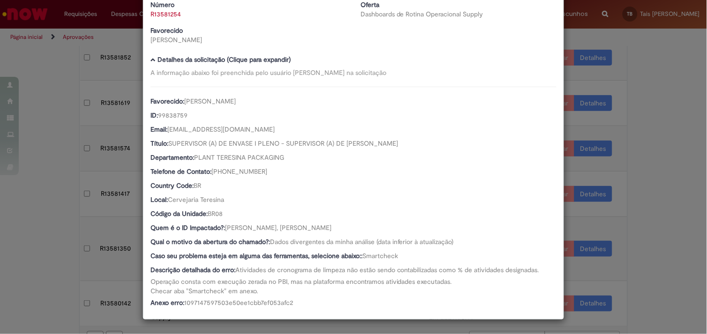
click at [67, 148] on div "Detalhes da Aprovação Número R13581254 Oferta Dashboards de Rotina Operacional …" at bounding box center [353, 167] width 707 height 334
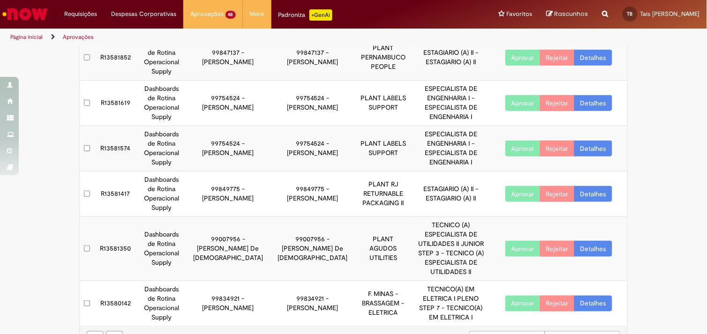
click at [574, 241] on link "Detalhes" at bounding box center [593, 249] width 38 height 16
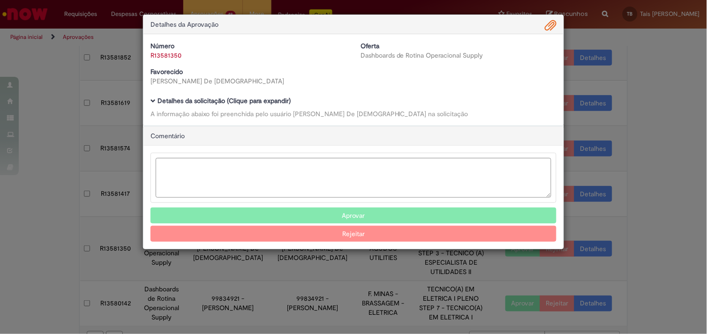
click at [232, 102] on b "Detalhes da solicitação (Clique para expandir)" at bounding box center [224, 101] width 133 height 8
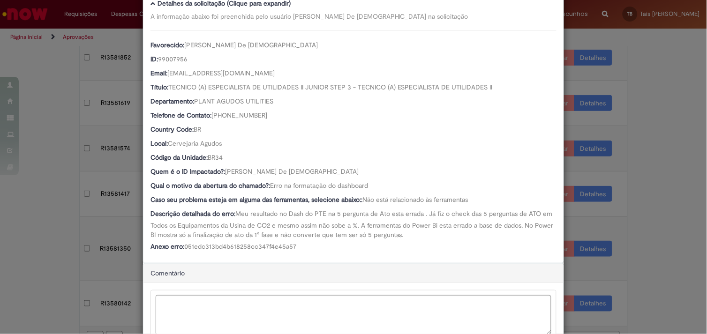
scroll to position [98, 0]
click at [655, 219] on div "Detalhes da Aprovação Número R13581350 Oferta Dashboards de Rotina Operacional …" at bounding box center [353, 167] width 707 height 334
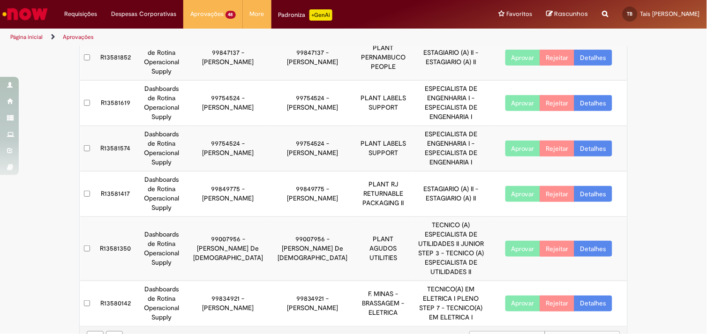
click at [594, 188] on link "Detalhes" at bounding box center [593, 194] width 38 height 16
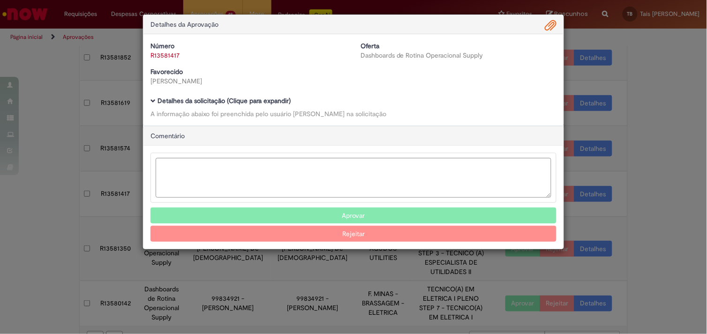
click at [282, 100] on b "Detalhes da solicitação (Clique para expandir)" at bounding box center [224, 101] width 133 height 8
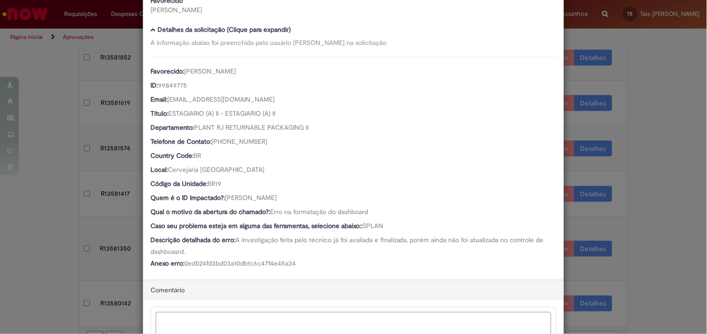
scroll to position [72, 0]
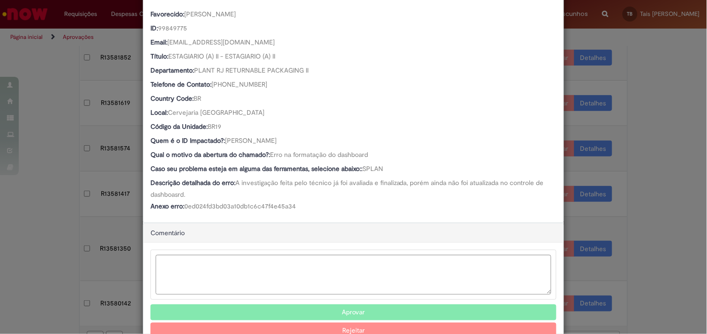
click at [334, 308] on button "Aprovar" at bounding box center [353, 313] width 406 height 16
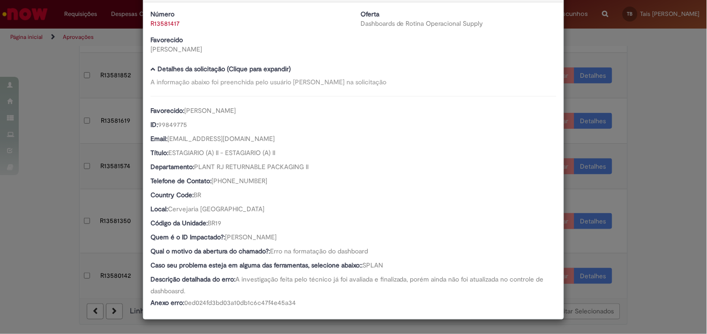
scroll to position [124, 0]
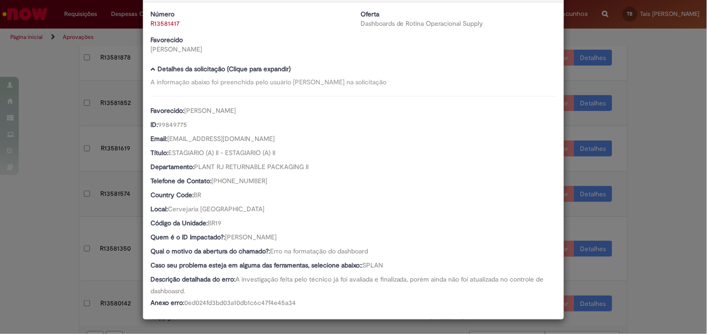
click at [59, 157] on div "Detalhes da Aprovação Número R13581417 Oferta Dashboards de Rotina Operacional …" at bounding box center [353, 167] width 707 height 334
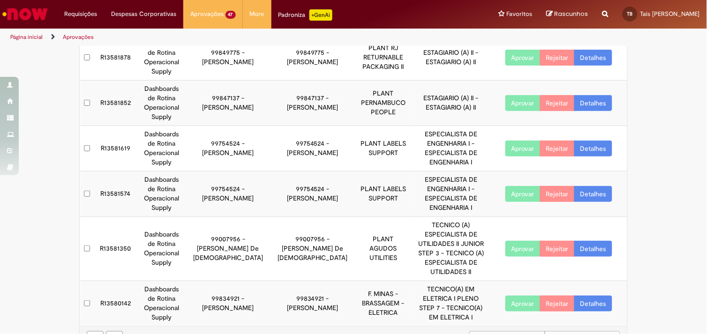
click at [593, 186] on link "Detalhes" at bounding box center [593, 194] width 38 height 16
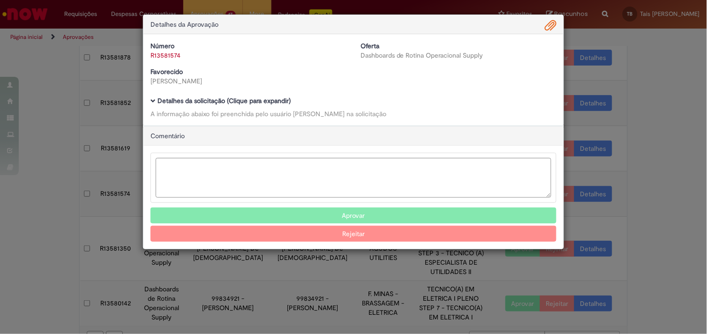
click at [277, 98] on b "Detalhes da solicitação (Clique para expandir)" at bounding box center [224, 101] width 133 height 8
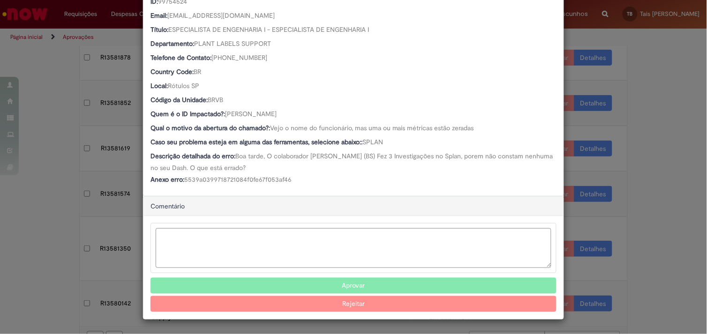
scroll to position [156, 0]
click at [353, 286] on button "Aprovar" at bounding box center [353, 286] width 406 height 16
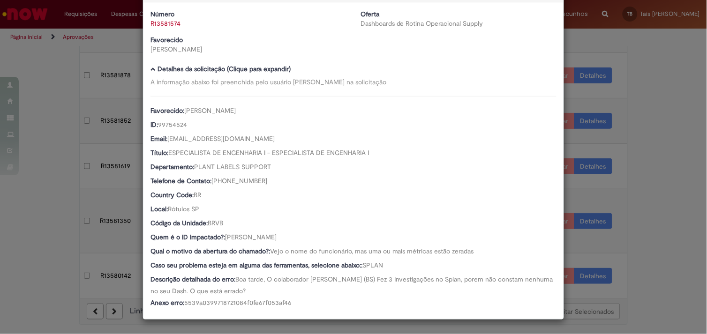
scroll to position [79, 0]
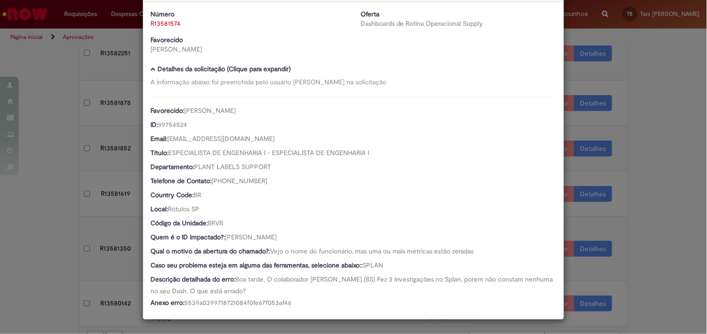
click at [45, 153] on div "Detalhes da Aprovação Número R13581574 Oferta Dashboards de Rotina Operacional …" at bounding box center [353, 167] width 707 height 334
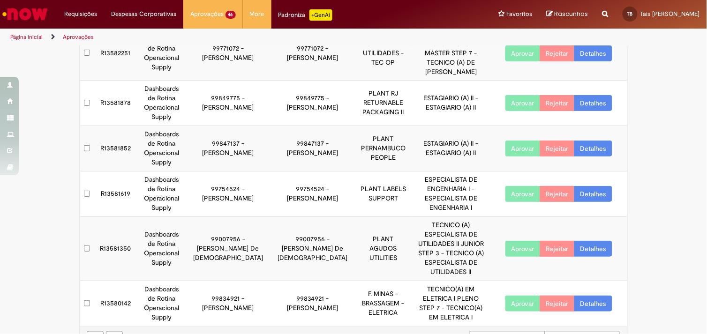
click at [596, 186] on link "Detalhes" at bounding box center [593, 194] width 38 height 16
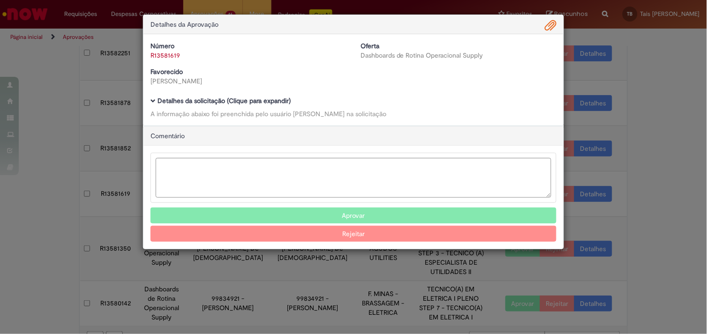
click at [223, 100] on b "Detalhes da solicitação (Clique para expandir)" at bounding box center [224, 101] width 133 height 8
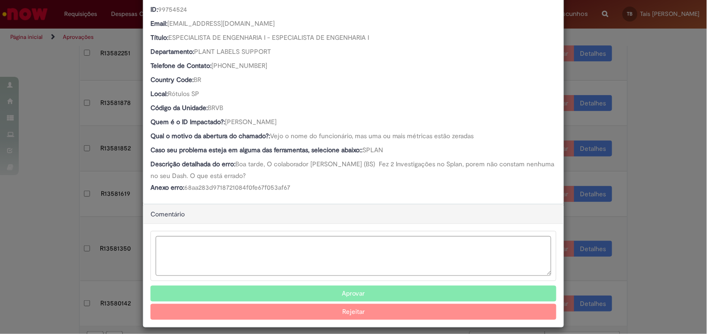
scroll to position [148, 0]
click at [324, 287] on button "Aprovar" at bounding box center [353, 294] width 406 height 16
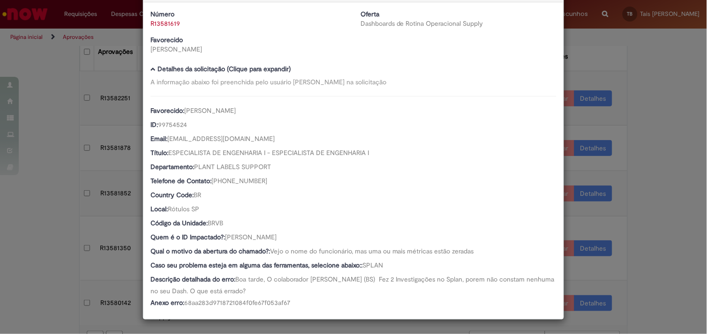
scroll to position [32, 0]
click at [63, 188] on div "Detalhes da Aprovação Número R13581619 Oferta Dashboards de Rotina Operacional …" at bounding box center [353, 167] width 707 height 334
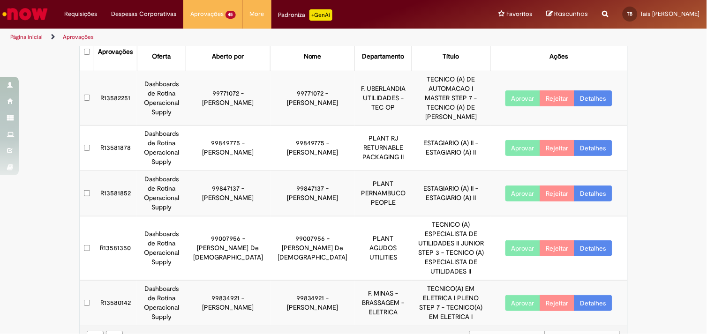
click at [589, 186] on link "Detalhes" at bounding box center [593, 194] width 38 height 16
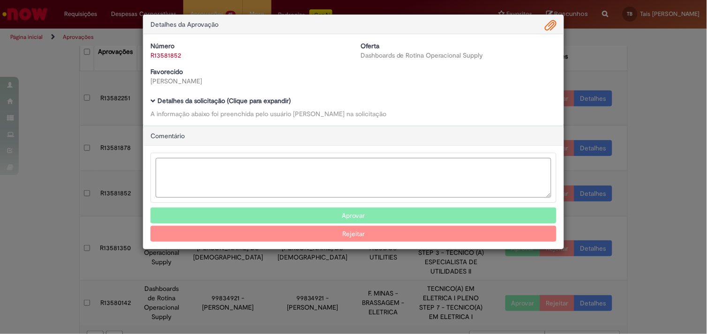
click at [207, 101] on b "Detalhes da solicitação (Clique para expandir)" at bounding box center [224, 101] width 133 height 8
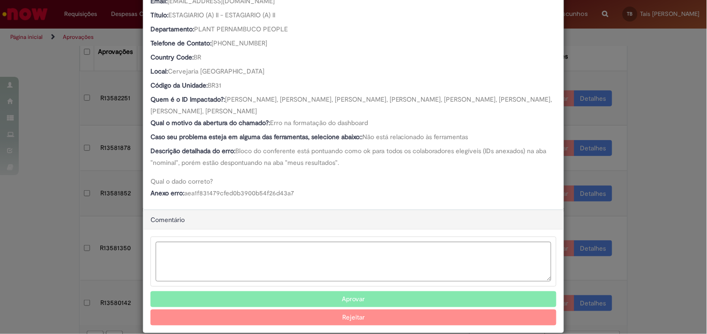
scroll to position [171, 0]
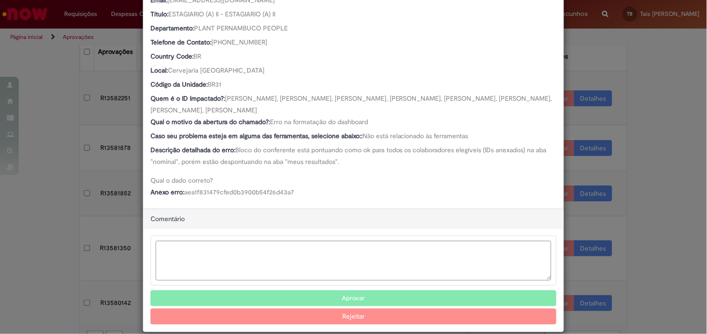
click at [363, 302] on button "Aprovar" at bounding box center [353, 299] width 406 height 16
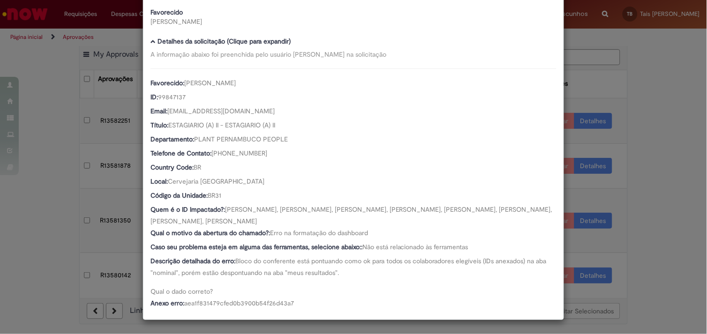
scroll to position [0, 0]
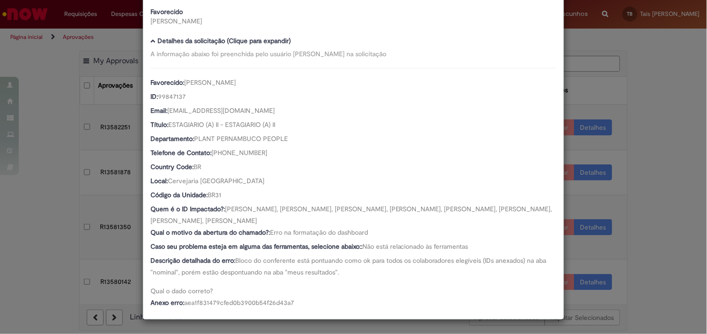
click at [627, 216] on div "Detalhes da Aprovação Número R13581852 Oferta Dashboards de Rotina Operacional …" at bounding box center [353, 167] width 707 height 334
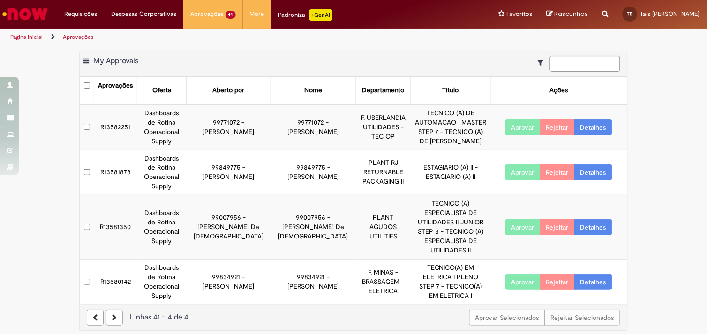
scroll to position [60, 0]
click at [586, 174] on link "Detalhes" at bounding box center [593, 173] width 38 height 16
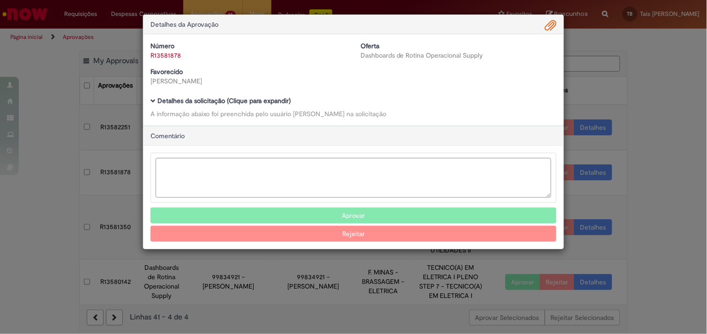
click at [190, 103] on b "Detalhes da solicitação (Clique para expandir)" at bounding box center [224, 101] width 133 height 8
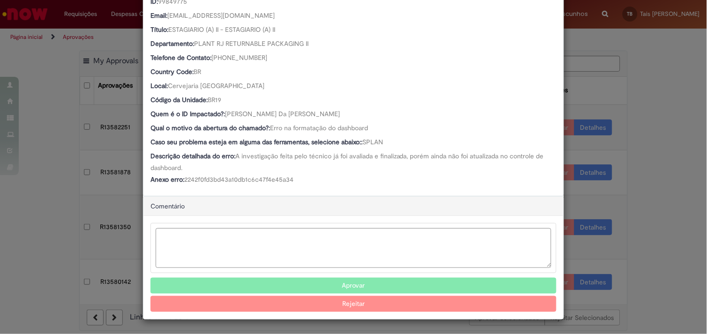
scroll to position [156, 0]
click at [296, 279] on button "Aprovar" at bounding box center [353, 286] width 406 height 16
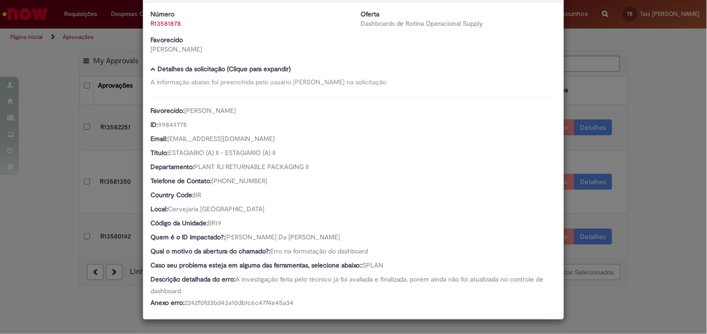
click at [64, 90] on div "Detalhes da Aprovação Número R13581878 Oferta Dashboards de Rotina Operacional …" at bounding box center [353, 167] width 707 height 334
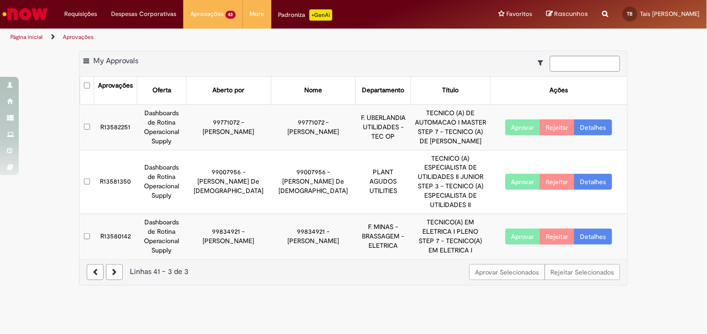
click at [598, 128] on link "Detalhes" at bounding box center [593, 128] width 38 height 16
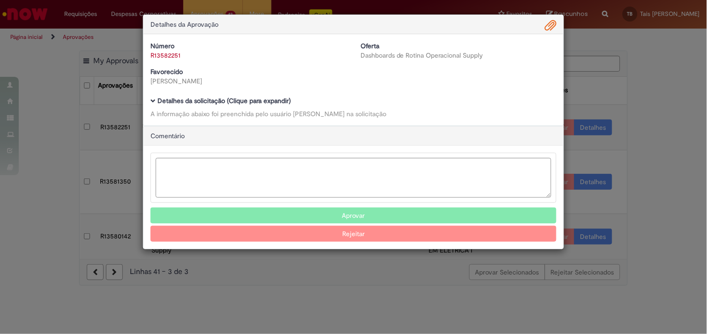
click at [282, 99] on b "Detalhes da solicitação (Clique para expandir)" at bounding box center [224, 101] width 133 height 8
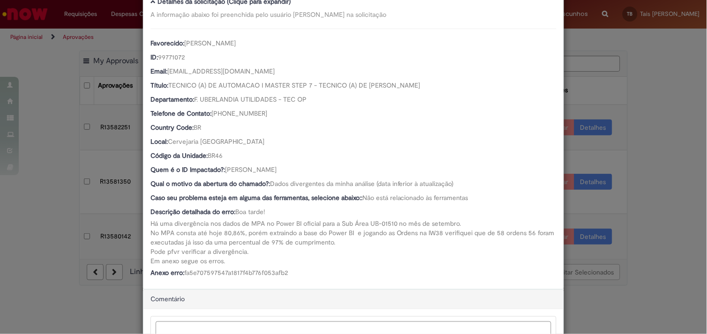
scroll to position [0, 0]
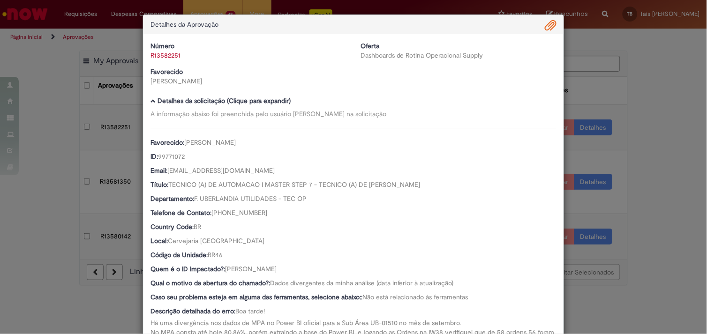
click at [158, 54] on link "R13582251" at bounding box center [165, 55] width 30 height 8
click at [603, 297] on div "Detalhes da Aprovação Número R13582251 Oferta Dashboards de Rotina Operacional …" at bounding box center [353, 167] width 707 height 334
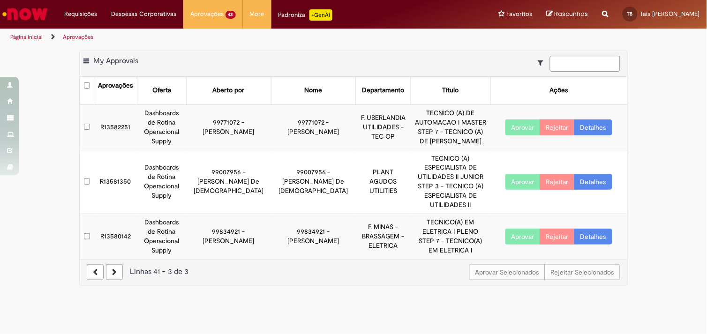
click at [97, 269] on icon at bounding box center [95, 272] width 5 height 7
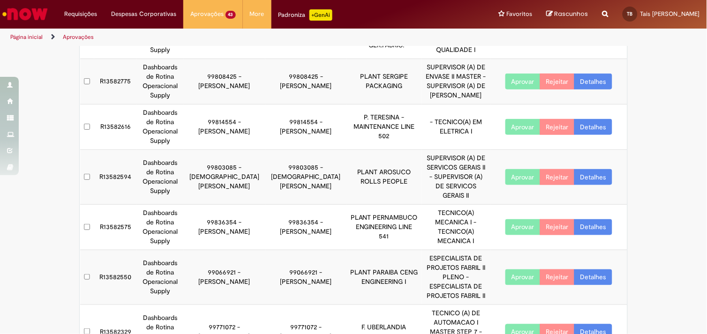
scroll to position [261, 0]
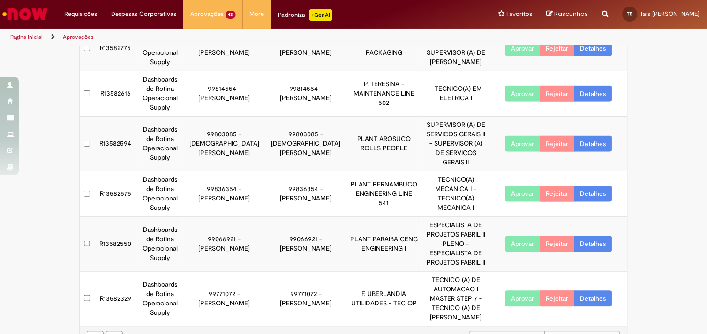
click at [599, 291] on link "Detalhes" at bounding box center [593, 299] width 38 height 16
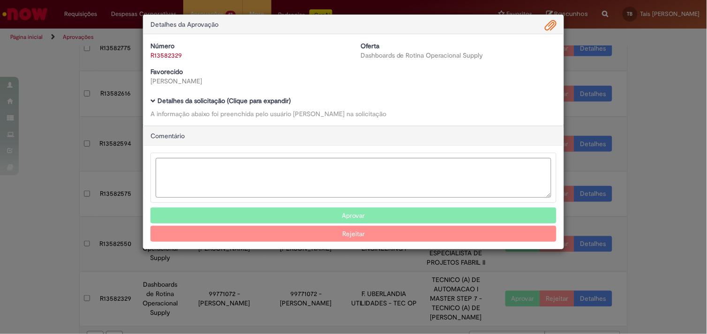
click at [247, 96] on div "Número R13582329 Oferta Dashboards de Rotina Operacional Supply Favorecido Ilvo…" at bounding box center [353, 79] width 420 height 91
click at [248, 102] on b "Detalhes da solicitação (Clique para expandir)" at bounding box center [224, 101] width 133 height 8
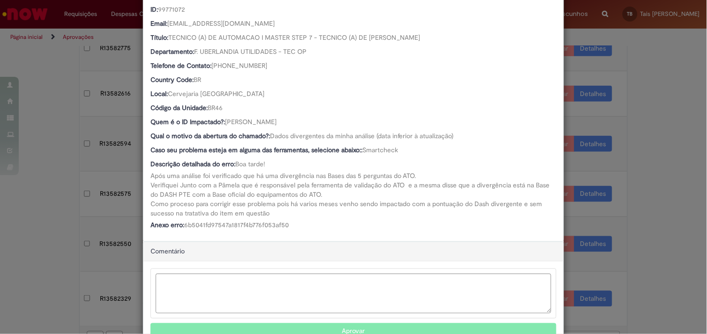
scroll to position [148, 0]
click at [653, 233] on div "Detalhes da Aprovação Número R13582329 Oferta Dashboards de Rotina Operacional …" at bounding box center [353, 167] width 707 height 334
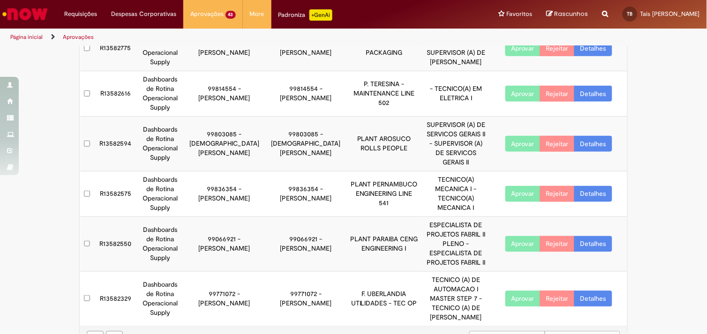
scroll to position [147, 0]
click at [580, 236] on link "Detalhes" at bounding box center [593, 244] width 38 height 16
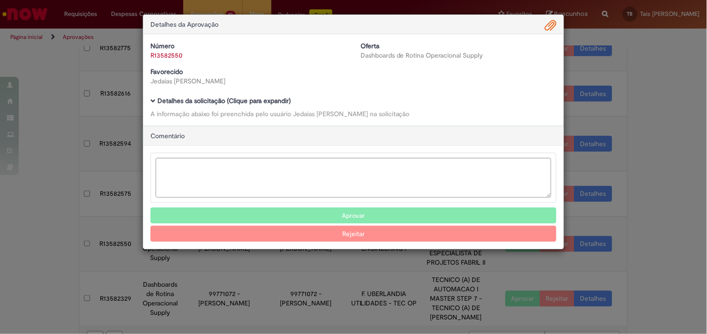
click at [255, 105] on div "Detalhes da solicitação (Clique para expandir) A informação abaixo foi preenchi…" at bounding box center [353, 108] width 406 height 21
click at [256, 101] on b "Detalhes da solicitação (Clique para expandir)" at bounding box center [224, 101] width 133 height 8
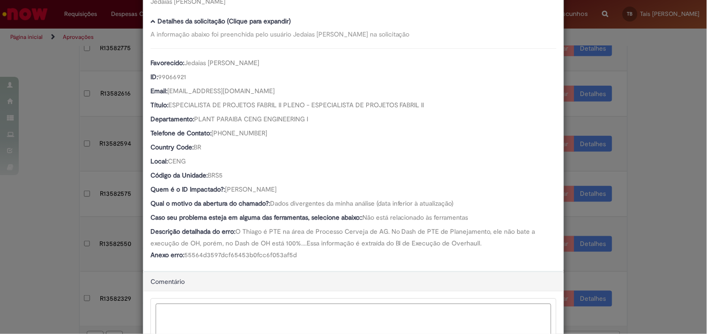
scroll to position [85, 0]
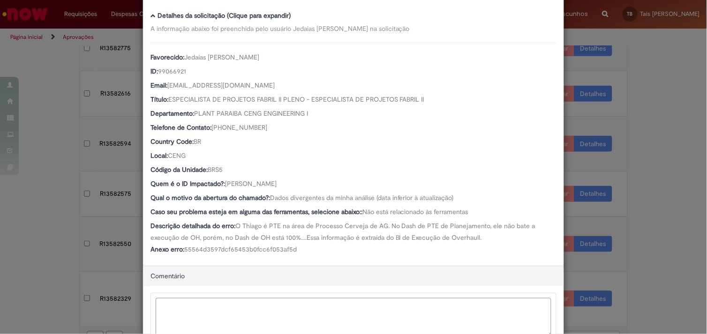
click at [663, 233] on div "Detalhes da Aprovação Número R13582550 Oferta Dashboards de Rotina Operacional …" at bounding box center [353, 167] width 707 height 334
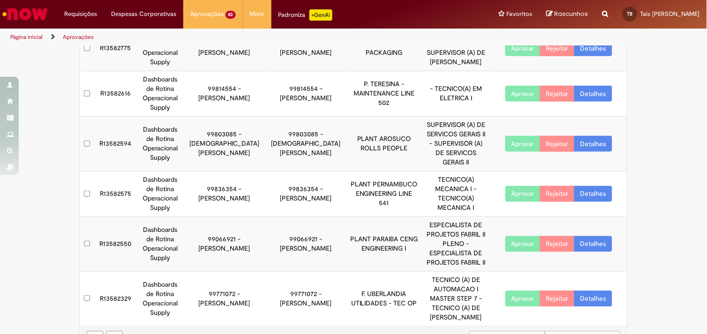
scroll to position [85, 0]
click at [596, 186] on link "Detalhes" at bounding box center [593, 194] width 38 height 16
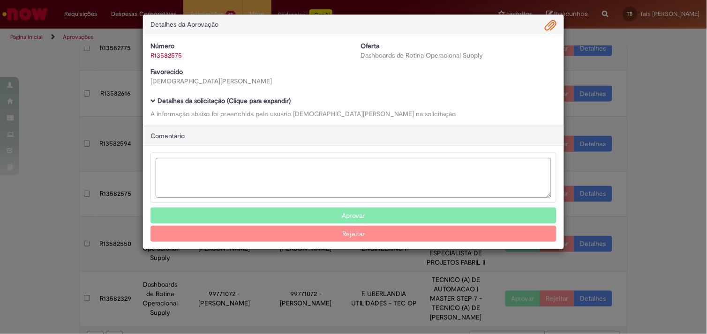
click at [247, 94] on div "Número R13582575 Oferta Dashboards de Rotina Operacional Supply Favorecido Jesu…" at bounding box center [353, 79] width 420 height 91
click at [247, 98] on b "Detalhes da solicitação (Clique para expandir)" at bounding box center [224, 101] width 133 height 8
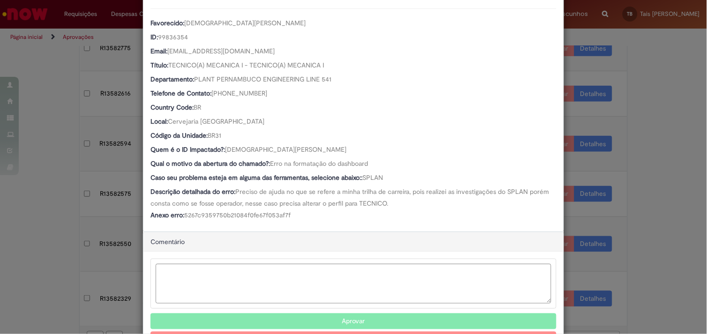
scroll to position [157, 0]
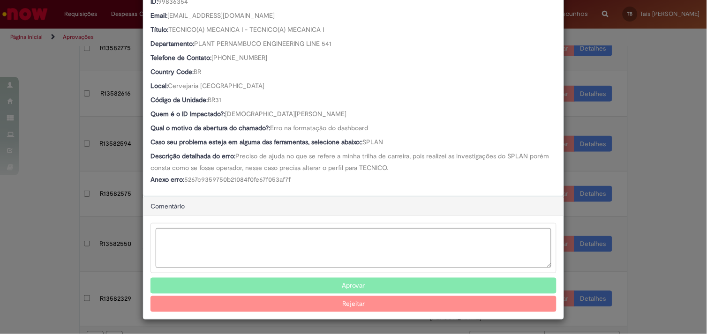
click at [307, 285] on button "Aprovar" at bounding box center [353, 286] width 406 height 16
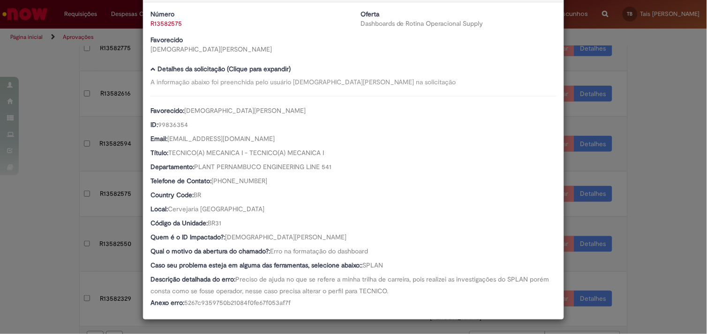
scroll to position [32, 0]
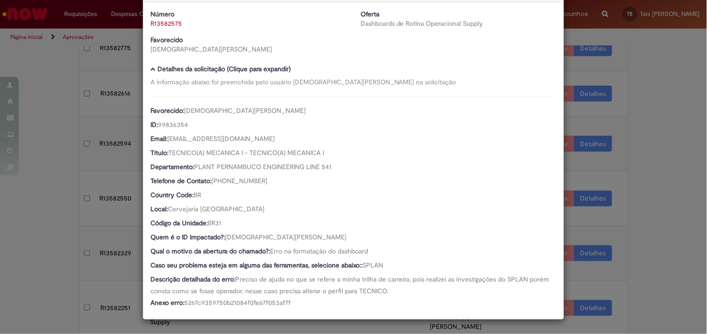
click at [54, 161] on div "Detalhes da Aprovação Número R13582575 Oferta Dashboards de Rotina Operacional …" at bounding box center [353, 167] width 707 height 334
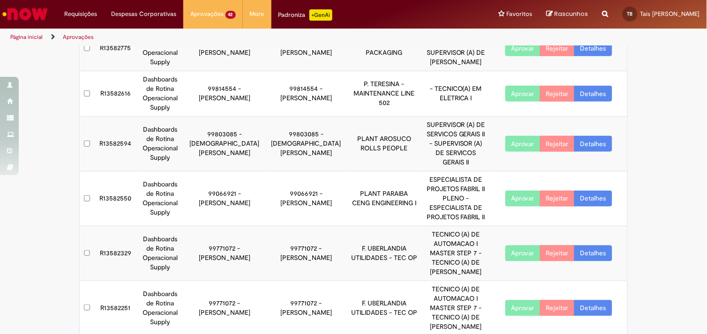
click at [584, 191] on link "Detalhes" at bounding box center [593, 199] width 38 height 16
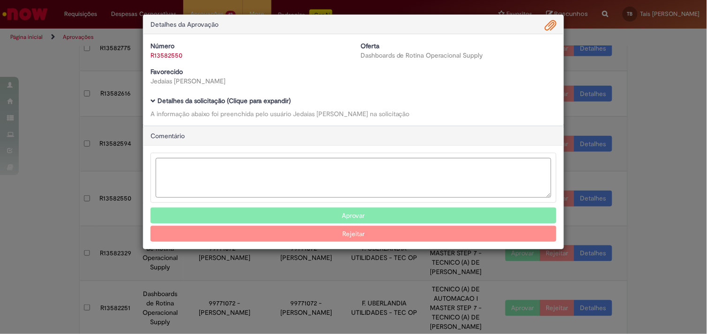
click at [282, 102] on b "Detalhes da solicitação (Clique para expandir)" at bounding box center [224, 101] width 133 height 8
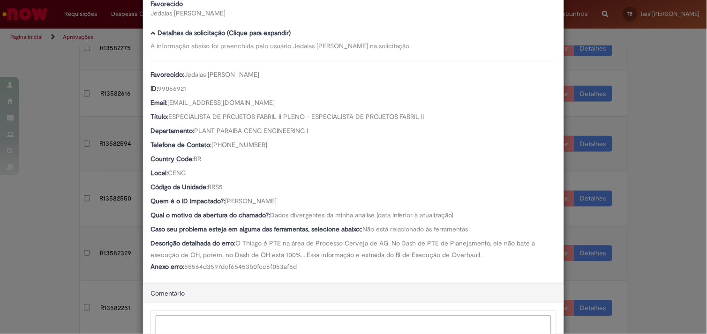
scroll to position [0, 0]
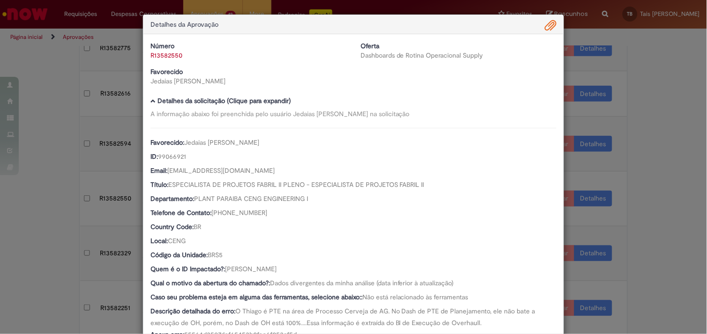
click at [640, 181] on div "Detalhes da Aprovação Número R13582550 Oferta Dashboards de Rotina Operacional …" at bounding box center [353, 167] width 707 height 334
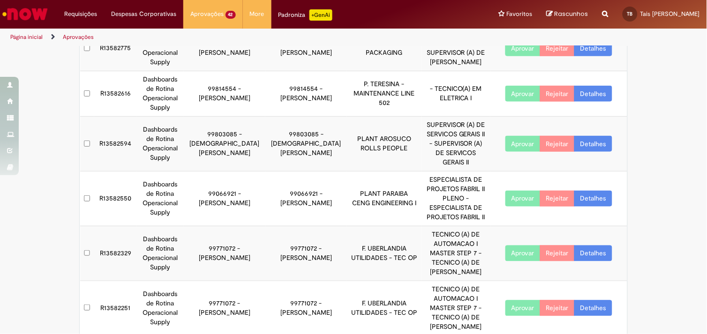
click at [587, 141] on link "Detalhes" at bounding box center [593, 144] width 38 height 16
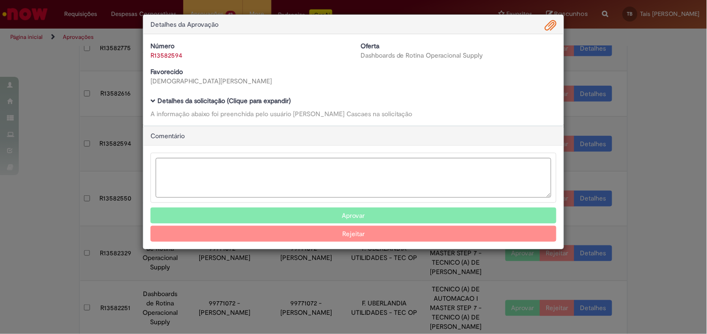
click at [273, 100] on b "Detalhes da solicitação (Clique para expandir)" at bounding box center [224, 101] width 133 height 8
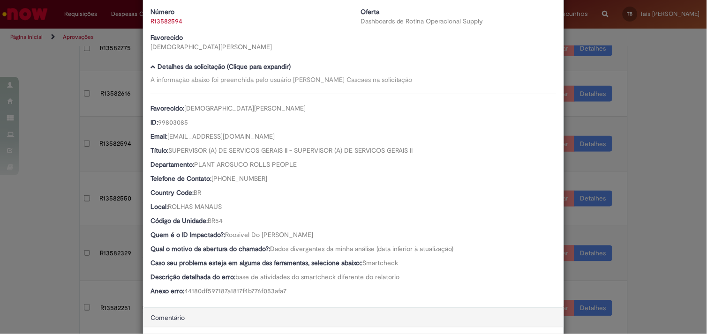
scroll to position [147, 0]
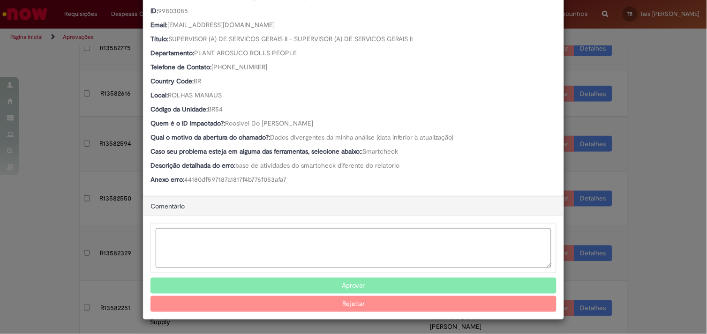
click at [335, 286] on button "Aprovar" at bounding box center [353, 286] width 406 height 16
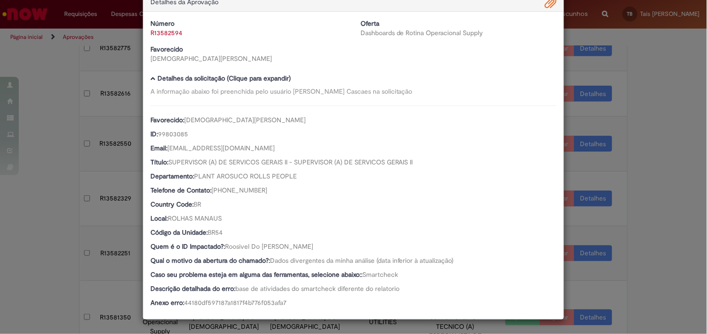
scroll to position [23, 0]
click at [53, 165] on div "Detalhes da Aprovação Número R13582594 Oferta Dashboards de Rotina Operacional …" at bounding box center [353, 167] width 707 height 334
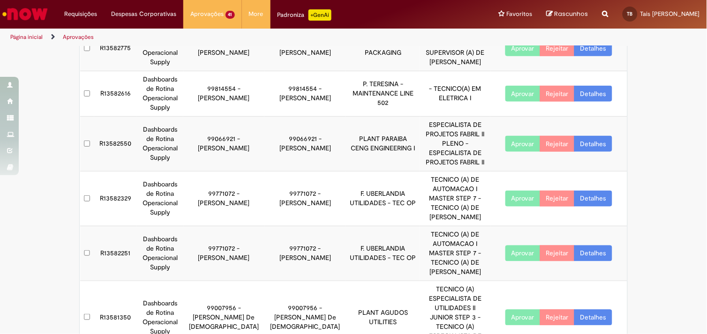
click at [589, 140] on link "Detalhes" at bounding box center [593, 144] width 38 height 16
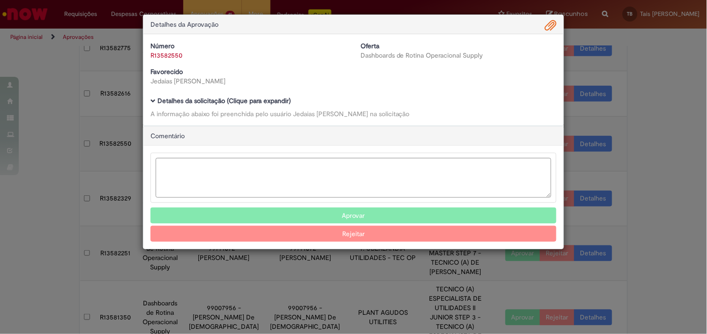
click at [231, 100] on b "Detalhes da solicitação (Clique para expandir)" at bounding box center [224, 101] width 133 height 8
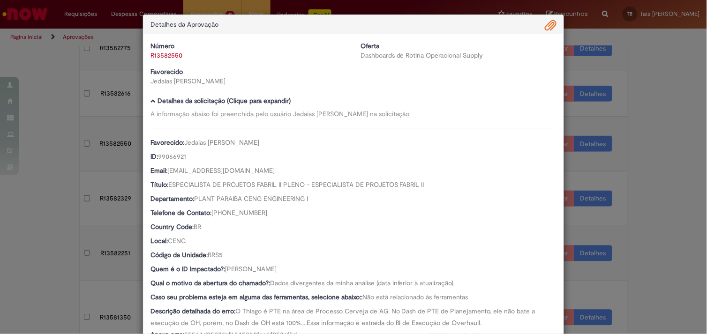
scroll to position [41, 0]
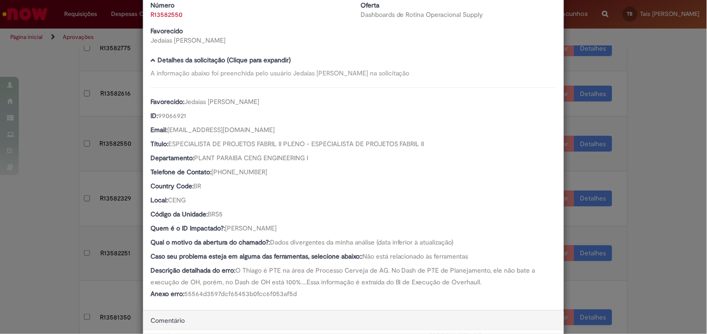
click at [653, 157] on div "Detalhes da Aprovação Número R13582550 Oferta Dashboards de Rotina Operacional …" at bounding box center [353, 167] width 707 height 334
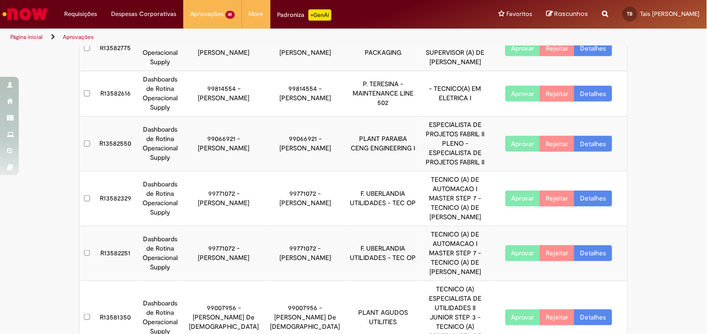
click at [593, 191] on link "Detalhes" at bounding box center [593, 199] width 38 height 16
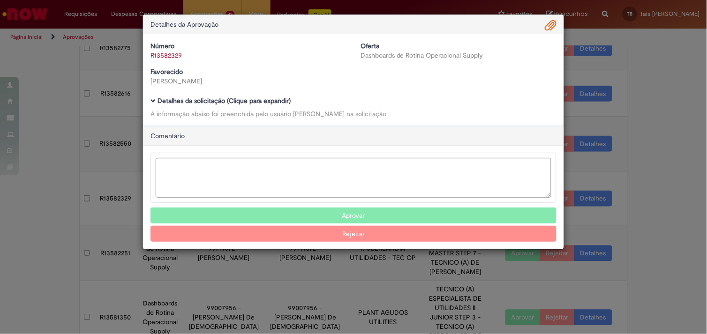
click at [211, 97] on b "Detalhes da solicitação (Clique para expandir)" at bounding box center [224, 101] width 133 height 8
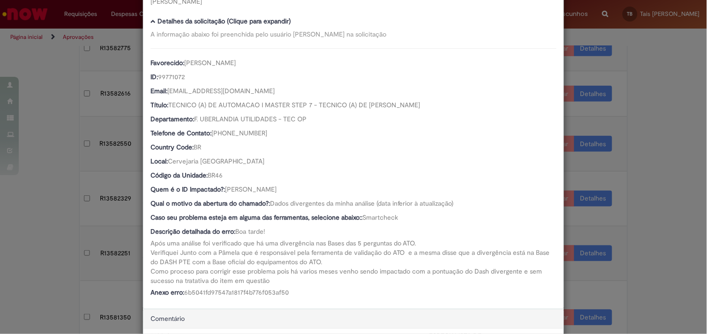
scroll to position [80, 0]
click at [643, 171] on div "Detalhes da Aprovação Número R13582329 Oferta Dashboards de Rotina Operacional …" at bounding box center [353, 167] width 707 height 334
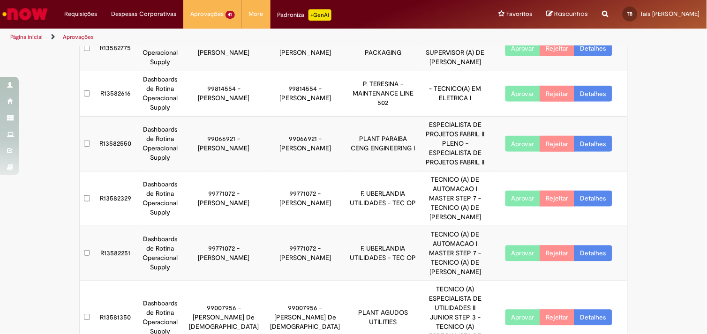
click at [586, 139] on link "Detalhes" at bounding box center [593, 144] width 38 height 16
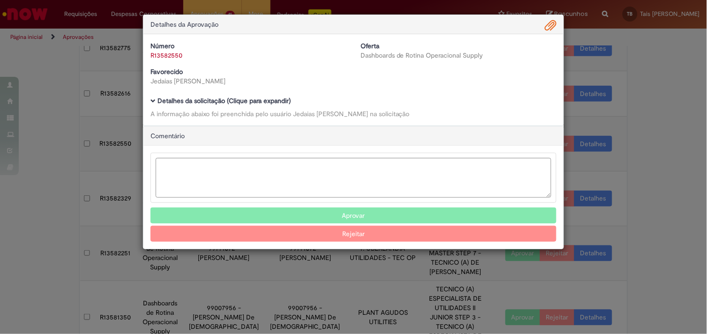
click at [279, 110] on div "A informação abaixo foi preenchida pelo usuário Jedaias Paulo Da Silva na solic…" at bounding box center [353, 113] width 406 height 9
click at [277, 108] on div "Detalhes da solicitação (Clique para expandir) A informação abaixo foi preenchi…" at bounding box center [353, 108] width 406 height 21
click at [279, 102] on b "Detalhes da solicitação (Clique para expandir)" at bounding box center [224, 101] width 133 height 8
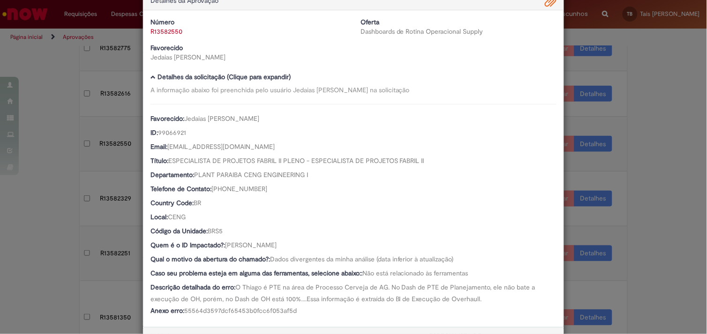
scroll to position [0, 0]
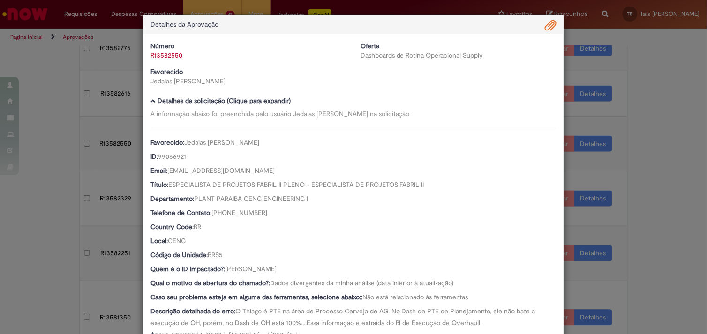
click at [650, 204] on div "Detalhes da Aprovação Número R13582550 Oferta Dashboards de Rotina Operacional …" at bounding box center [353, 167] width 707 height 334
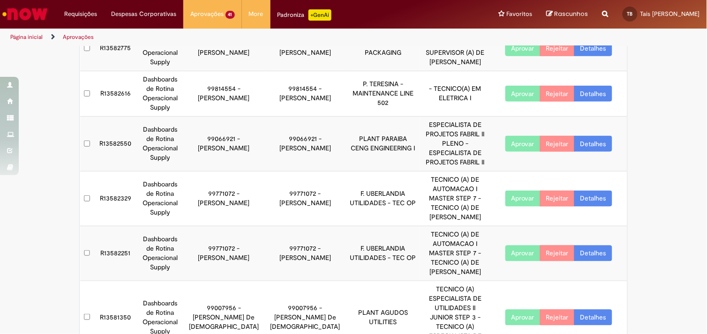
click at [583, 91] on link "Detalhes" at bounding box center [593, 94] width 38 height 16
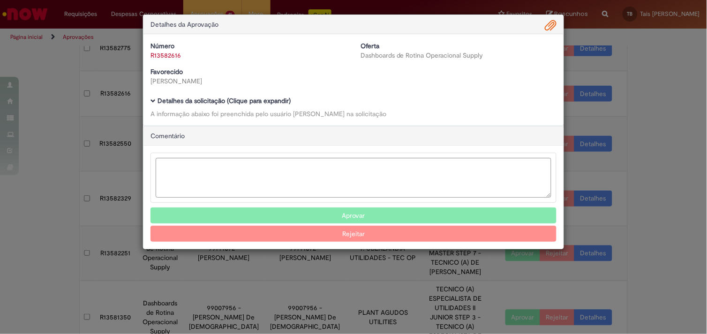
click at [256, 100] on b "Detalhes da solicitação (Clique para expandir)" at bounding box center [224, 101] width 133 height 8
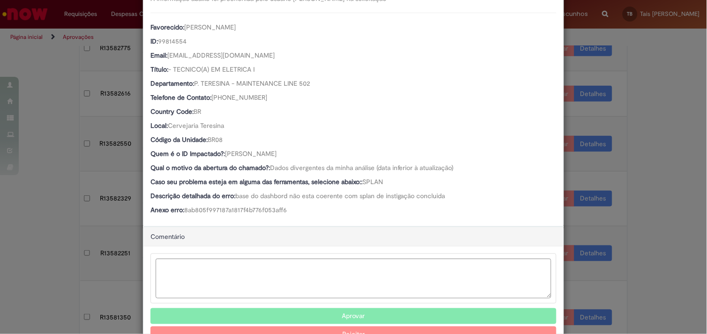
scroll to position [118, 0]
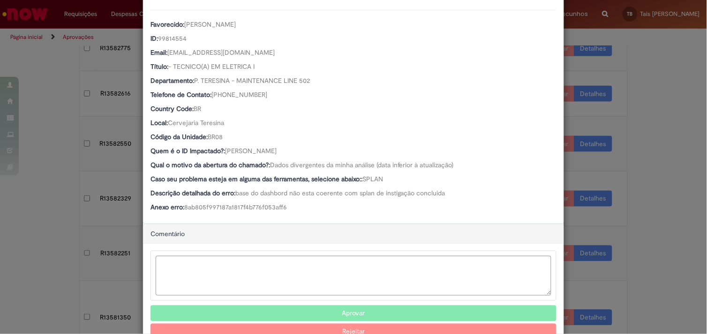
click at [287, 310] on button "Aprovar" at bounding box center [353, 314] width 406 height 16
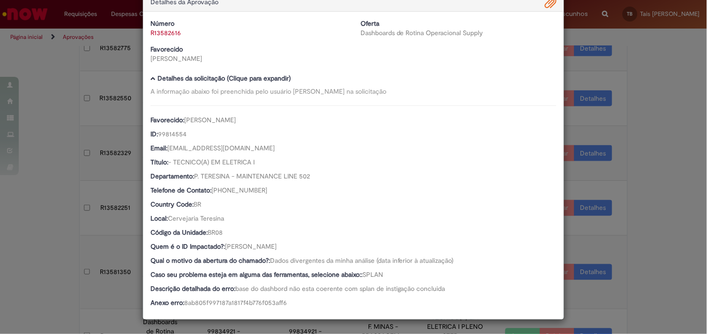
scroll to position [23, 0]
click at [651, 209] on div "Detalhes da Aprovação Número R13582616 Oferta Dashboards de Rotina Operacional …" at bounding box center [353, 167] width 707 height 334
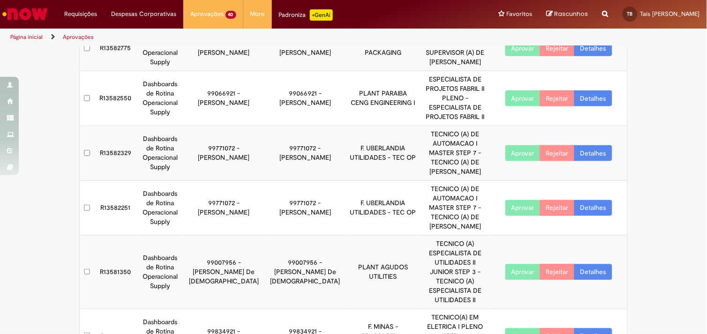
click at [600, 145] on link "Detalhes" at bounding box center [593, 153] width 38 height 16
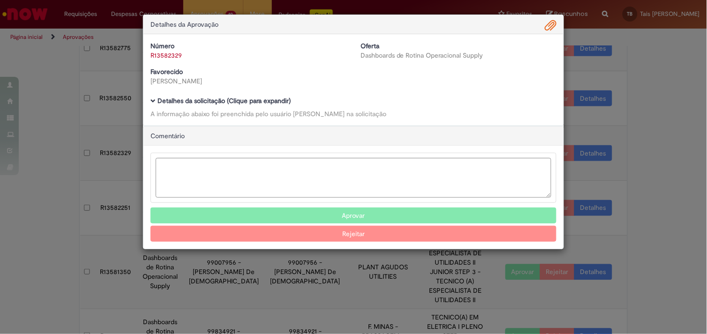
click at [223, 99] on b "Detalhes da solicitação (Clique para expandir)" at bounding box center [224, 101] width 133 height 8
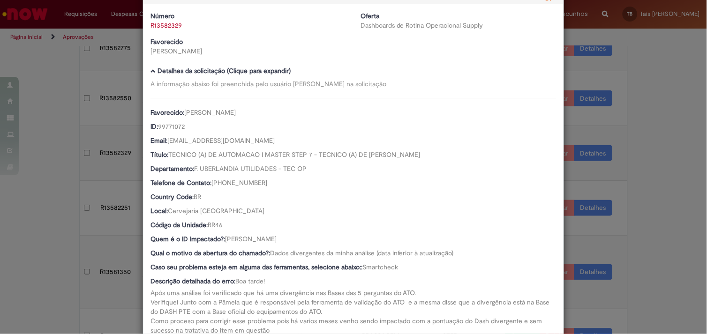
scroll to position [28, 0]
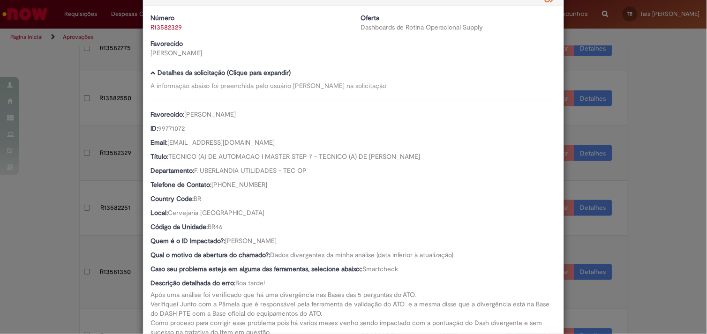
click at [624, 169] on div "Detalhes da Aprovação Número R13582329 Oferta Dashboards de Rotina Operacional …" at bounding box center [353, 167] width 707 height 334
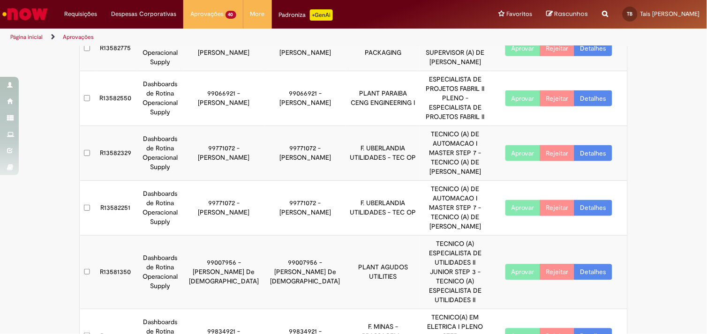
scroll to position [27, 0]
click at [584, 97] on link "Detalhes" at bounding box center [593, 98] width 38 height 16
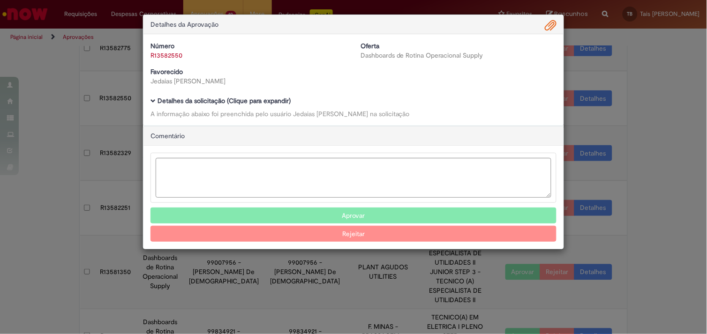
click at [264, 101] on b "Detalhes da solicitação (Clique para expandir)" at bounding box center [224, 101] width 133 height 8
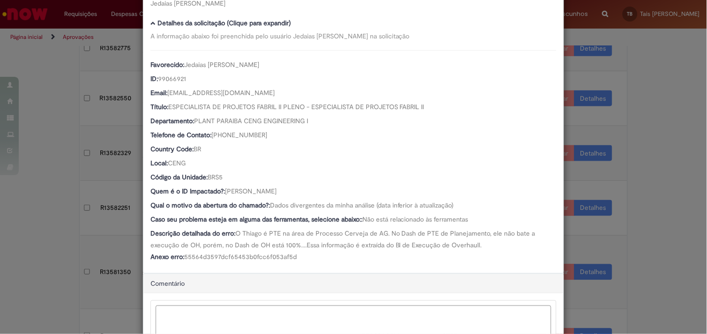
scroll to position [78, 0]
click at [664, 140] on div "Detalhes da Aprovação Número R13582550 Oferta Dashboards de Rotina Operacional …" at bounding box center [353, 167] width 707 height 334
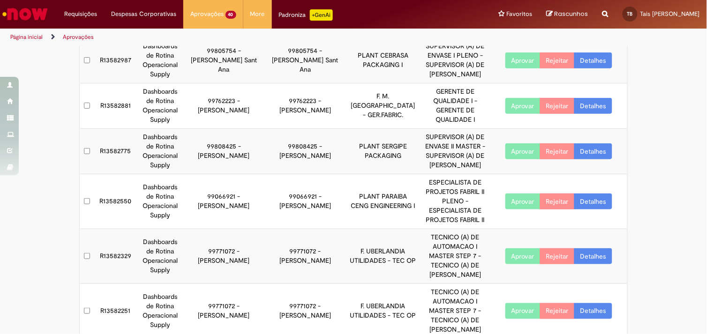
scroll to position [155, 0]
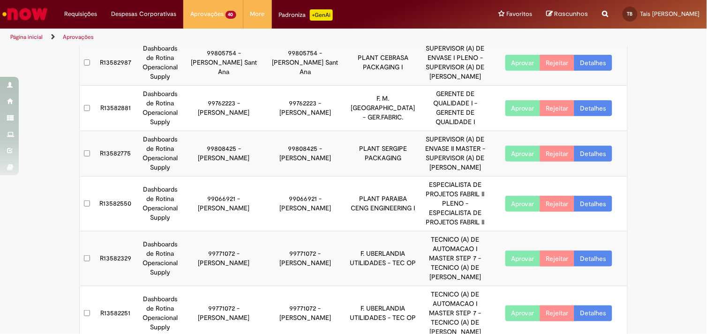
click at [601, 156] on link "Detalhes" at bounding box center [593, 154] width 38 height 16
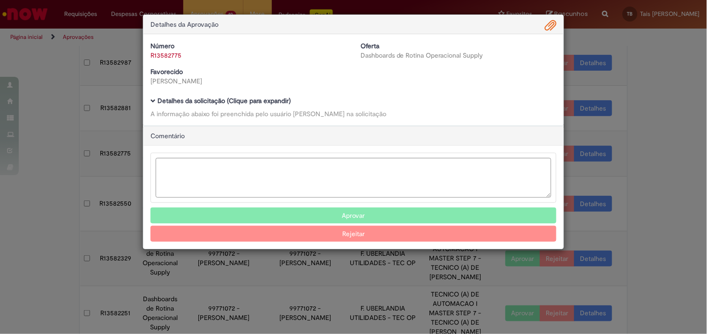
click at [275, 101] on b "Detalhes da solicitação (Clique para expandir)" at bounding box center [224, 101] width 133 height 8
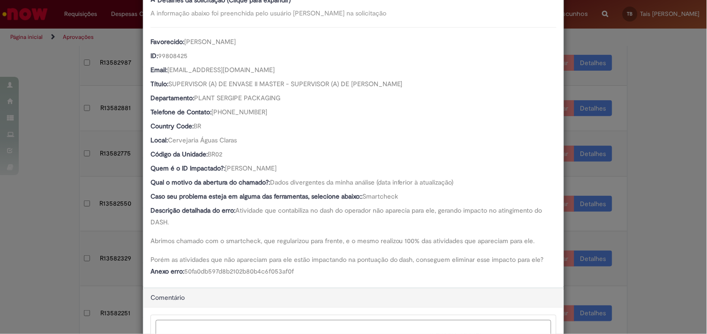
scroll to position [101, 0]
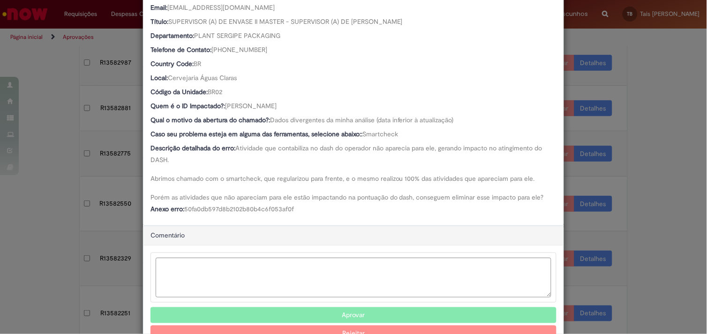
click at [236, 313] on button "Aprovar" at bounding box center [353, 316] width 406 height 16
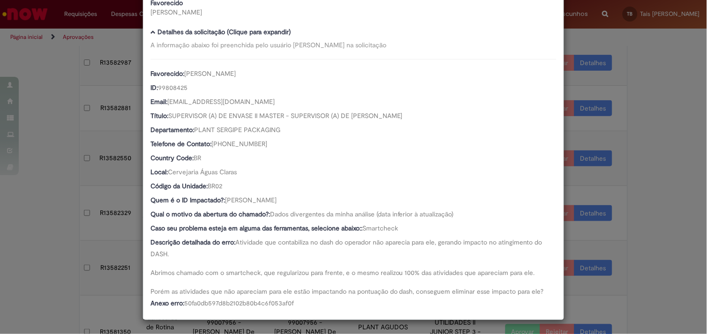
click at [655, 182] on div "Detalhes da Aprovação Número R13582775 Oferta Dashboards de Rotina Operacional …" at bounding box center [353, 167] width 707 height 334
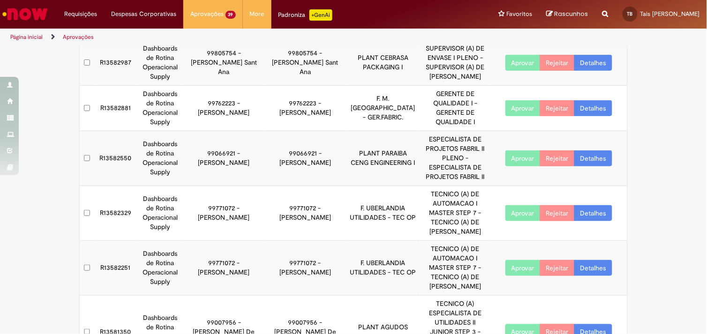
click at [602, 110] on link "Detalhes" at bounding box center [593, 108] width 38 height 16
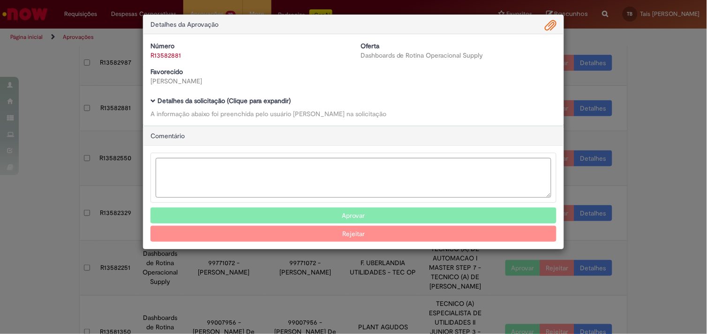
click at [258, 99] on b "Detalhes da solicitação (Clique para expandir)" at bounding box center [224, 101] width 133 height 8
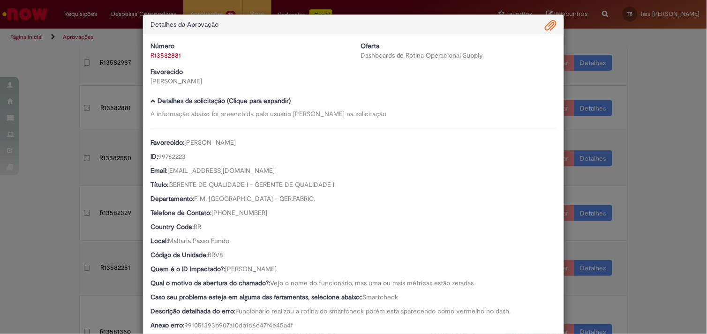
scroll to position [147, 0]
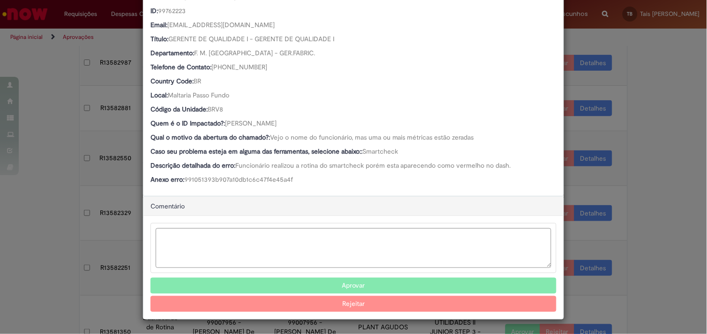
click at [339, 286] on button "Aprovar" at bounding box center [353, 286] width 406 height 16
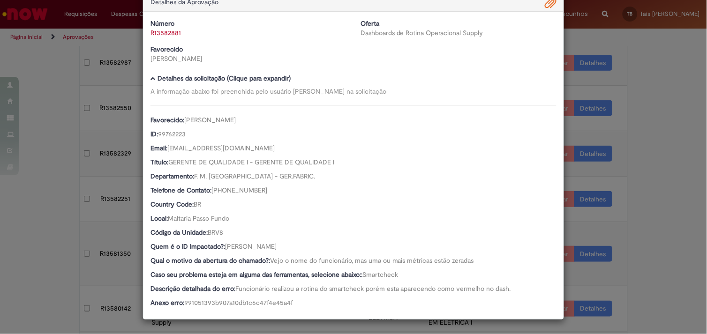
scroll to position [23, 0]
click at [53, 159] on div "Detalhes da Aprovação Número R13582881 Oferta Dashboards de Rotina Operacional …" at bounding box center [353, 167] width 707 height 334
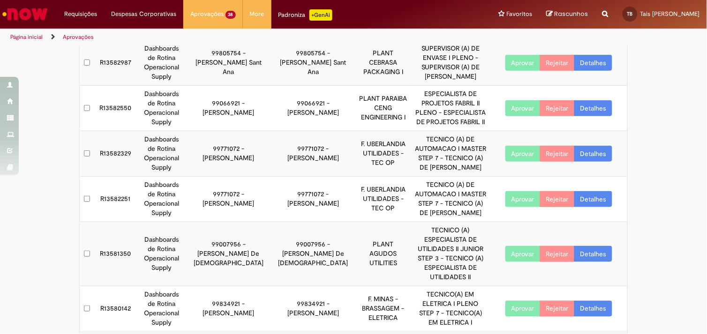
click at [605, 68] on link "Detalhes" at bounding box center [593, 63] width 38 height 16
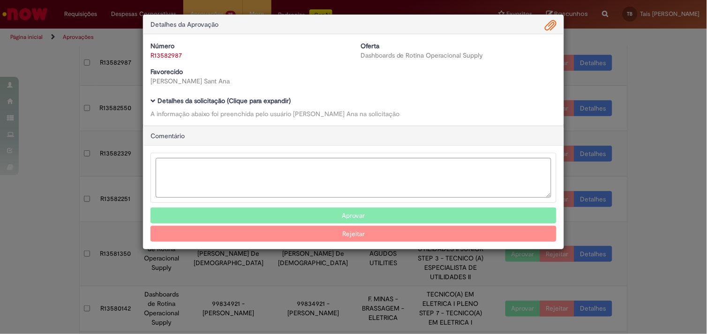
click at [282, 99] on b "Detalhes da solicitação (Clique para expandir)" at bounding box center [224, 101] width 133 height 8
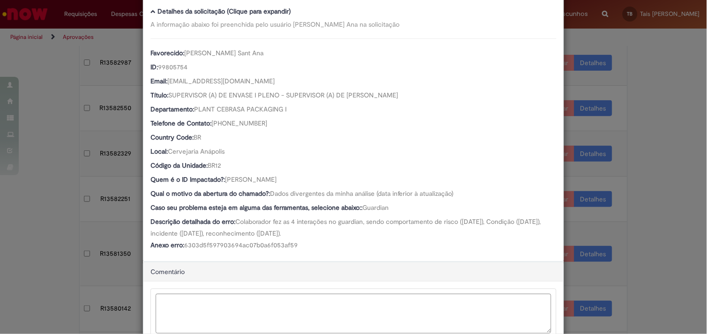
scroll to position [157, 0]
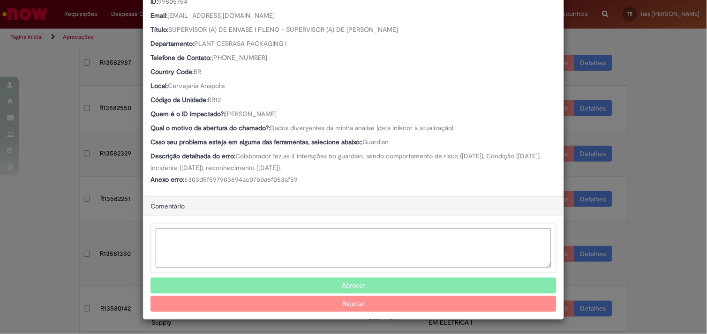
click at [349, 284] on button "Aprovar" at bounding box center [353, 286] width 406 height 16
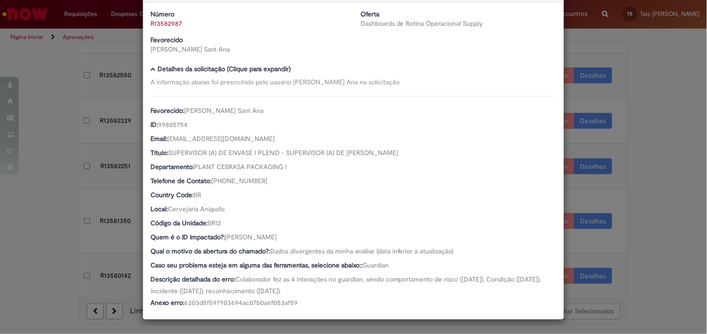
scroll to position [124, 0]
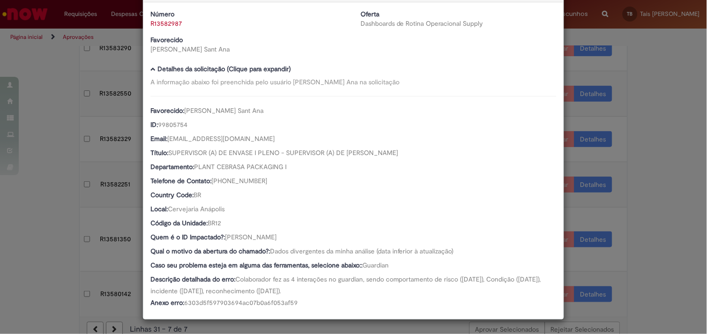
click at [640, 166] on div "Detalhes da Aprovação Número R13582987 Oferta Dashboards de Rotina Operacional …" at bounding box center [353, 167] width 707 height 334
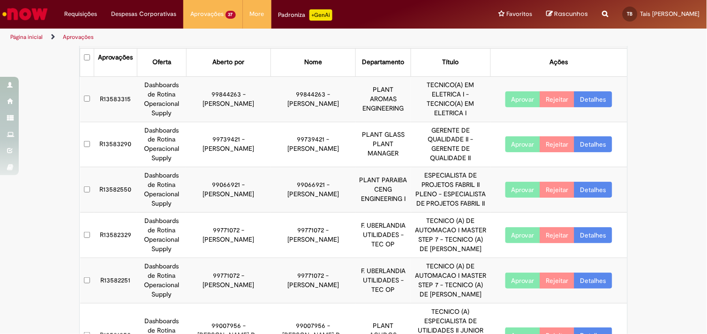
scroll to position [0, 0]
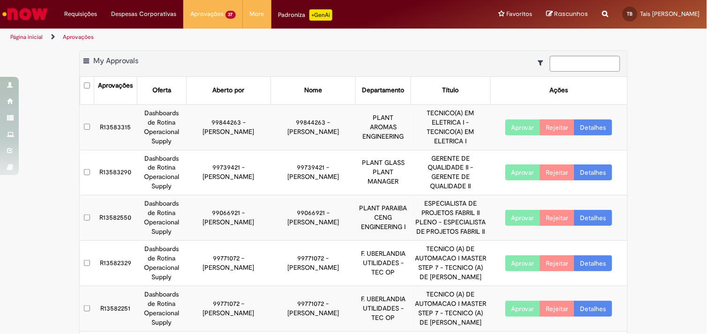
click at [594, 169] on link "Detalhes" at bounding box center [593, 173] width 38 height 16
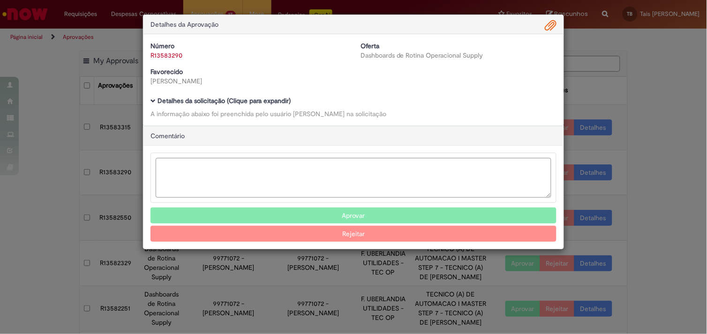
click at [220, 97] on b "Detalhes da solicitação (Clique para expandir)" at bounding box center [224, 101] width 133 height 8
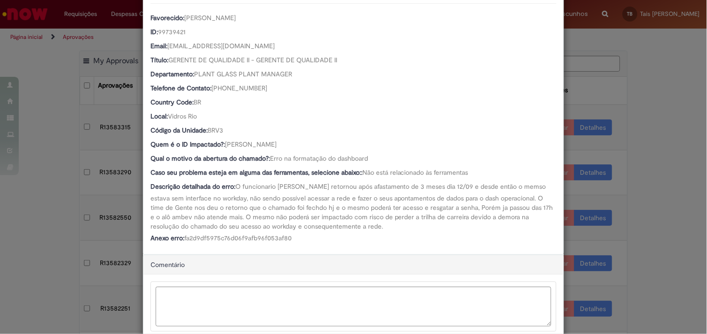
scroll to position [124, 0]
click at [623, 232] on div "Detalhes da Aprovação Número R13583290 Oferta Dashboards de Rotina Operacional …" at bounding box center [353, 167] width 707 height 334
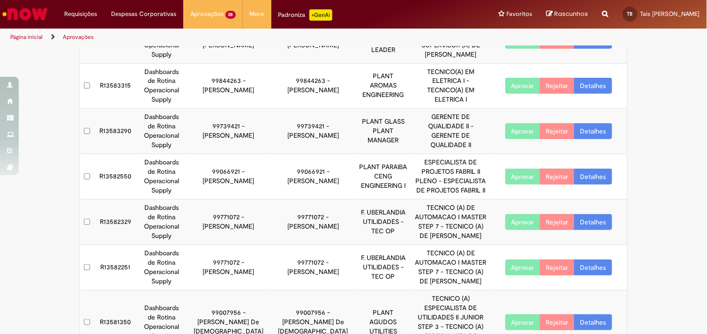
scroll to position [85, 0]
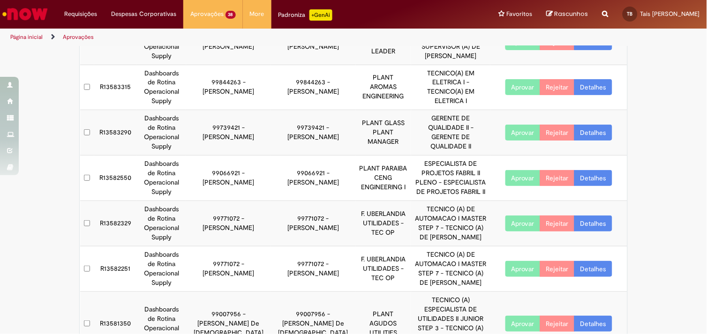
click at [589, 129] on link "Detalhes" at bounding box center [593, 133] width 38 height 16
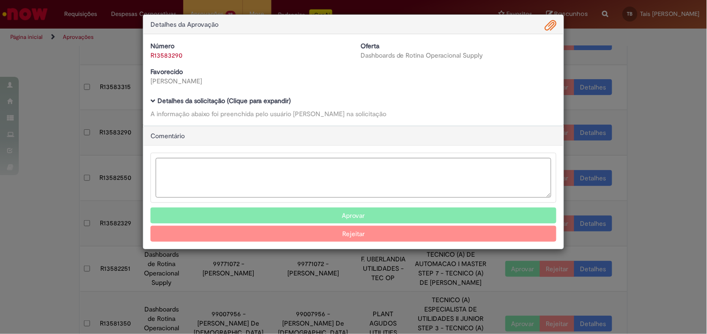
click at [286, 99] on b "Detalhes da solicitação (Clique para expandir)" at bounding box center [224, 101] width 133 height 8
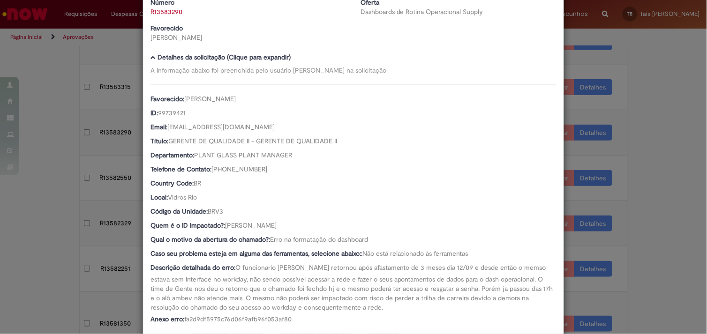
scroll to position [59, 0]
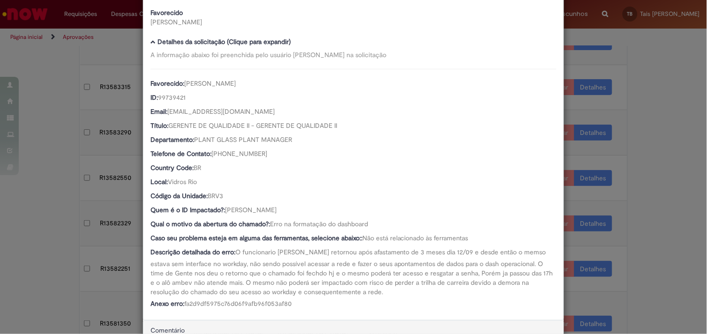
click at [645, 195] on div "Detalhes da Aprovação Número R13583290 Oferta Dashboards de Rotina Operacional …" at bounding box center [353, 167] width 707 height 334
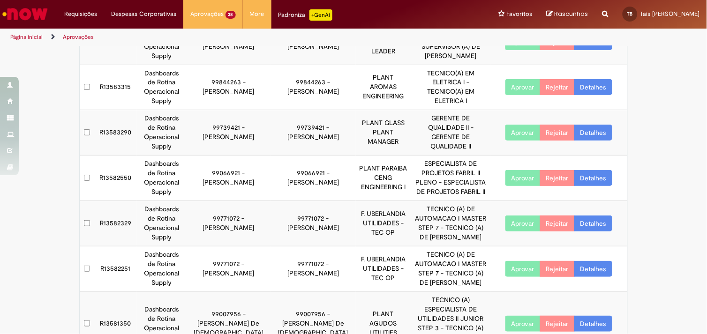
click at [591, 178] on link "Detalhes" at bounding box center [593, 178] width 38 height 16
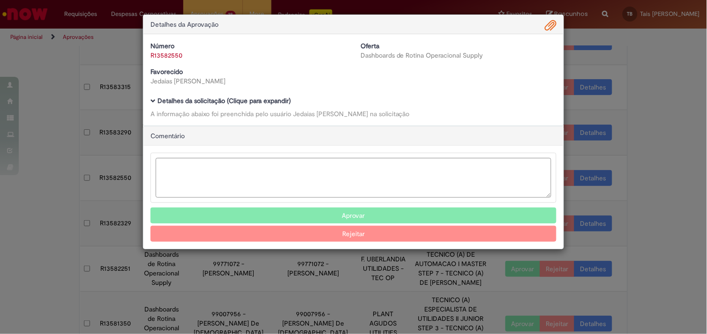
click at [279, 101] on b "Detalhes da solicitação (Clique para expandir)" at bounding box center [224, 101] width 133 height 8
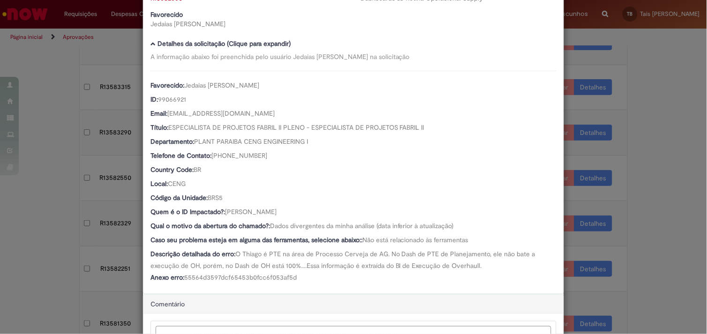
click at [643, 155] on div "Detalhes da Aprovação Número R13582550 Oferta Dashboards de Rotina Operacional …" at bounding box center [353, 167] width 707 height 334
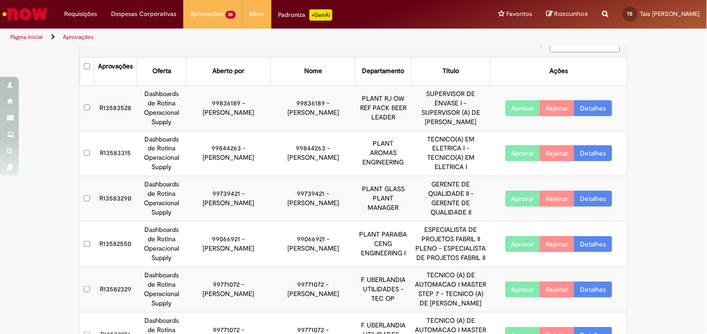
scroll to position [18, 0]
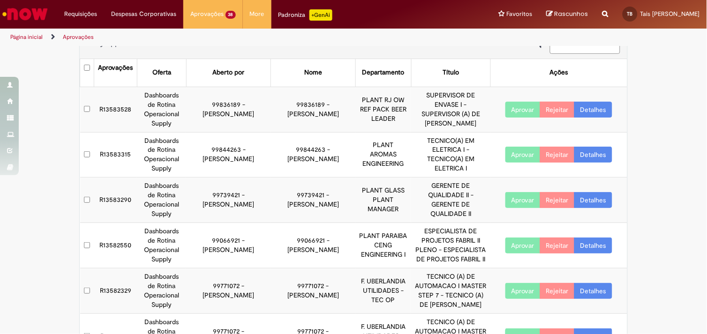
click at [595, 154] on link "Detalhes" at bounding box center [593, 155] width 38 height 16
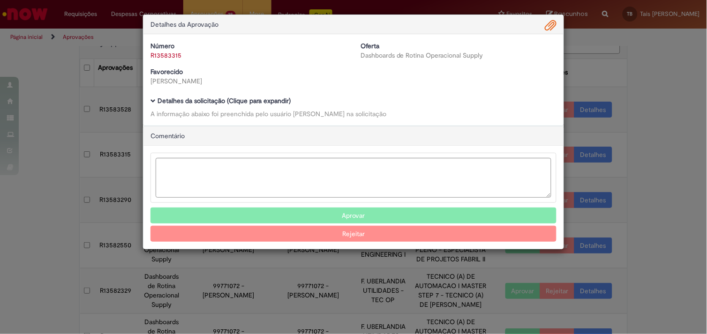
click at [229, 105] on b "Detalhes da solicitação (Clique para expandir)" at bounding box center [224, 101] width 133 height 8
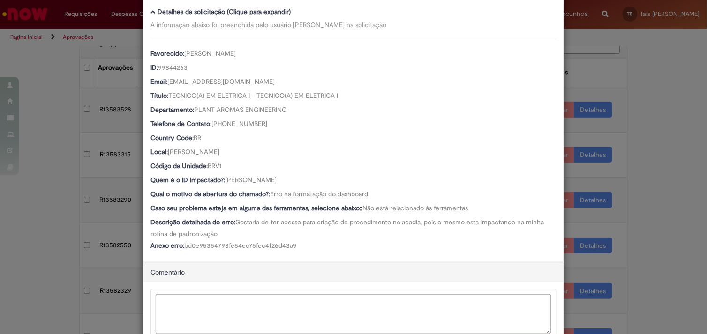
scroll to position [90, 0]
click at [624, 193] on div "Detalhes da Aprovação Número R13583315 Oferta Dashboards de Rotina Operacional …" at bounding box center [353, 167] width 707 height 334
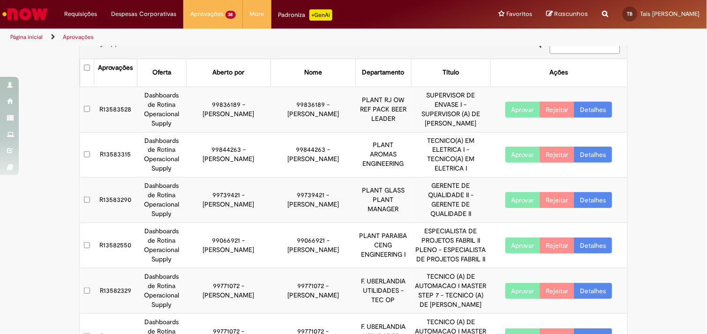
scroll to position [89, 0]
click at [580, 108] on link "Detalhes" at bounding box center [593, 110] width 38 height 16
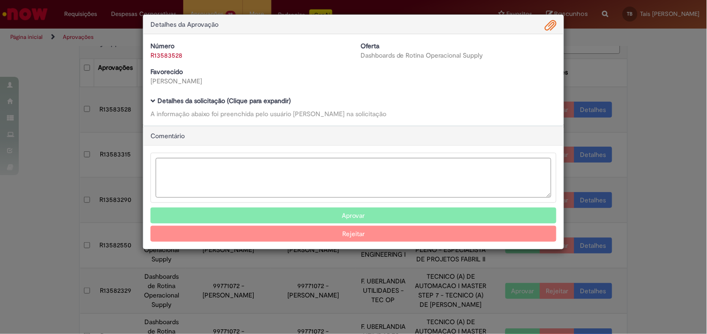
click at [200, 101] on b "Detalhes da solicitação (Clique para expandir)" at bounding box center [224, 101] width 133 height 8
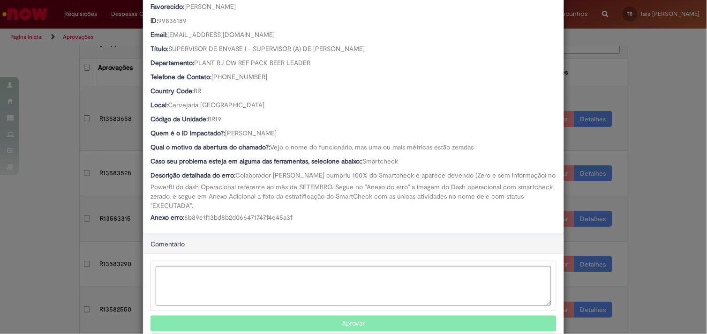
scroll to position [135, 0]
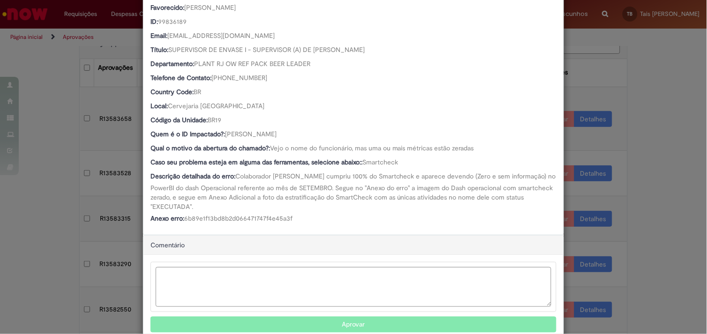
click at [293, 322] on button "Aprovar" at bounding box center [353, 325] width 406 height 16
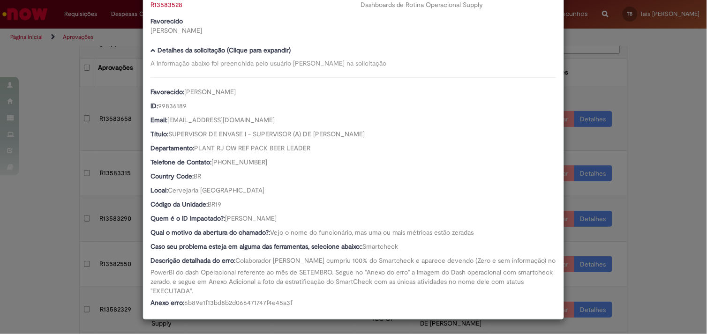
scroll to position [50, 0]
click at [656, 205] on div "Detalhes da Aprovação Número R13583528 Oferta Dashboards de Rotina Operacional …" at bounding box center [353, 167] width 707 height 334
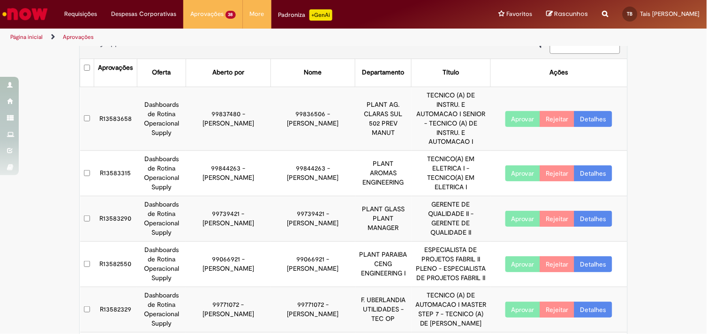
click at [597, 211] on link "Detalhes" at bounding box center [593, 219] width 38 height 16
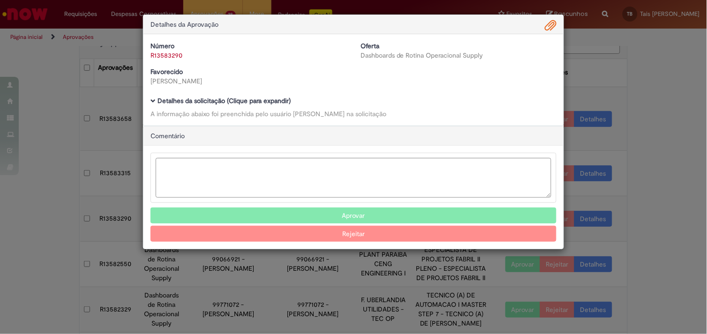
click at [271, 105] on b "Detalhes da solicitação (Clique para expandir)" at bounding box center [224, 101] width 133 height 8
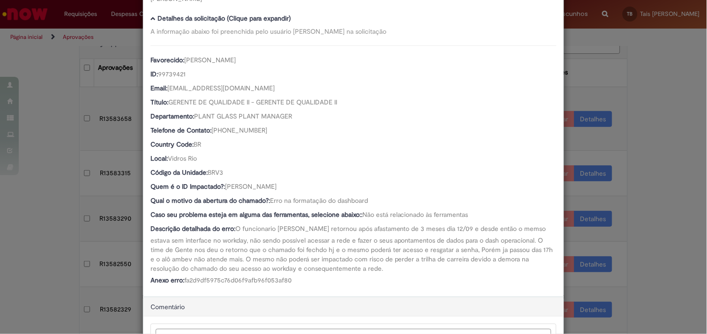
scroll to position [0, 0]
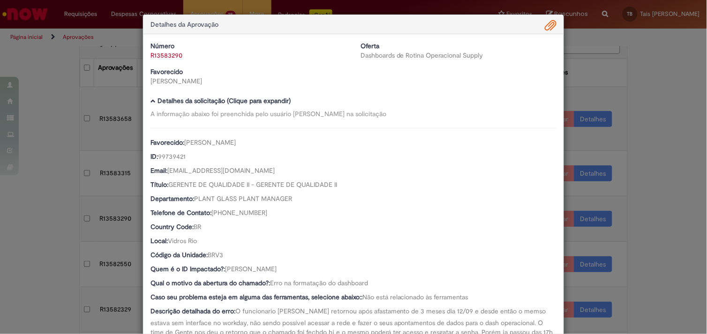
click at [653, 228] on div "Detalhes da Aprovação Número R13583290 Oferta Dashboards de Rotina Operacional …" at bounding box center [353, 167] width 707 height 334
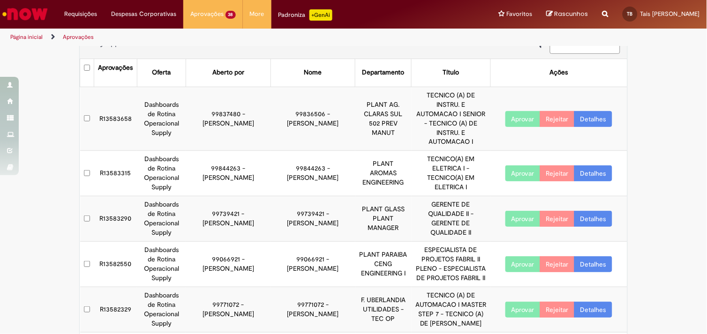
click at [599, 165] on link "Detalhes" at bounding box center [593, 173] width 38 height 16
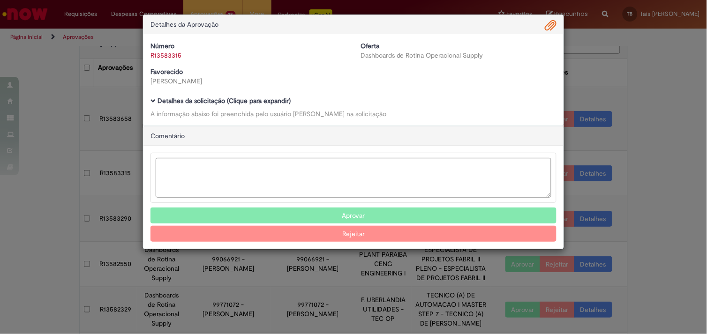
click at [268, 105] on div "Detalhes da solicitação (Clique para expandir) A informação abaixo foi preenchi…" at bounding box center [353, 108] width 406 height 21
click at [268, 102] on b "Detalhes da solicitação (Clique para expandir)" at bounding box center [224, 101] width 133 height 8
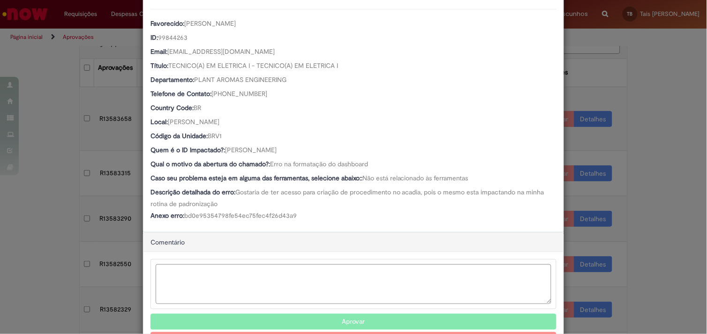
scroll to position [120, 0]
click at [637, 176] on div "Detalhes da Aprovação Número R13583315 Oferta Dashboards de Rotina Operacional …" at bounding box center [353, 167] width 707 height 334
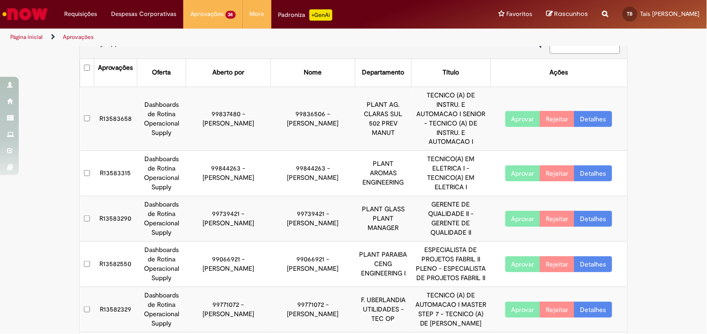
click at [595, 211] on link "Detalhes" at bounding box center [593, 219] width 38 height 16
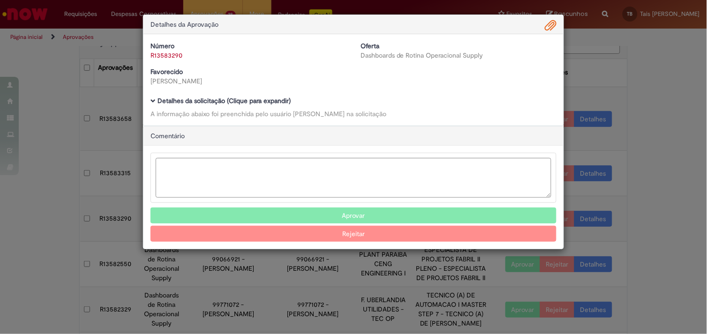
click at [263, 98] on b "Detalhes da solicitação (Clique para expandir)" at bounding box center [224, 101] width 133 height 8
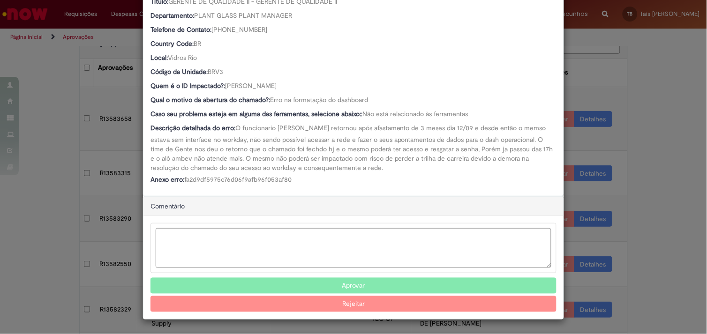
scroll to position [184, 0]
click at [266, 235] on textarea "Ambev Approval Modal" at bounding box center [354, 248] width 396 height 40
paste textarea "**********"
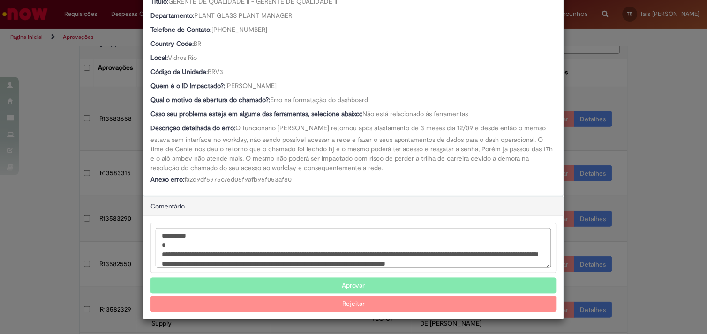
scroll to position [57, 0]
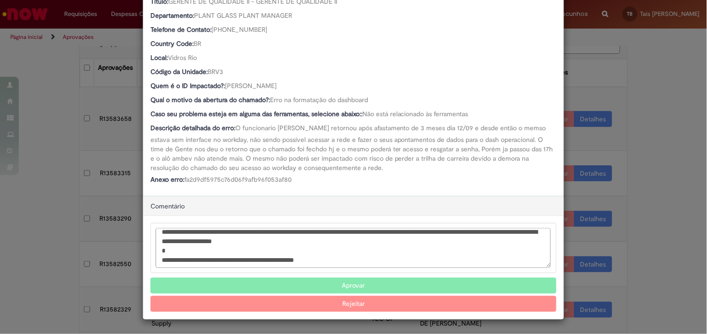
click at [336, 245] on textarea "**********" at bounding box center [353, 248] width 395 height 40
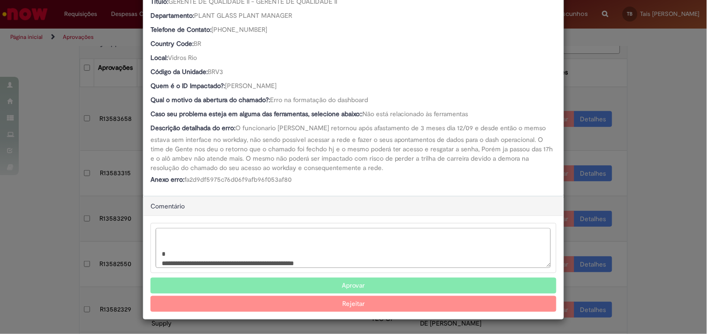
scroll to position [67, 0]
paste textarea "**********"
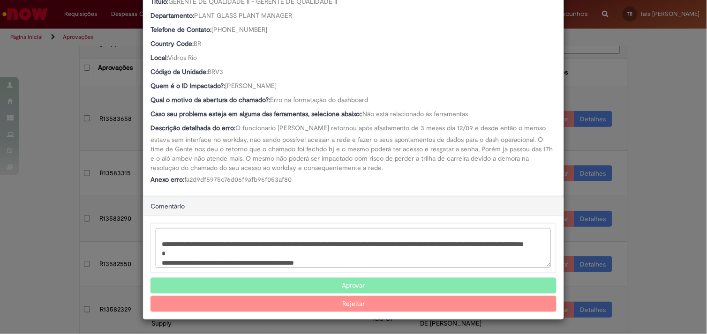
click at [162, 252] on textarea "**********" at bounding box center [353, 248] width 395 height 40
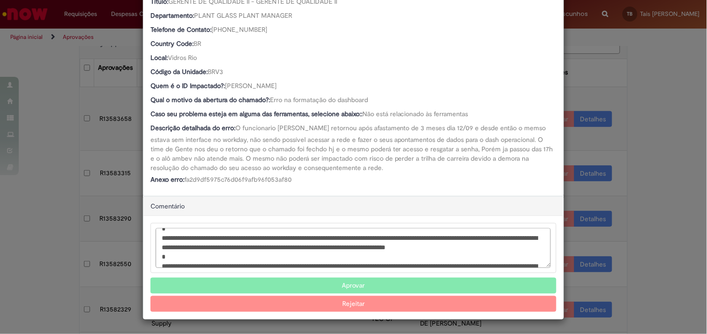
scroll to position [16, 0]
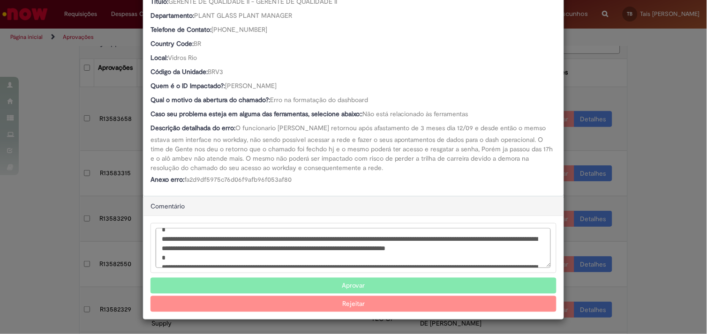
click at [479, 236] on textarea "**********" at bounding box center [353, 248] width 395 height 40
drag, startPoint x: 335, startPoint y: 255, endPoint x: 321, endPoint y: 248, distance: 16.2
click at [321, 248] on textarea "**********" at bounding box center [353, 248] width 395 height 40
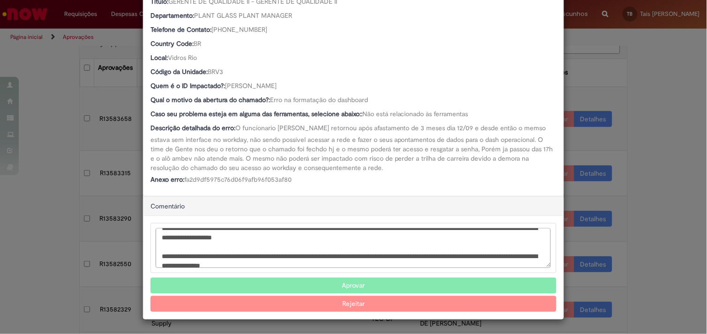
scroll to position [55, 0]
click at [233, 255] on textarea "**********" at bounding box center [353, 248] width 395 height 40
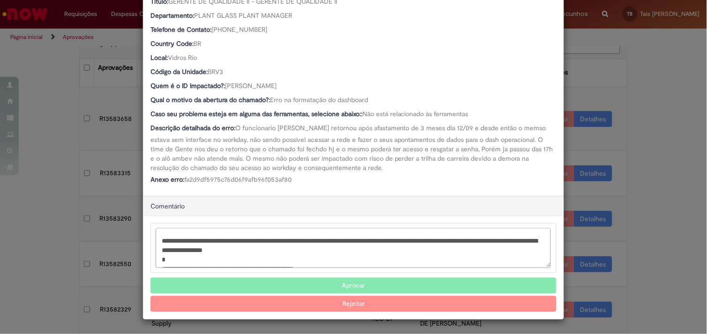
scroll to position [79, 0]
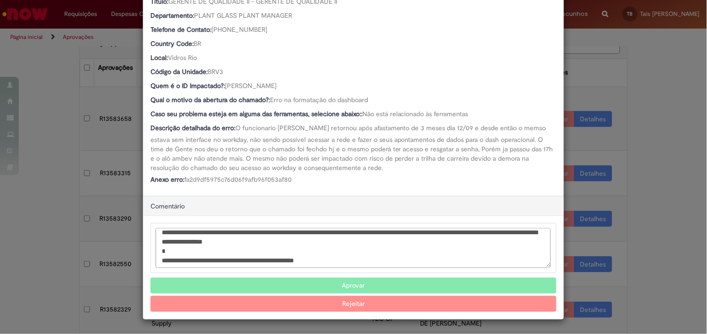
click at [216, 259] on textarea "**********" at bounding box center [353, 248] width 395 height 40
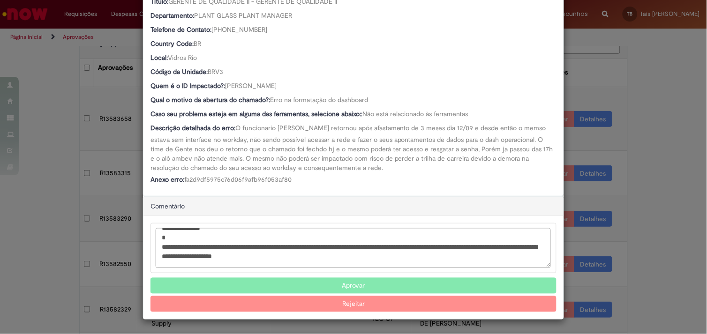
scroll to position [36, 0]
click at [229, 251] on textarea "**********" at bounding box center [353, 248] width 395 height 40
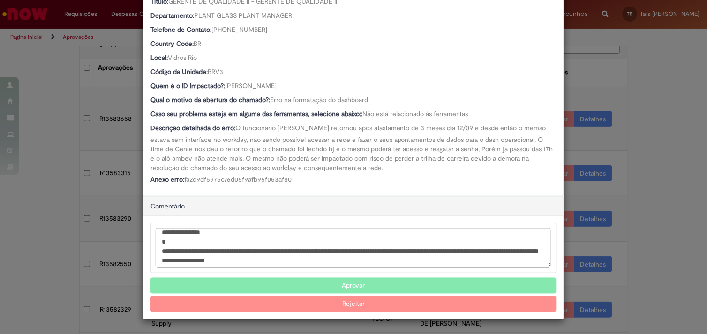
scroll to position [32, 0]
click at [376, 263] on textarea "**********" at bounding box center [353, 248] width 395 height 40
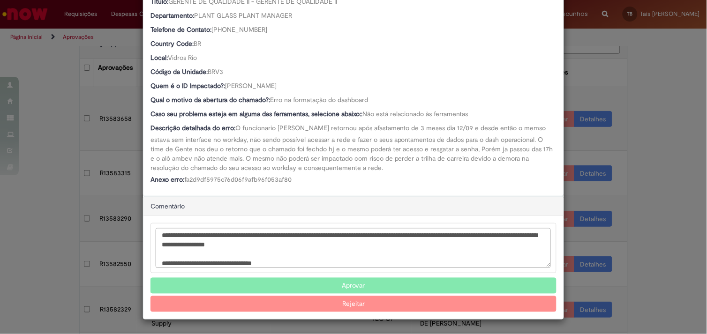
type textarea "**********"
click at [688, 166] on div "Detalhes da Aprovação Número R13583290 Oferta Dashboards de Rotina Operacional …" at bounding box center [353, 167] width 707 height 334
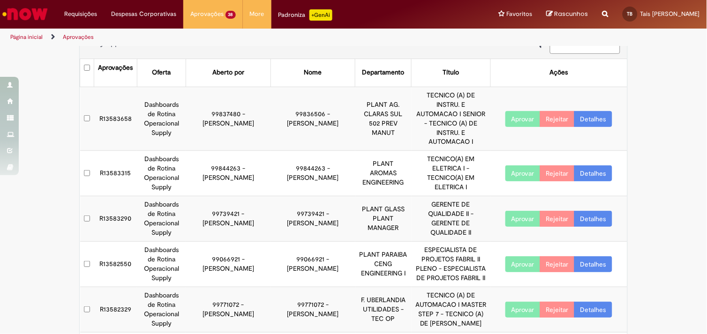
click at [597, 165] on link "Detalhes" at bounding box center [593, 173] width 38 height 16
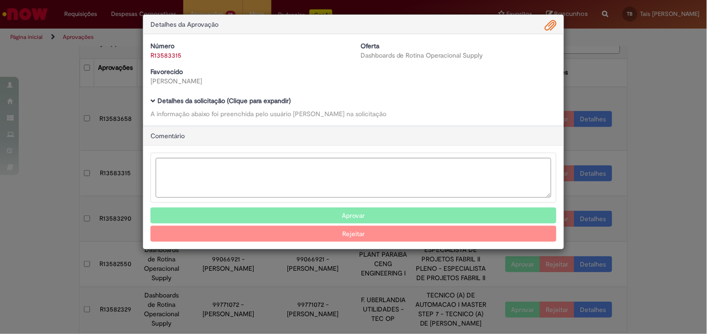
click at [256, 99] on b "Detalhes da solicitação (Clique para expandir)" at bounding box center [224, 101] width 133 height 8
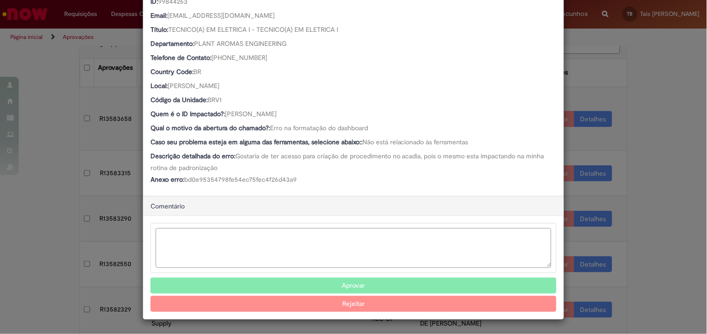
scroll to position [156, 0]
click at [252, 261] on textarea "Ambev Approval Modal" at bounding box center [354, 248] width 396 height 40
paste textarea "**********"
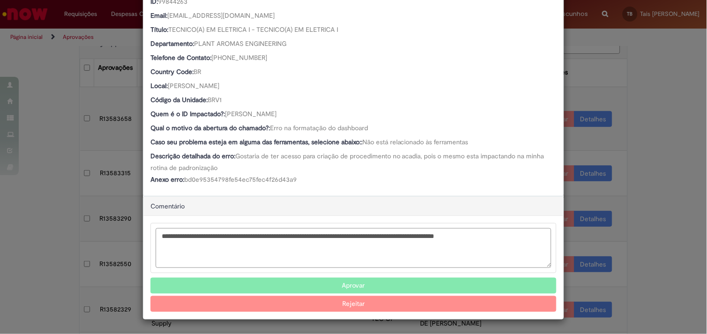
click at [192, 234] on textarea "**********" at bounding box center [354, 248] width 396 height 40
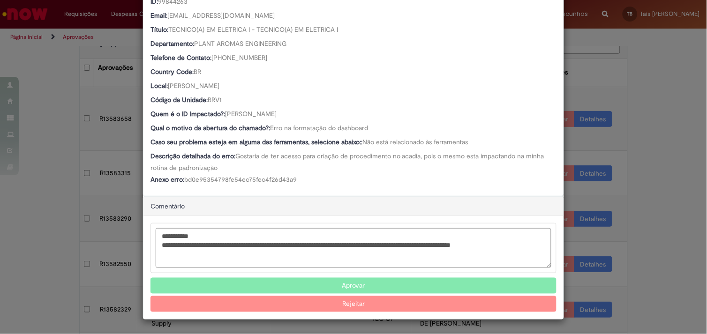
click at [245, 248] on textarea "**********" at bounding box center [354, 248] width 396 height 40
click at [516, 248] on textarea "**********" at bounding box center [354, 248] width 396 height 40
type textarea "**********"
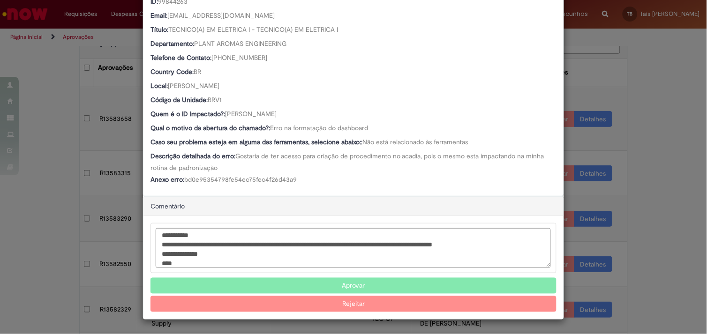
click at [495, 304] on button "Rejeitar" at bounding box center [353, 304] width 406 height 16
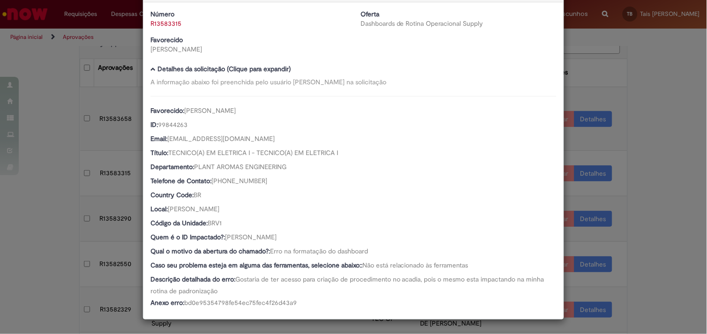
scroll to position [66, 0]
click at [635, 223] on div "1 Fluxo de trabalho de R13583315 foi cancelado Detalhes da Aprovação Número R13…" at bounding box center [353, 167] width 707 height 334
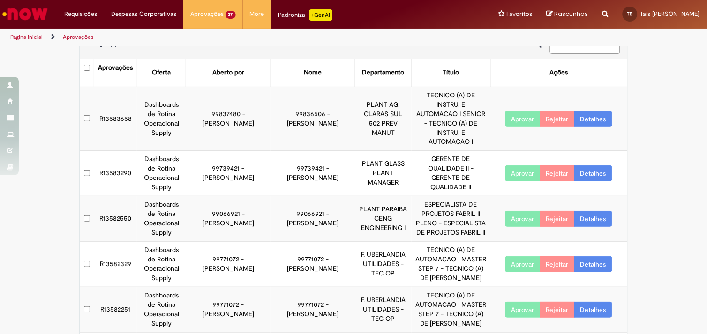
click at [589, 165] on link "Detalhes" at bounding box center [593, 173] width 38 height 16
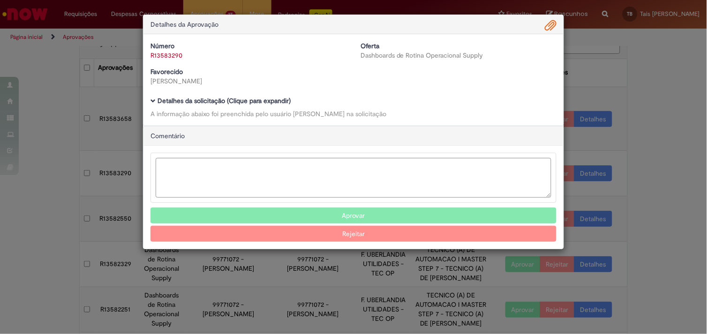
click at [634, 160] on div "Detalhes da Aprovação Número R13583290 Oferta Dashboards de Rotina Operacional …" at bounding box center [353, 167] width 707 height 334
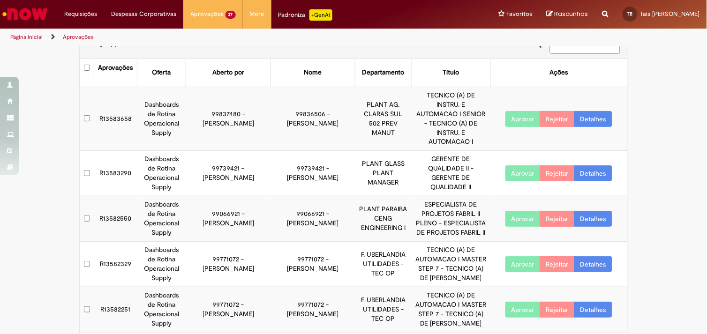
click at [589, 111] on link "Detalhes" at bounding box center [593, 119] width 38 height 16
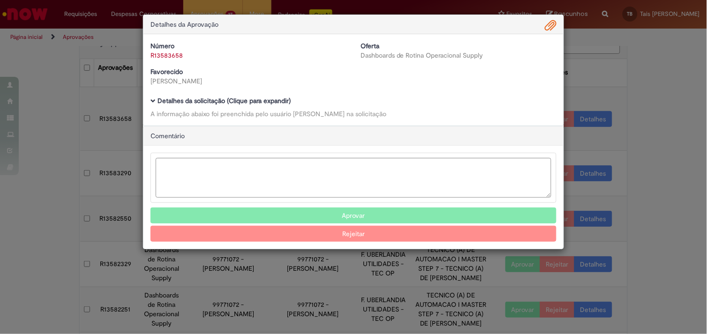
click at [255, 105] on b "Detalhes da solicitação (Clique para expandir)" at bounding box center [224, 101] width 133 height 8
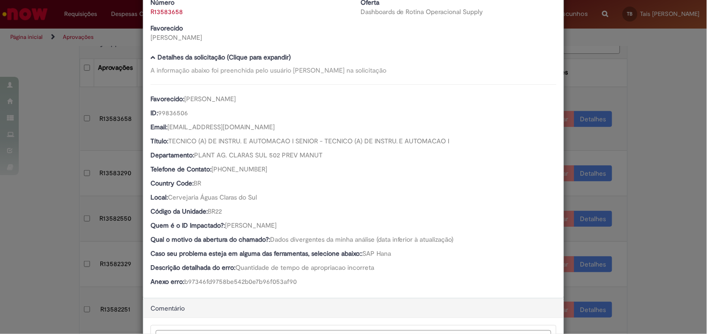
scroll to position [43, 0]
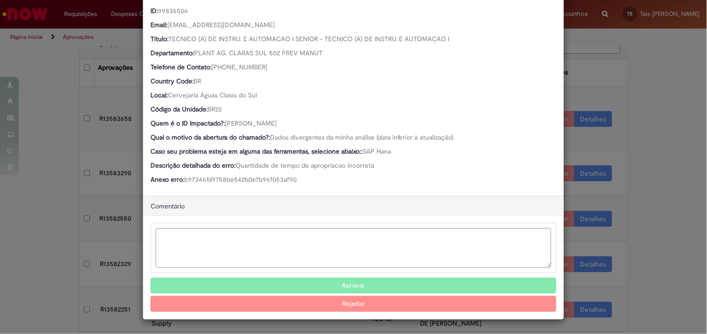
click at [291, 282] on button "Aprovar" at bounding box center [353, 286] width 406 height 16
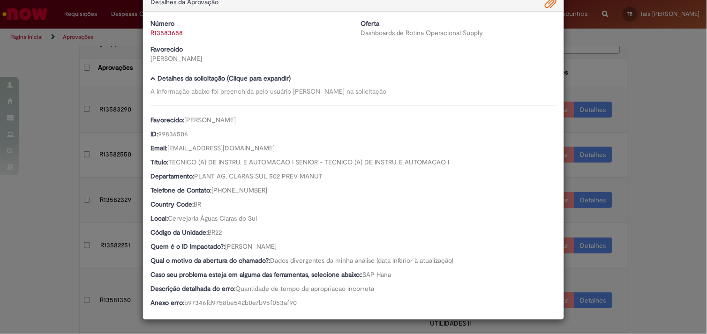
click at [64, 155] on div "Detalhes da Aprovação Número R13583658 Oferta Dashboards de Rotina Operacional …" at bounding box center [353, 167] width 707 height 334
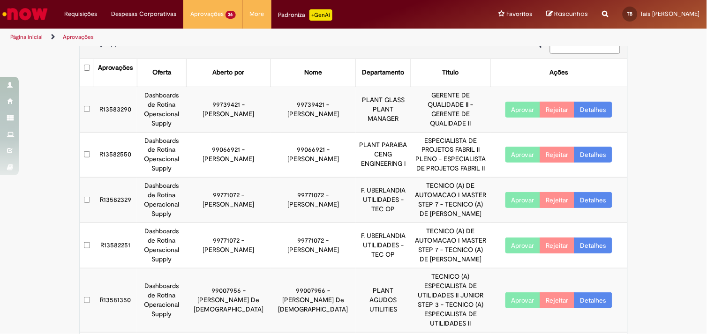
scroll to position [79, 0]
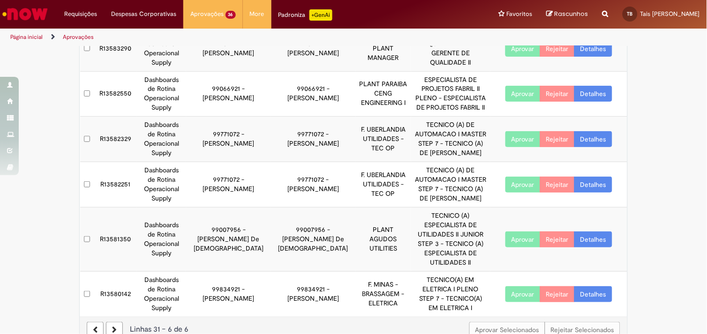
click at [93, 327] on icon at bounding box center [95, 330] width 5 height 7
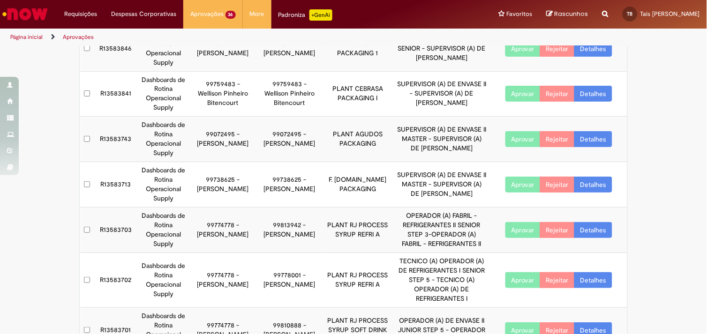
scroll to position [261, 0]
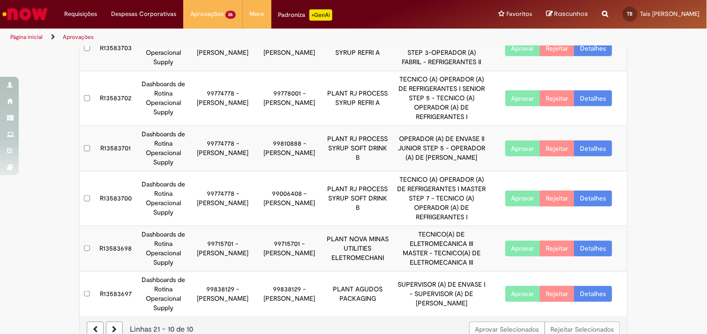
click at [597, 286] on link "Detalhes" at bounding box center [593, 294] width 38 height 16
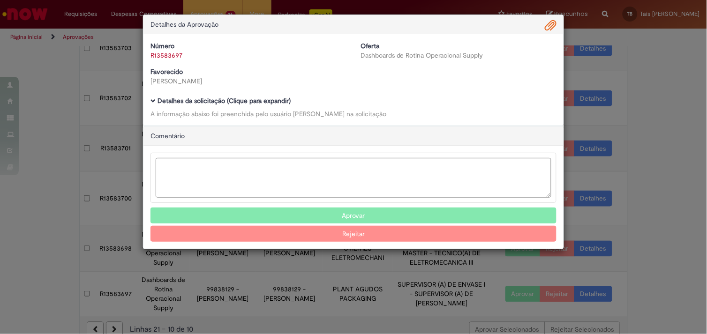
click at [273, 99] on b "Detalhes da solicitação (Clique para expandir)" at bounding box center [224, 101] width 133 height 8
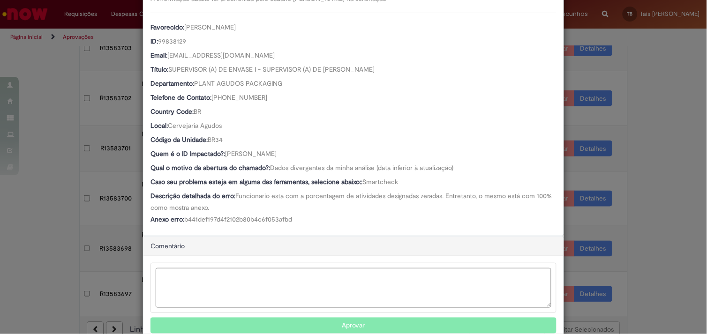
scroll to position [116, 0]
click at [299, 321] on button "Aprovar" at bounding box center [353, 325] width 406 height 16
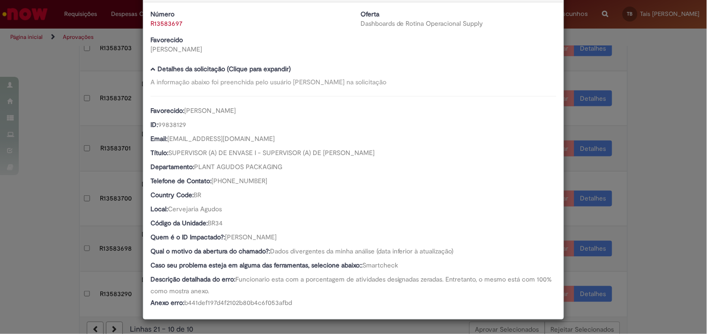
scroll to position [32, 0]
click at [62, 205] on div "Detalhes da Aprovação Número R13583697 Oferta Dashboards de Rotina Operacional …" at bounding box center [353, 167] width 707 height 334
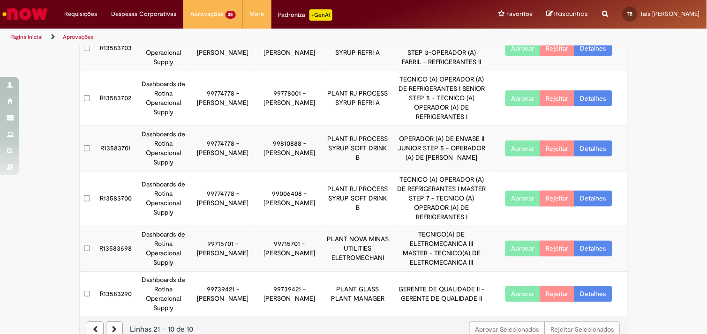
click at [585, 286] on link "Detalhes" at bounding box center [593, 294] width 38 height 16
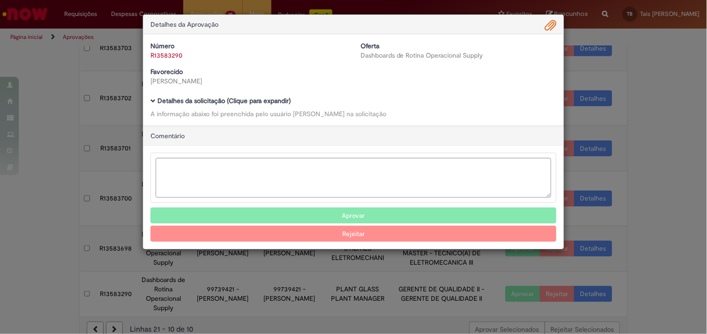
click at [196, 99] on b "Detalhes da solicitação (Clique para expandir)" at bounding box center [224, 101] width 133 height 8
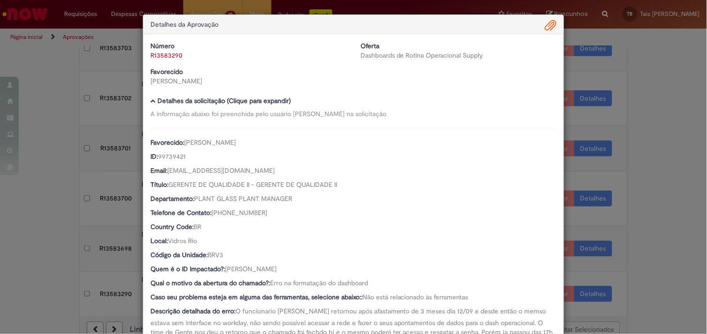
scroll to position [159, 0]
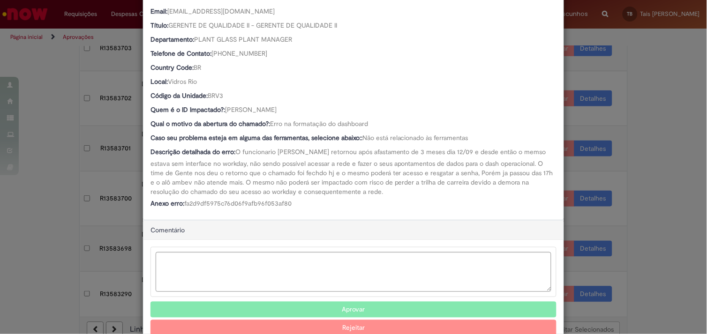
click at [640, 208] on div "Detalhes da Aprovação Número R13583290 Oferta Dashboards de Rotina Operacional …" at bounding box center [353, 167] width 707 height 334
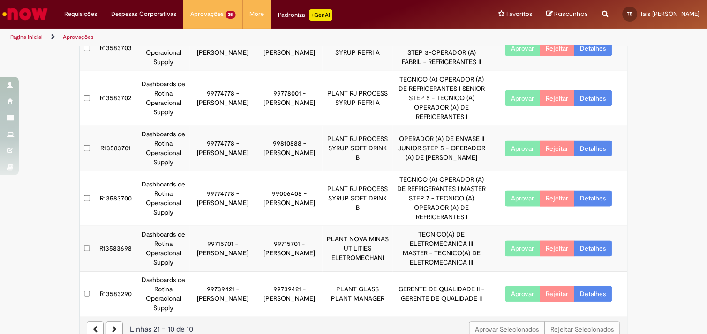
scroll to position [158, 0]
click at [600, 241] on link "Detalhes" at bounding box center [593, 249] width 38 height 16
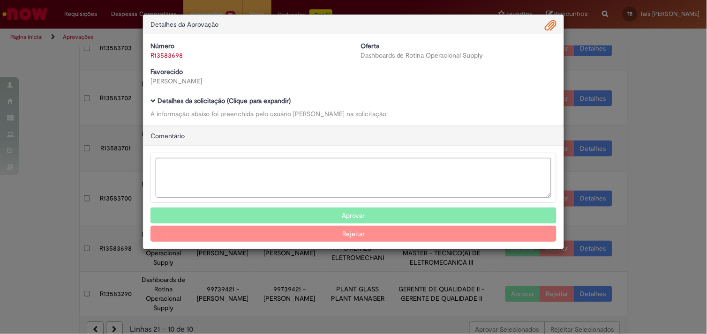
click at [171, 98] on b "Detalhes da solicitação (Clique para expandir)" at bounding box center [224, 101] width 133 height 8
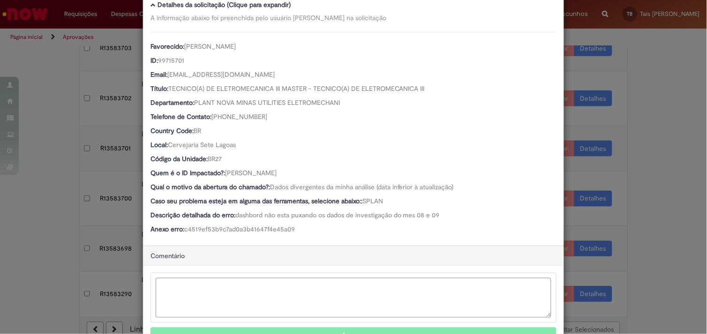
scroll to position [147, 0]
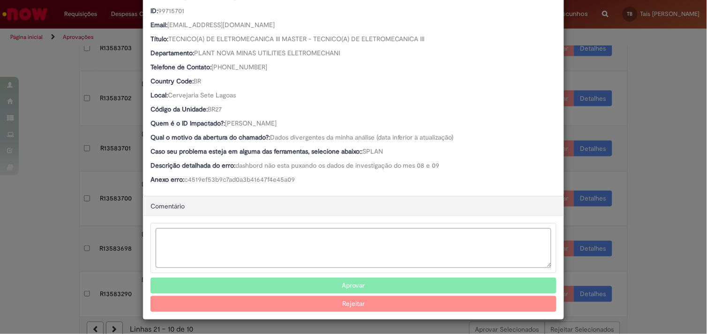
click at [319, 283] on button "Aprovar" at bounding box center [353, 286] width 406 height 16
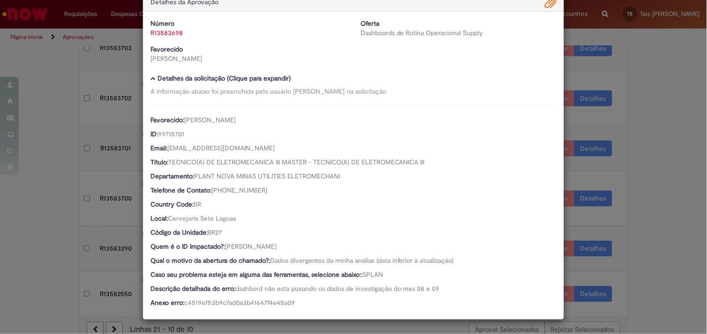
scroll to position [23, 0]
click at [54, 193] on div "Detalhes da Aprovação Número R13583698 Oferta Dashboards de Rotina Operacional …" at bounding box center [353, 167] width 707 height 334
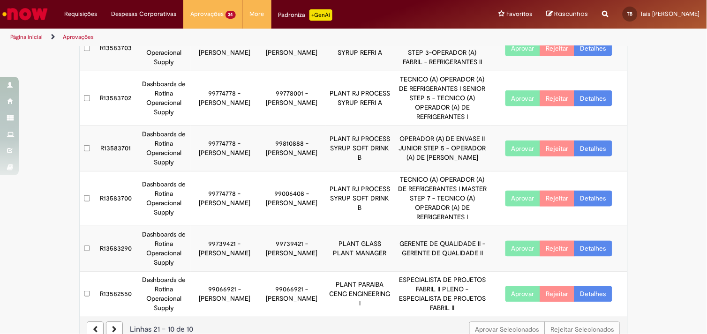
click at [602, 241] on link "Detalhes" at bounding box center [593, 249] width 38 height 16
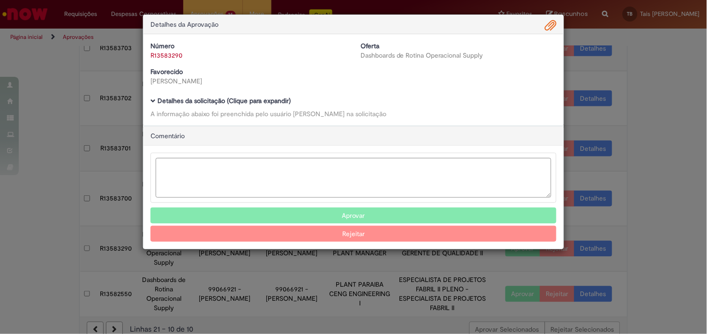
click at [662, 203] on div "Detalhes da Aprovação Número R13583290 Oferta Dashboards de Rotina Operacional …" at bounding box center [353, 167] width 707 height 334
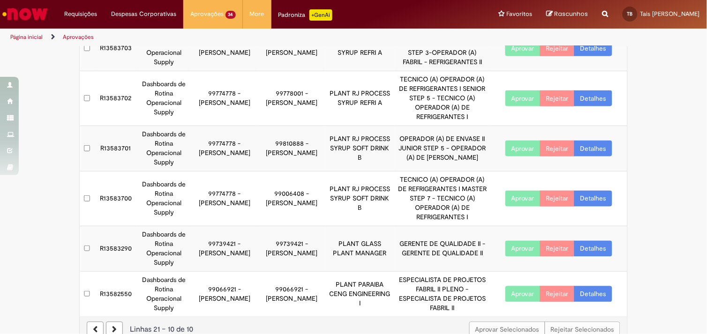
click at [581, 191] on link "Detalhes" at bounding box center [593, 199] width 38 height 16
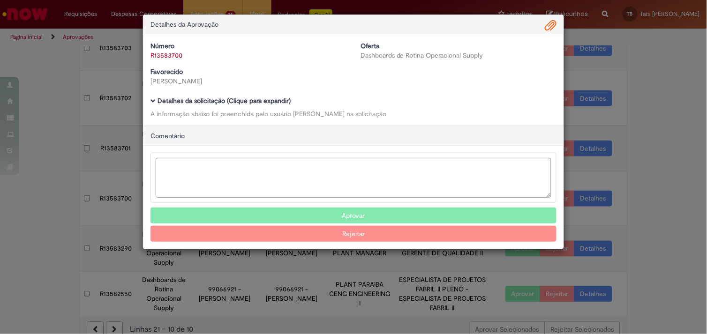
click at [209, 100] on b "Detalhes da solicitação (Clique para expandir)" at bounding box center [224, 101] width 133 height 8
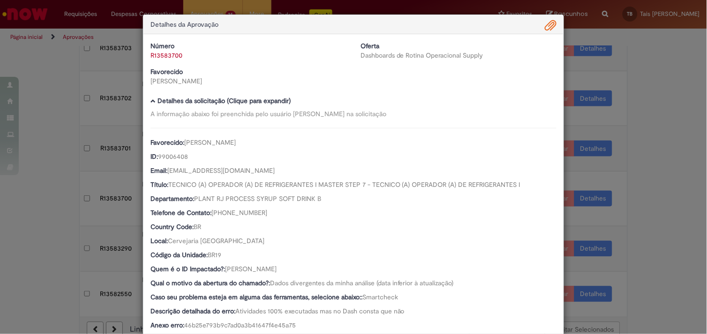
scroll to position [147, 0]
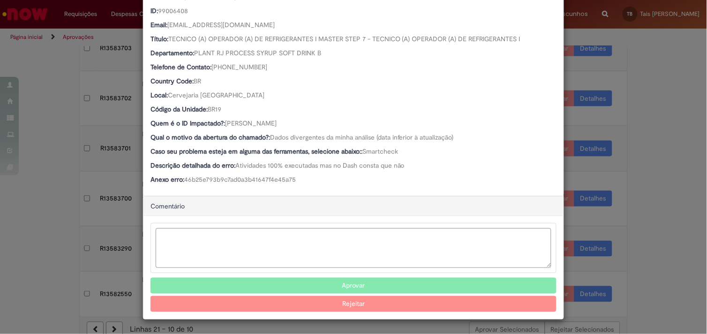
click at [340, 290] on button "Aprovar" at bounding box center [353, 286] width 406 height 16
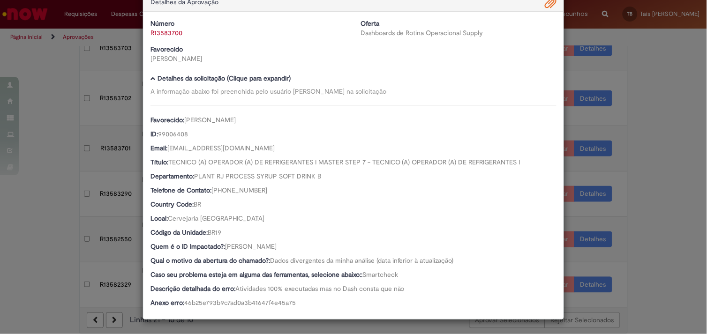
click at [71, 170] on div "Detalhes da Aprovação Número R13583700 Oferta Dashboards de Rotina Operacional …" at bounding box center [353, 167] width 707 height 334
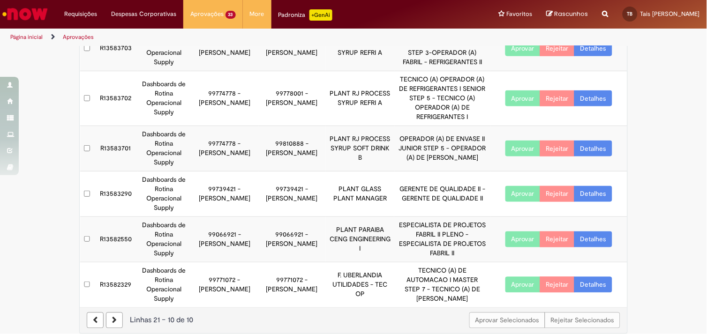
click at [591, 186] on link "Detalhes" at bounding box center [593, 194] width 38 height 16
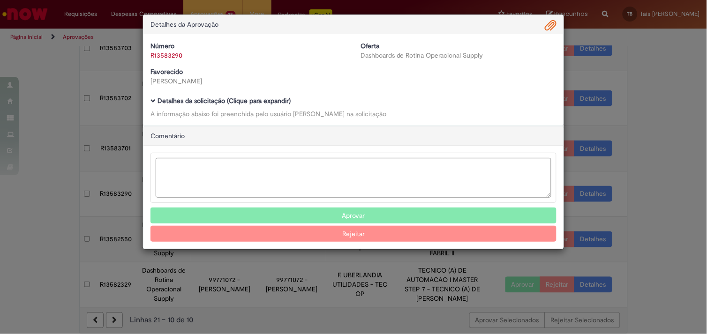
click at [245, 100] on b "Detalhes da solicitação (Clique para expandir)" at bounding box center [224, 101] width 133 height 8
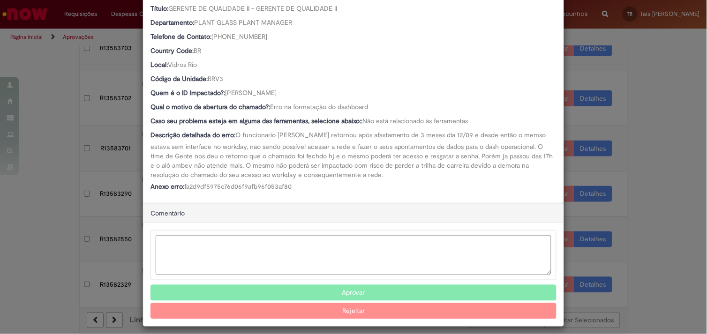
scroll to position [176, 0]
click at [279, 252] on textarea "Ambev Approval Modal" at bounding box center [354, 255] width 396 height 40
paste textarea "**********"
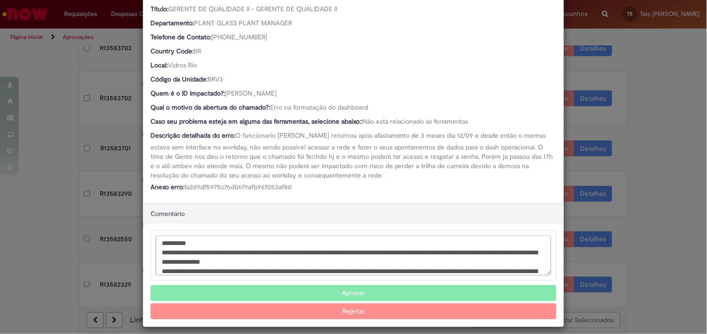
scroll to position [29, 0]
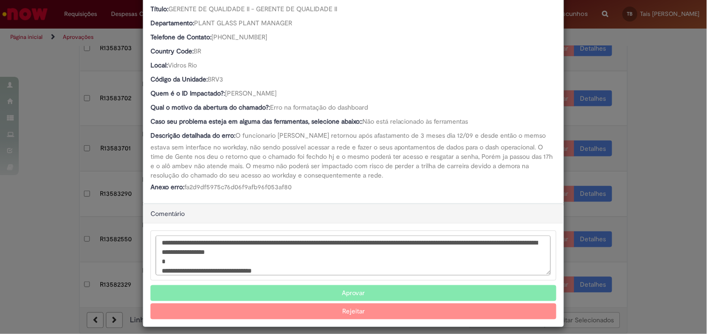
type textarea "**********"
click at [338, 310] on button "Rejeitar" at bounding box center [353, 312] width 406 height 16
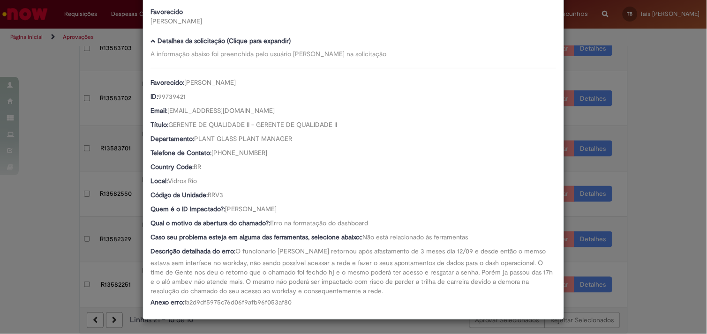
click at [632, 236] on div "1 Fluxo de trabalho de R13583290 foi cancelado Detalhes da Aprovação Número R13…" at bounding box center [353, 167] width 707 height 334
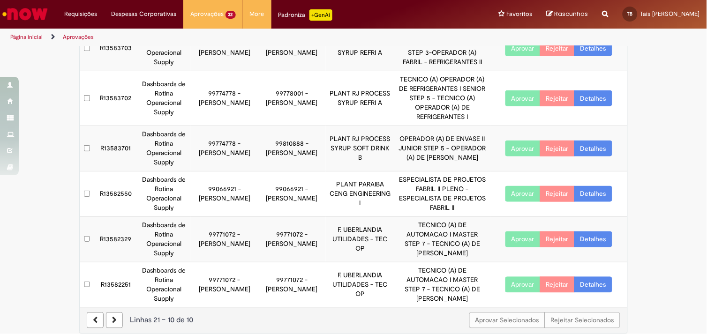
click at [601, 282] on link "Detalhes" at bounding box center [593, 285] width 38 height 16
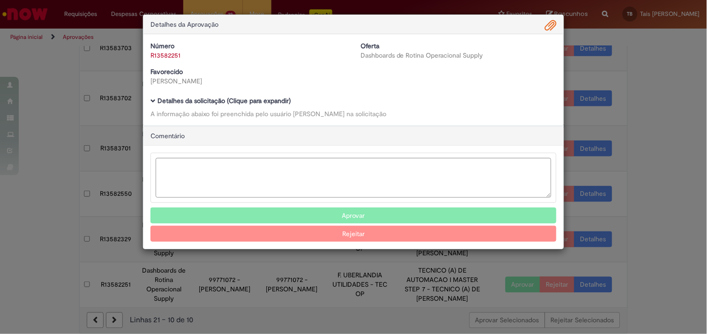
click at [234, 100] on b "Detalhes da solicitação (Clique para expandir)" at bounding box center [224, 101] width 133 height 8
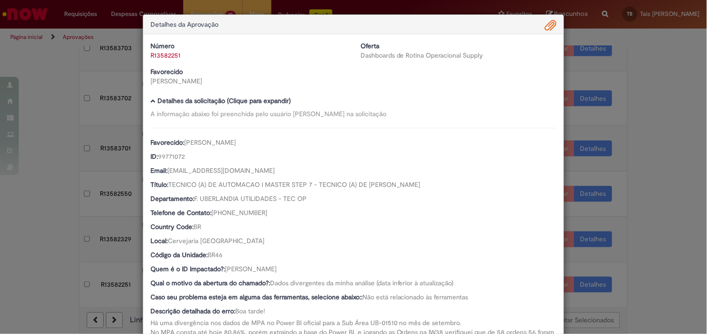
scroll to position [194, 0]
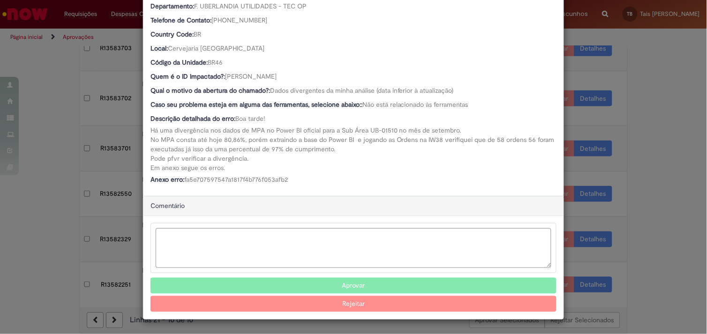
click at [646, 261] on div "Detalhes da Aprovação Número R13582251 Oferta Dashboards de Rotina Operacional …" at bounding box center [353, 167] width 707 height 334
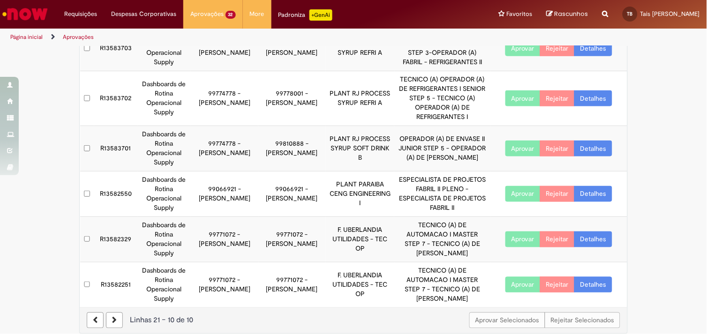
scroll to position [193, 0]
click at [106, 313] on link at bounding box center [114, 321] width 17 height 16
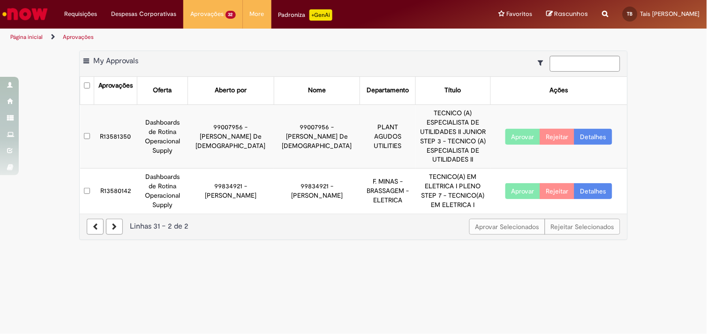
click at [596, 183] on link "Detalhes" at bounding box center [593, 191] width 38 height 16
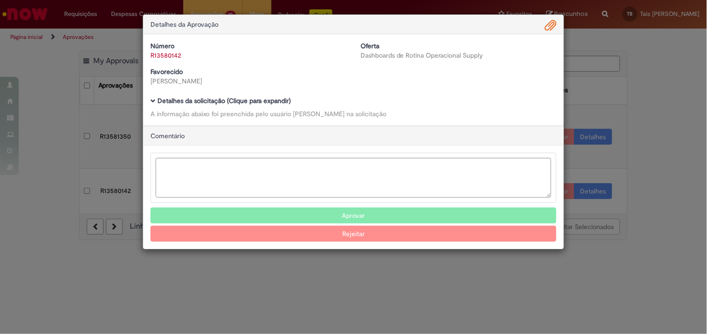
click at [270, 97] on b "Detalhes da solicitação (Clique para expandir)" at bounding box center [224, 101] width 133 height 8
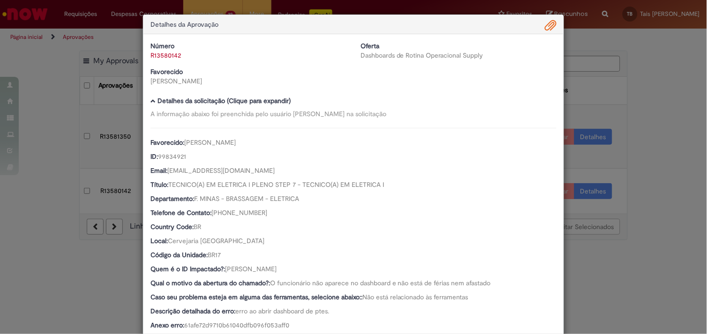
scroll to position [147, 0]
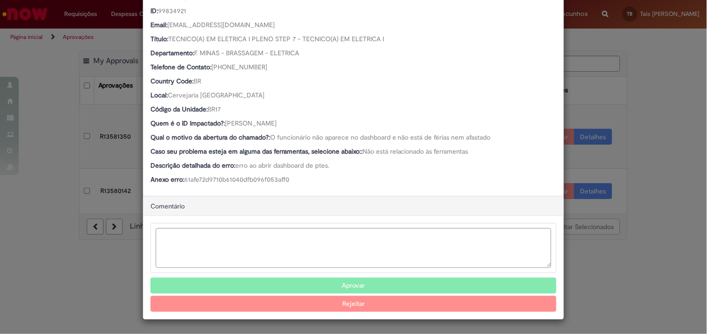
click at [616, 216] on div "Detalhes da Aprovação Número R13580142 Oferta Dashboards de Rotina Operacional …" at bounding box center [353, 167] width 707 height 334
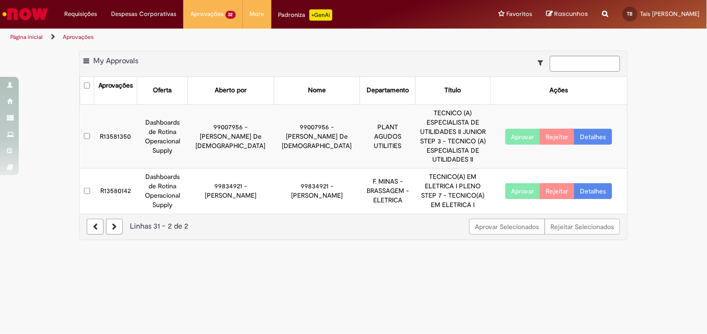
click at [98, 219] on link at bounding box center [95, 227] width 17 height 16
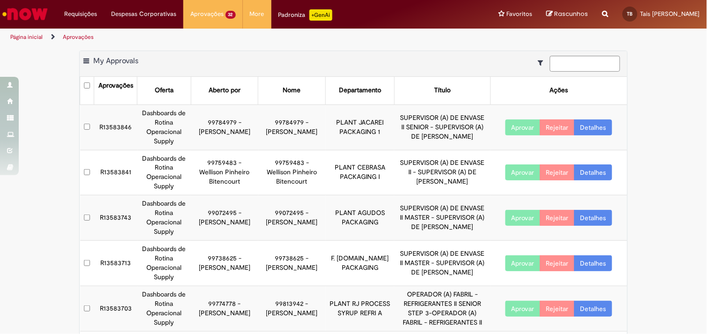
scroll to position [261, 0]
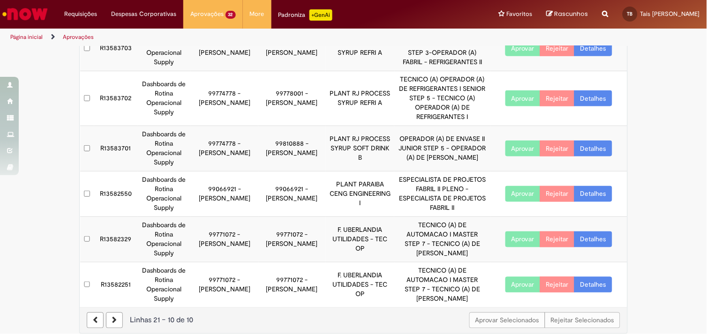
click at [588, 232] on link "Detalhes" at bounding box center [593, 240] width 38 height 16
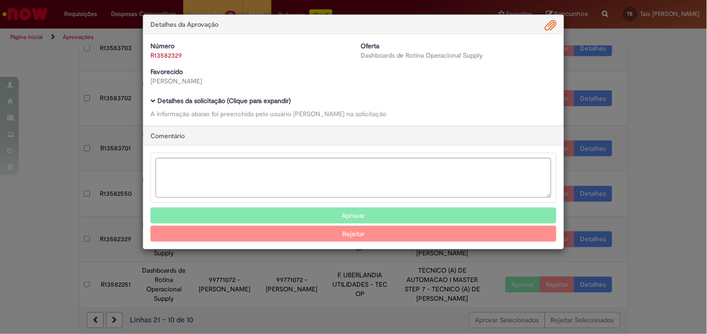
click at [263, 104] on b "Detalhes da solicitação (Clique para expandir)" at bounding box center [224, 101] width 133 height 8
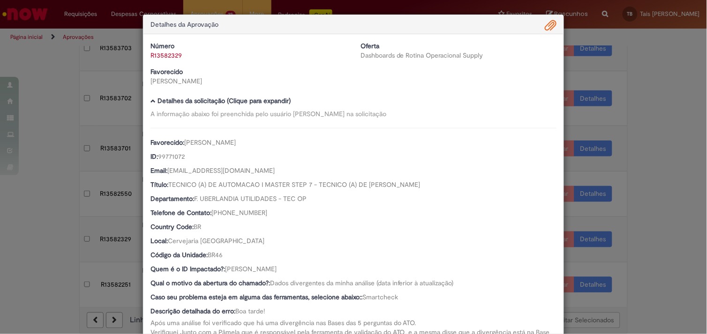
scroll to position [194, 0]
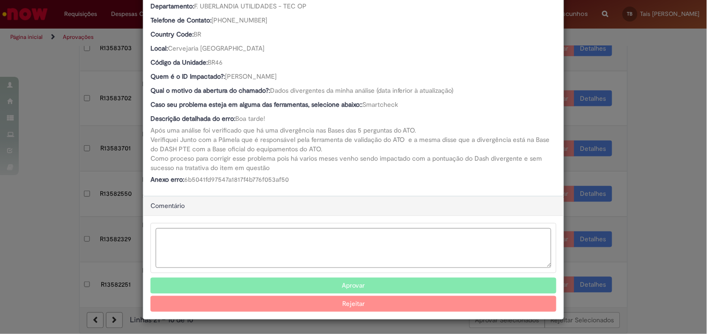
click at [638, 213] on div "Detalhes da Aprovação Número R13582329 Oferta Dashboards de Rotina Operacional …" at bounding box center [353, 167] width 707 height 334
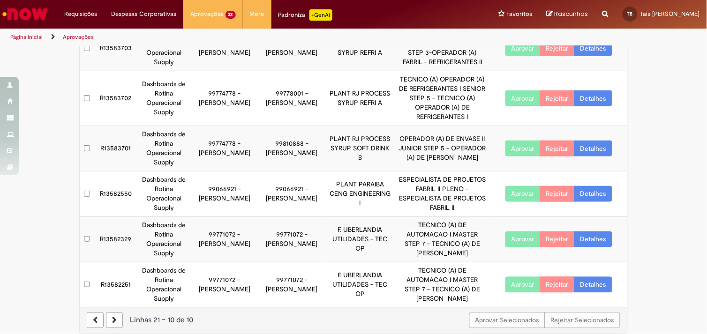
click at [590, 141] on link "Detalhes" at bounding box center [593, 149] width 38 height 16
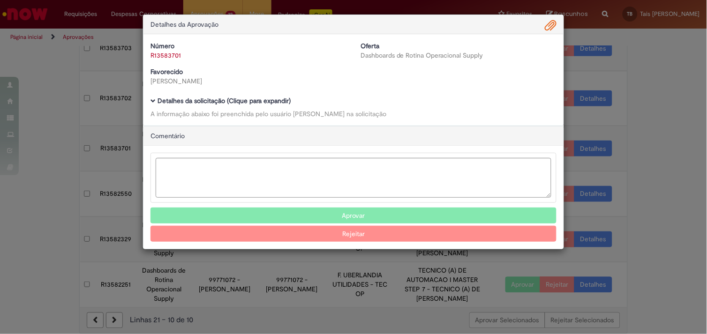
click at [245, 101] on b "Detalhes da solicitação (Clique para expandir)" at bounding box center [224, 101] width 133 height 8
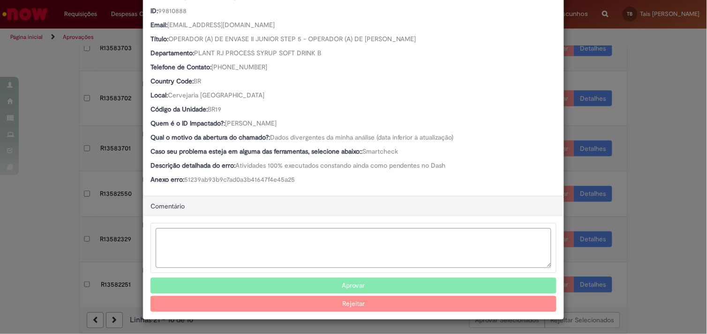
scroll to position [146, 0]
click at [301, 284] on button "Aprovar" at bounding box center [353, 286] width 406 height 16
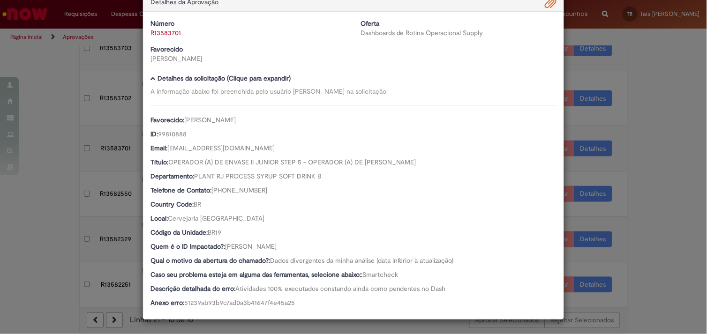
scroll to position [23, 0]
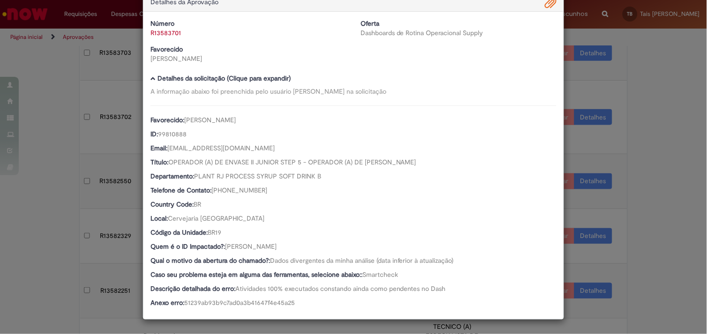
click at [47, 206] on div "Detalhes da Aprovação Número R13583701 Oferta Dashboards de Rotina Operacional …" at bounding box center [353, 167] width 707 height 334
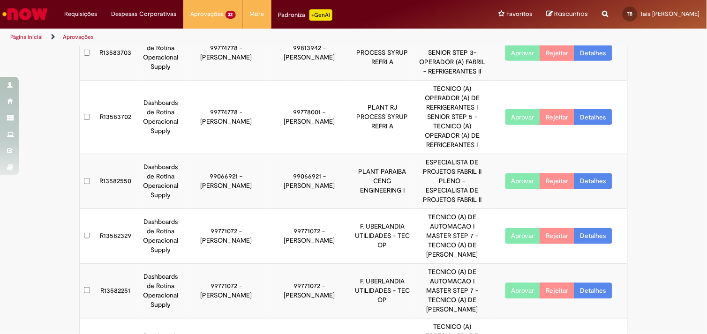
click at [597, 109] on link "Detalhes" at bounding box center [593, 117] width 38 height 16
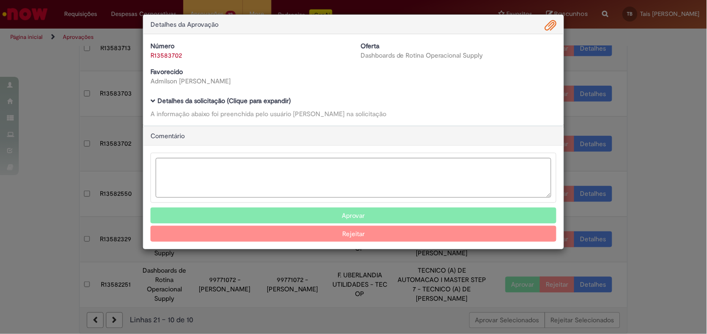
click at [183, 99] on b "Detalhes da solicitação (Clique para expandir)" at bounding box center [224, 101] width 133 height 8
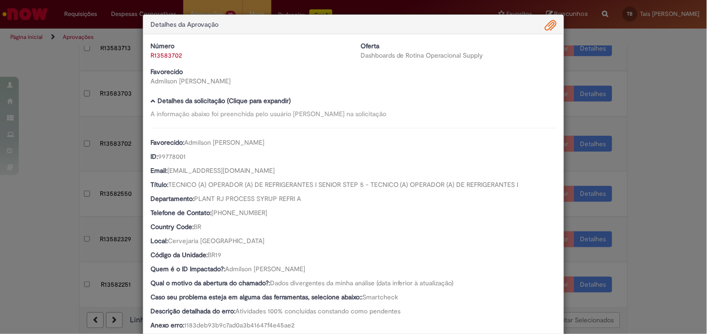
scroll to position [147, 0]
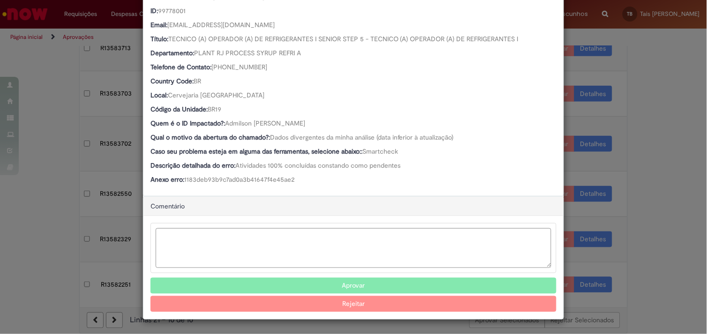
click at [336, 283] on button "Aprovar" at bounding box center [353, 286] width 406 height 16
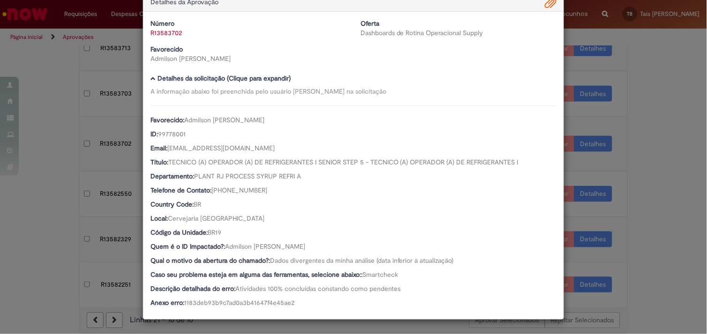
scroll to position [23, 0]
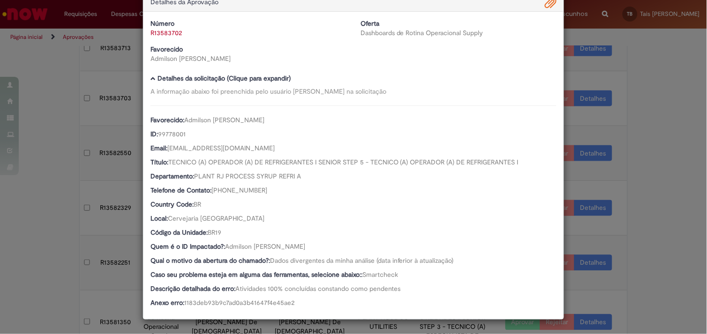
click at [50, 157] on div "Detalhes da Aprovação Número R13583702 Oferta Dashboards de Rotina Operacional …" at bounding box center [353, 167] width 707 height 334
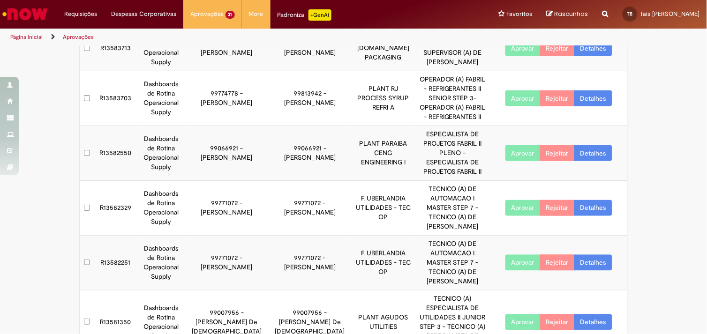
click at [600, 96] on link "Detalhes" at bounding box center [593, 98] width 38 height 16
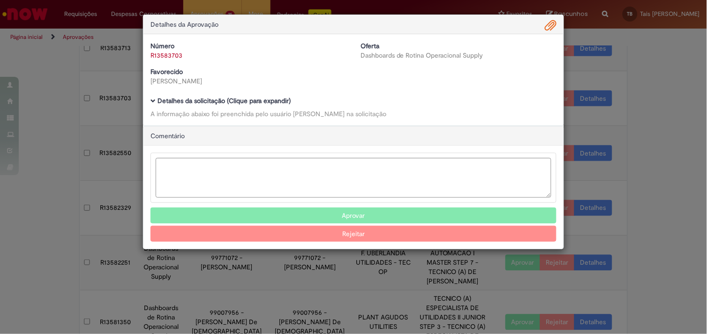
click at [190, 99] on b "Detalhes da solicitação (Clique para expandir)" at bounding box center [224, 101] width 133 height 8
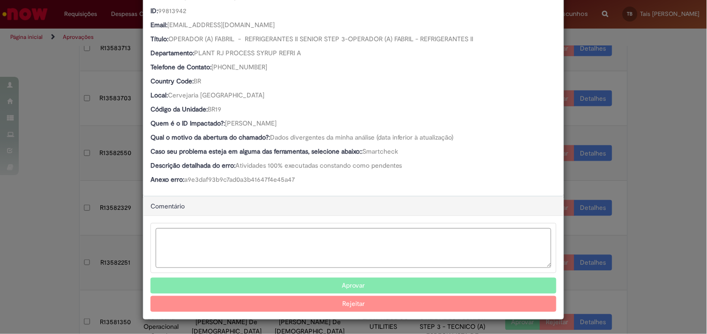
scroll to position [146, 0]
click at [302, 280] on button "Aprovar" at bounding box center [353, 286] width 406 height 16
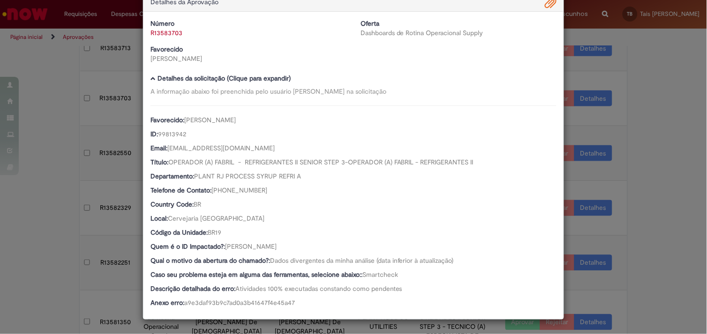
click at [650, 87] on div "Detalhes da Aprovação Número R13583703 Oferta Dashboards de Rotina Operacional …" at bounding box center [353, 167] width 707 height 334
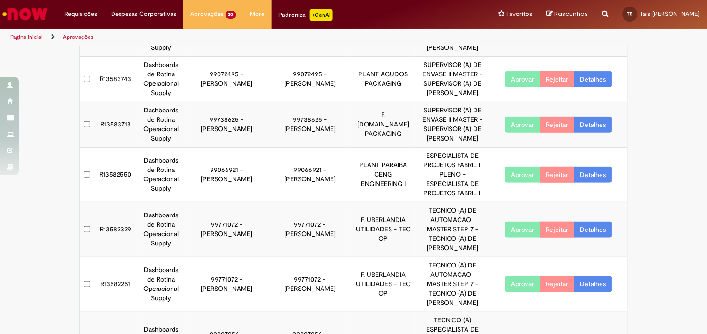
scroll to position [181, 0]
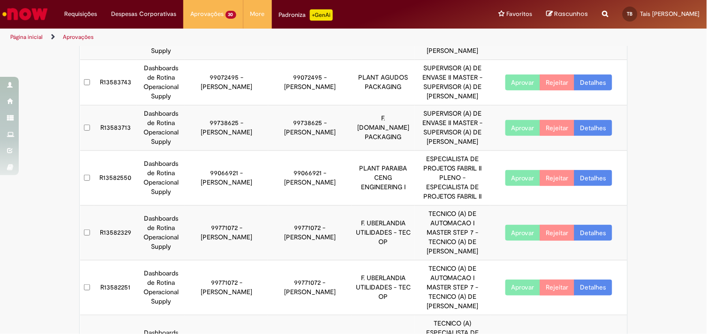
click at [592, 132] on link "Detalhes" at bounding box center [593, 128] width 38 height 16
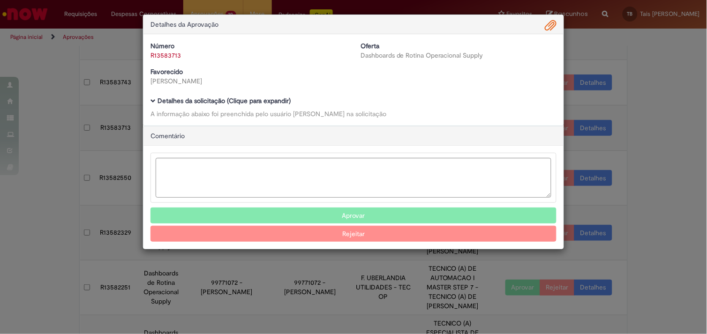
click at [214, 103] on b "Detalhes da solicitação (Clique para expandir)" at bounding box center [224, 101] width 133 height 8
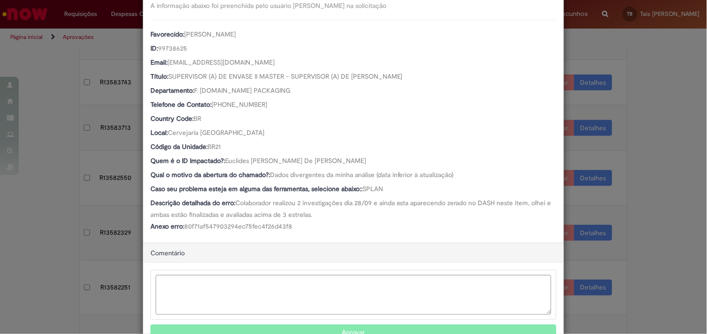
scroll to position [157, 0]
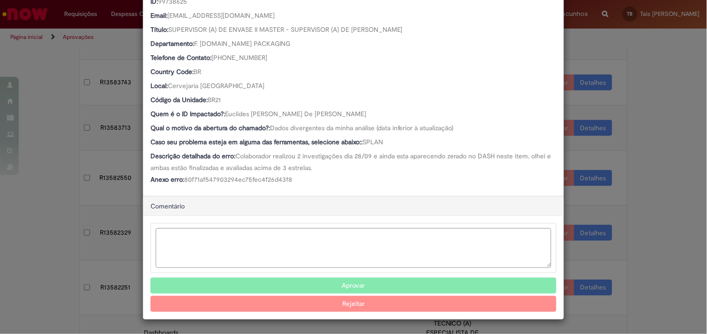
click at [351, 280] on button "Aprovar" at bounding box center [353, 286] width 406 height 16
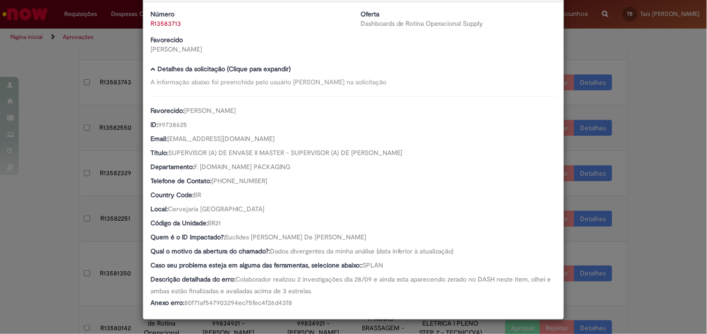
click at [48, 157] on div "Detalhes da Aprovação Número R13583713 Oferta Dashboards de Rotina Operacional …" at bounding box center [353, 167] width 707 height 334
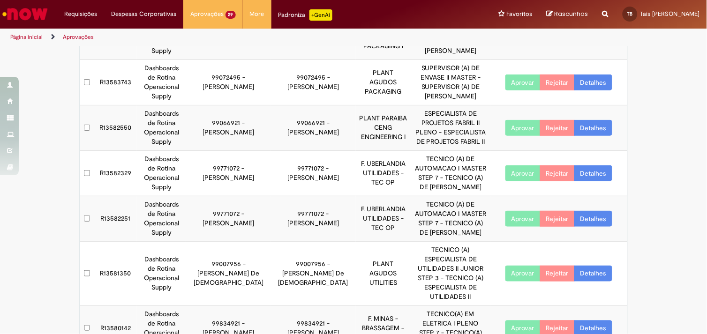
click at [591, 79] on link "Detalhes" at bounding box center [593, 83] width 38 height 16
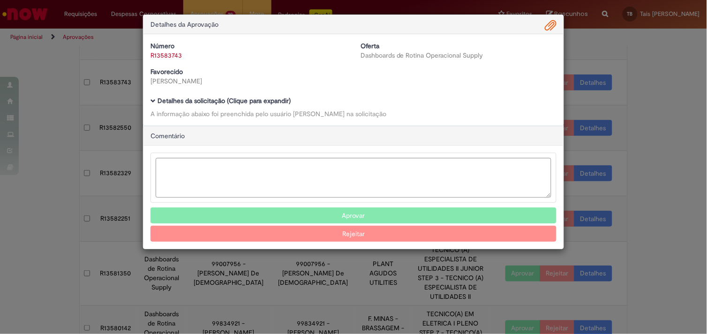
click at [222, 100] on b "Detalhes da solicitação (Clique para expandir)" at bounding box center [224, 101] width 133 height 8
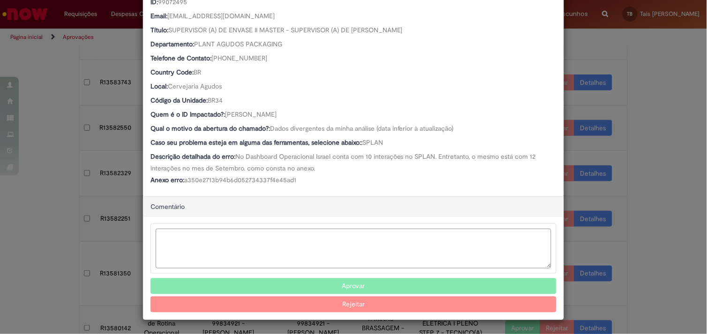
scroll to position [156, 0]
click at [341, 278] on button "Aprovar" at bounding box center [353, 286] width 406 height 16
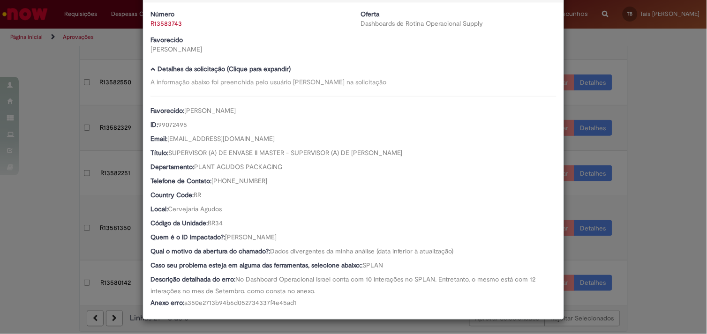
scroll to position [170, 0]
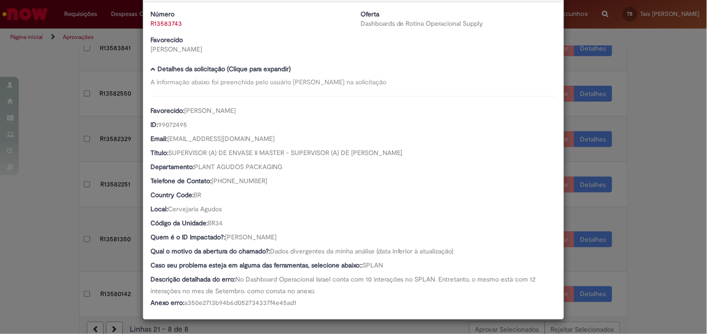
click at [660, 177] on div "Detalhes da Aprovação Número R13583743 Oferta Dashboards de Rotina Operacional …" at bounding box center [353, 167] width 707 height 334
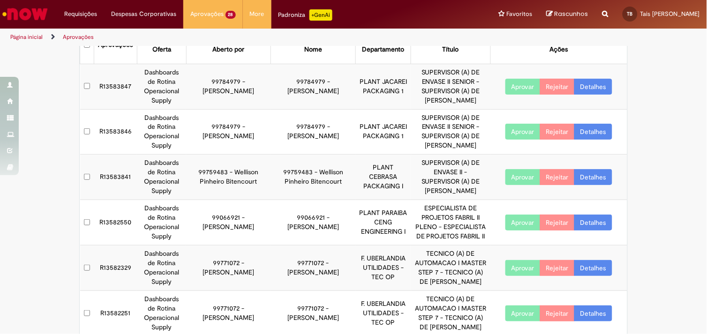
scroll to position [0, 0]
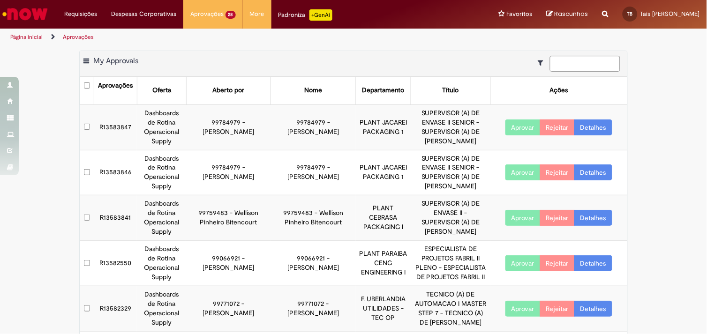
click at [587, 213] on link "Detalhes" at bounding box center [593, 218] width 38 height 16
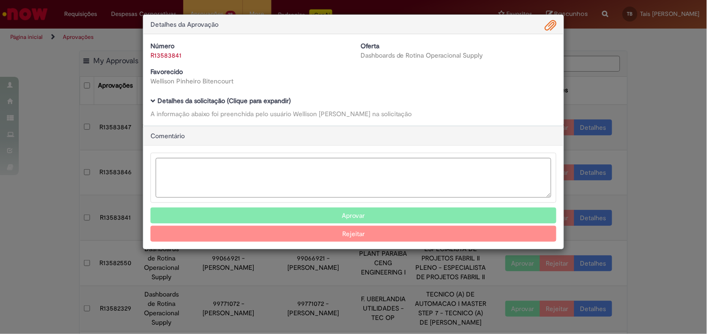
click at [215, 102] on b "Detalhes da solicitação (Clique para expandir)" at bounding box center [224, 101] width 133 height 8
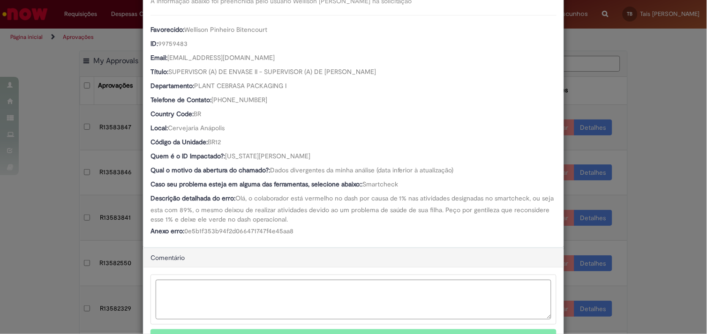
scroll to position [113, 0]
click at [50, 212] on div "Detalhes da Aprovação Número R13583841 Oferta Dashboards de Rotina Operacional …" at bounding box center [353, 167] width 707 height 334
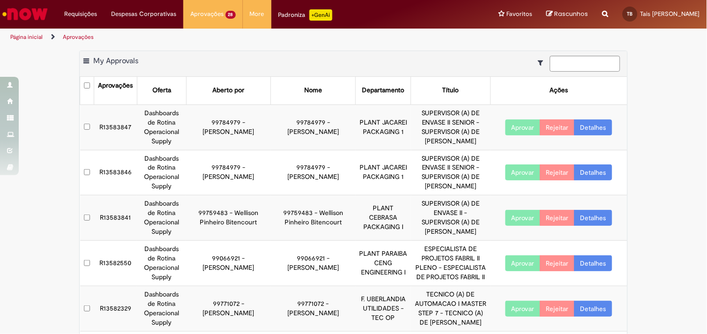
click at [599, 216] on link "Detalhes" at bounding box center [593, 218] width 38 height 16
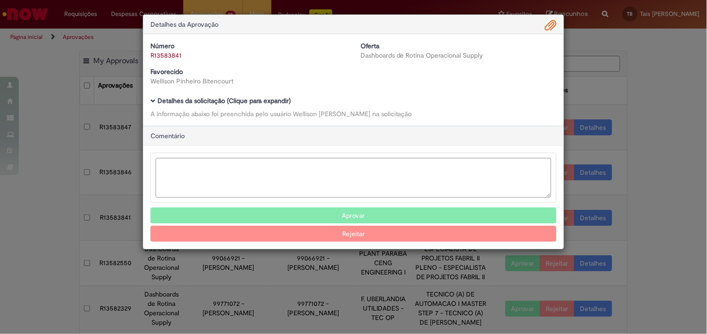
click at [251, 102] on b "Detalhes da solicitação (Clique para expandir)" at bounding box center [224, 101] width 133 height 8
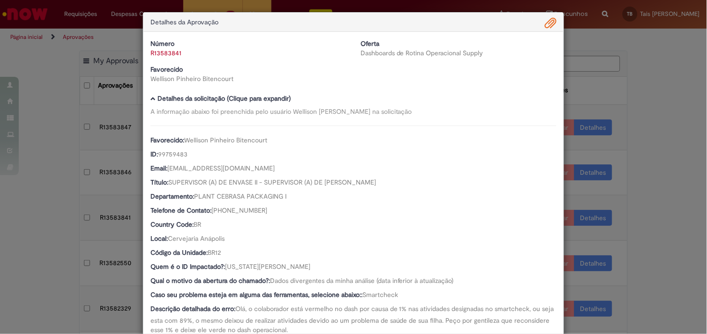
scroll to position [2, 0]
click at [641, 208] on div "Detalhes da Aprovação Número R13583841 Oferta Dashboards de Rotina Operacional …" at bounding box center [353, 167] width 707 height 334
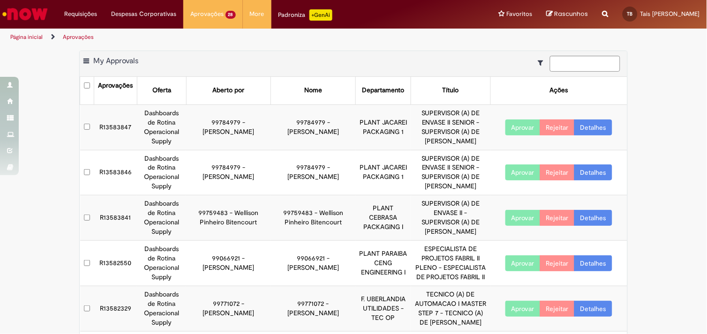
click at [583, 174] on link "Detalhes" at bounding box center [593, 173] width 38 height 16
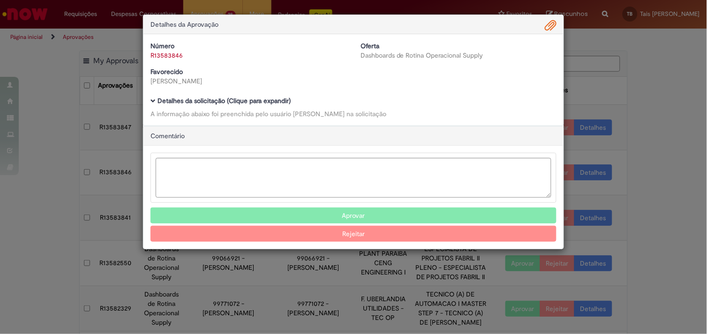
click at [254, 105] on b "Detalhes da solicitação (Clique para expandir)" at bounding box center [224, 101] width 133 height 8
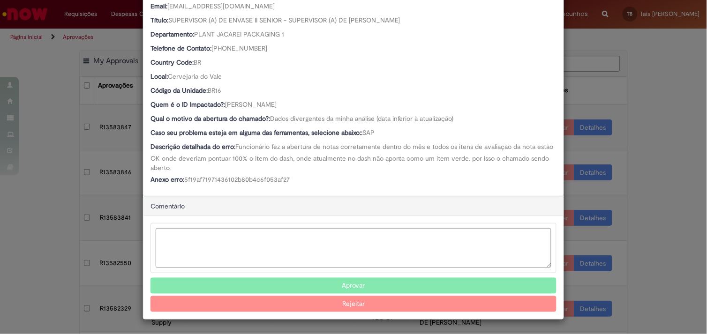
scroll to position [165, 0]
click at [352, 284] on button "Aprovar" at bounding box center [353, 286] width 406 height 16
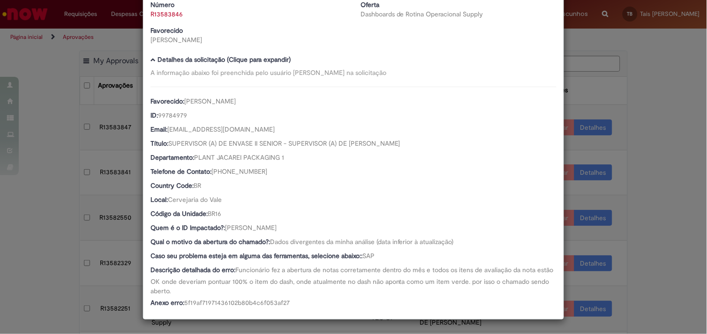
scroll to position [41, 0]
click at [650, 160] on div "Detalhes da Aprovação Número R13583846 Oferta Dashboards de Rotina Operacional …" at bounding box center [353, 167] width 707 height 334
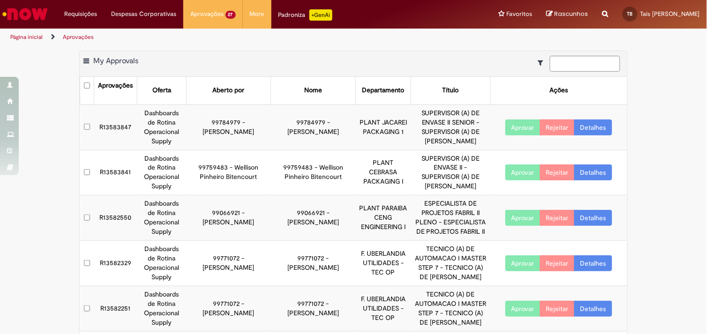
click at [598, 132] on link "Detalhes" at bounding box center [593, 128] width 38 height 16
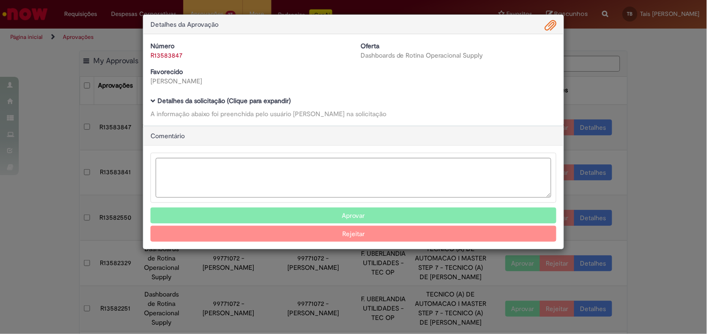
click at [201, 100] on b "Detalhes da solicitação (Clique para expandir)" at bounding box center [224, 101] width 133 height 8
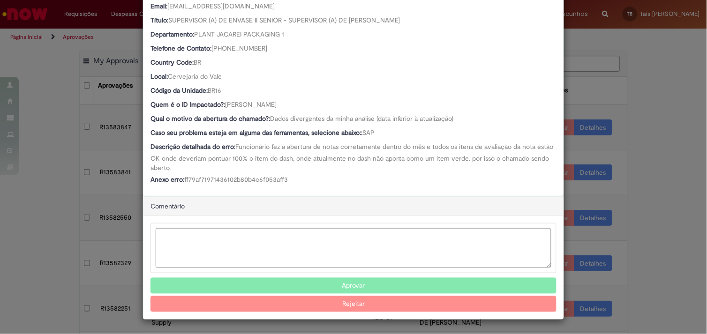
scroll to position [165, 0]
click at [329, 285] on button "Aprovar" at bounding box center [353, 286] width 406 height 16
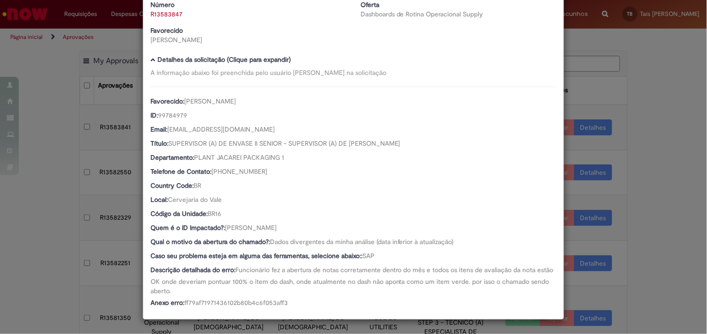
click at [668, 127] on div "Detalhes da Aprovação Número R13583847 Oferta Dashboards de Rotina Operacional …" at bounding box center [353, 167] width 707 height 334
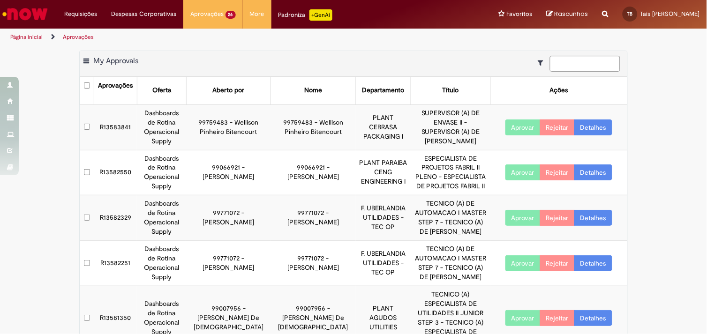
click at [587, 124] on link "Detalhes" at bounding box center [593, 128] width 38 height 16
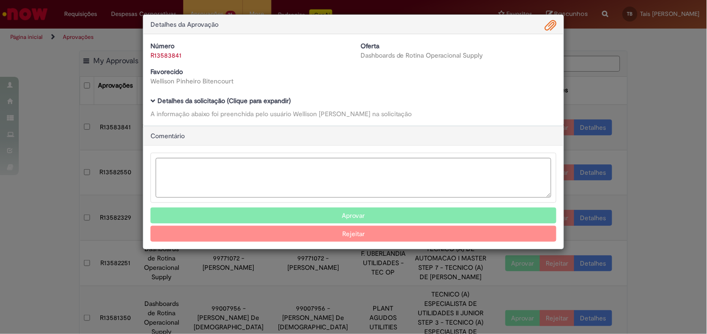
click at [282, 104] on b "Detalhes da solicitação (Clique para expandir)" at bounding box center [224, 101] width 133 height 8
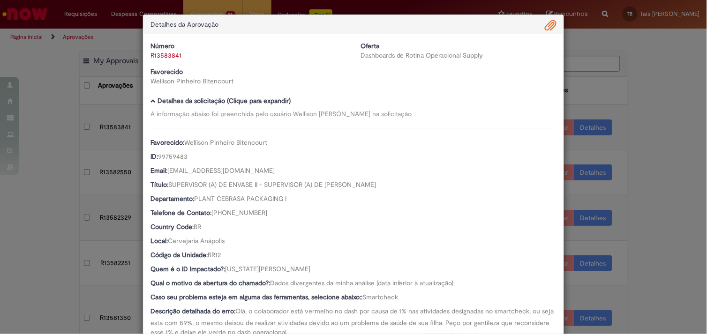
click at [226, 144] on span "Wellison Pinheiro Bitencourt" at bounding box center [225, 142] width 83 height 8
click at [181, 141] on b "Favorecido:" at bounding box center [167, 142] width 34 height 8
drag, startPoint x: 183, startPoint y: 143, endPoint x: 269, endPoint y: 143, distance: 85.8
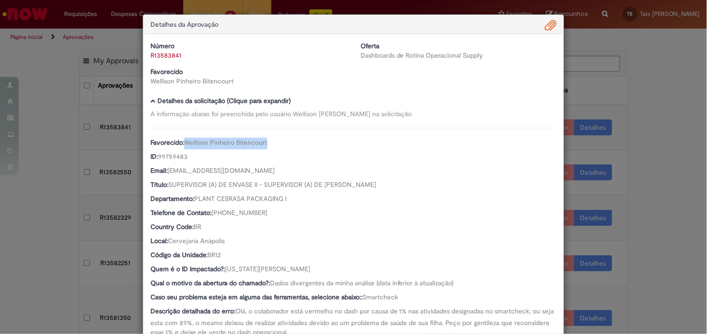
click at [269, 143] on div "Favorecido: Wellison Pinheiro Bitencourt" at bounding box center [353, 144] width 406 height 12
copy span "Wellison Pinheiro Bitencourt"
click at [177, 158] on span "99759483" at bounding box center [173, 156] width 30 height 8
copy span "99759483"
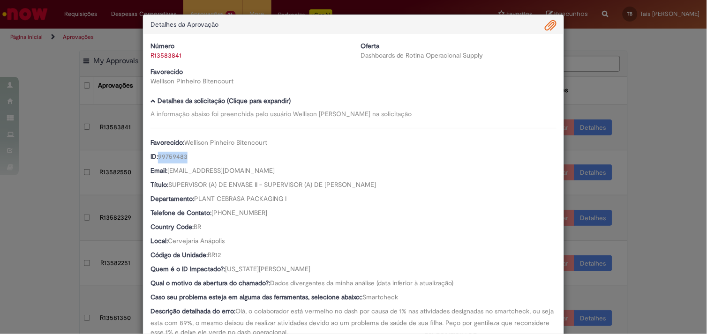
drag, startPoint x: 223, startPoint y: 269, endPoint x: 316, endPoint y: 270, distance: 92.8
click at [316, 270] on div "Quem é o ID Impactado?: Washington Luiz De Oliveira" at bounding box center [353, 270] width 406 height 12
copy span "[US_STATE][PERSON_NAME]"
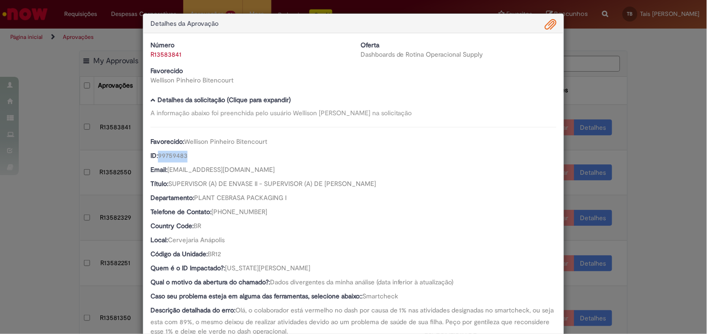
scroll to position [0, 0]
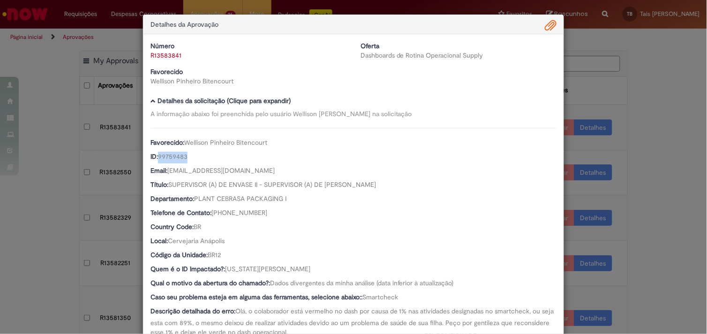
click at [167, 54] on link "R13583841" at bounding box center [165, 55] width 31 height 8
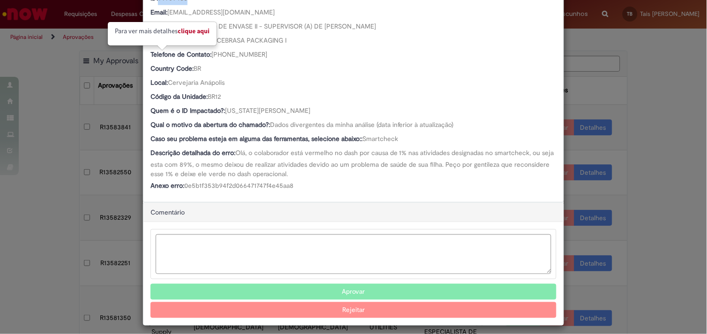
scroll to position [161, 0]
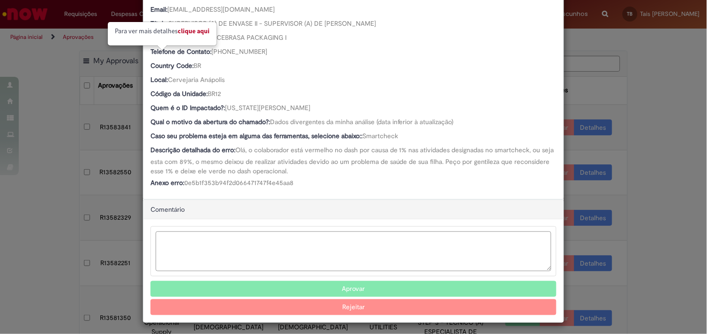
click at [298, 242] on textarea "Ambev Approval Modal" at bounding box center [354, 252] width 396 height 40
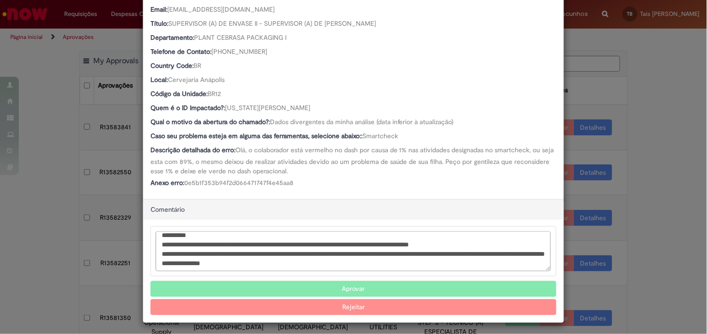
scroll to position [20, 0]
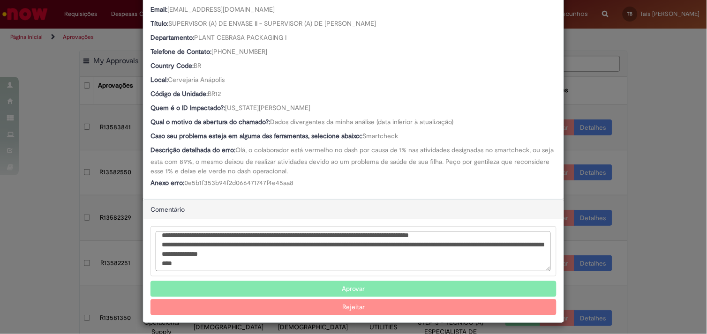
type textarea "**********"
click at [404, 304] on button "Rejeitar" at bounding box center [353, 308] width 406 height 16
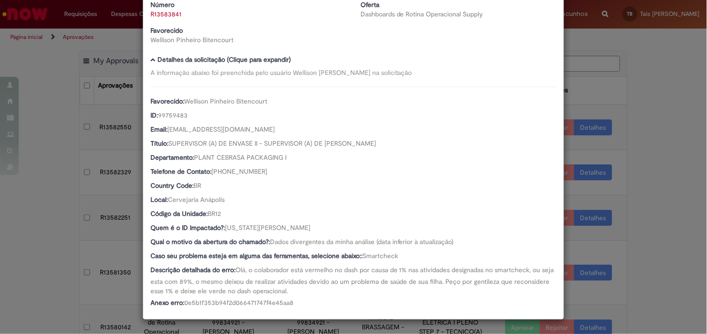
click at [53, 106] on div "1 Fluxo de trabalho de R13583841 foi cancelado Detalhes da Aprovação Número R13…" at bounding box center [353, 167] width 707 height 334
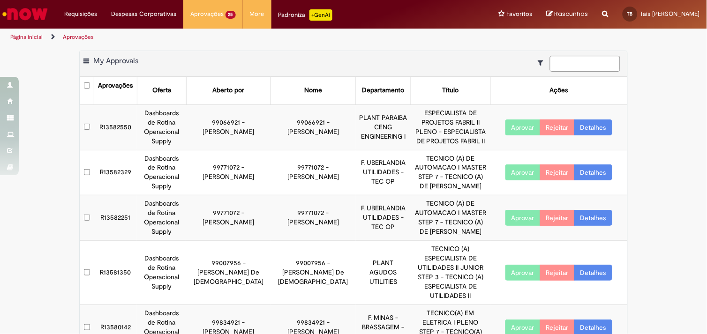
scroll to position [33, 0]
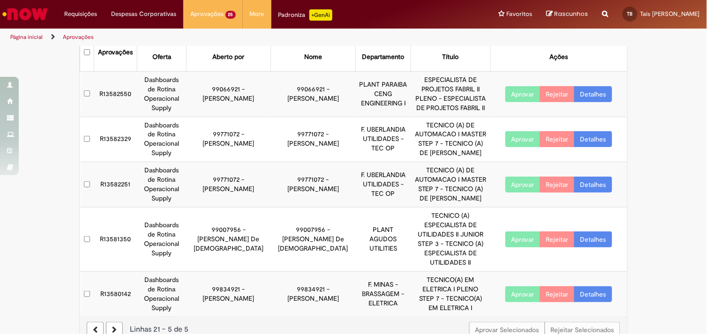
click at [94, 327] on icon at bounding box center [95, 330] width 5 height 7
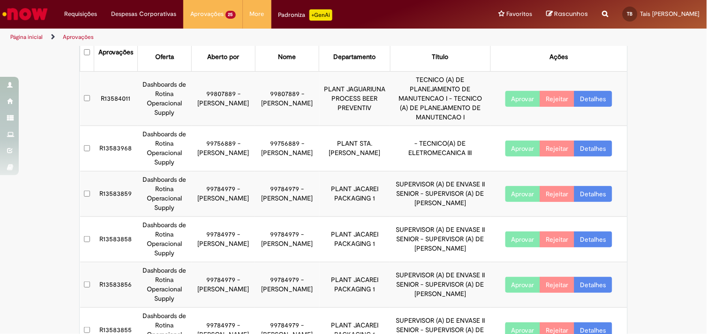
scroll to position [261, 0]
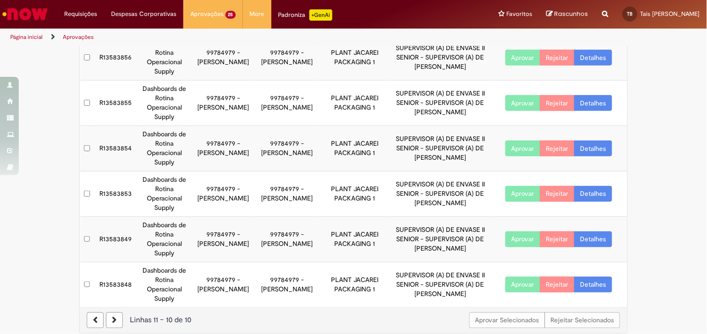
click at [595, 278] on link "Detalhes" at bounding box center [593, 285] width 38 height 16
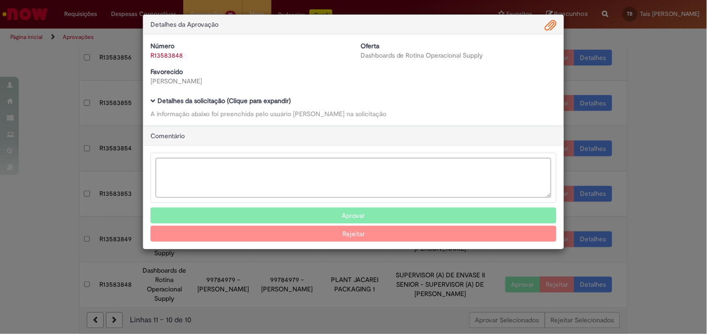
click at [280, 102] on b "Detalhes da solicitação (Clique para expandir)" at bounding box center [224, 101] width 133 height 8
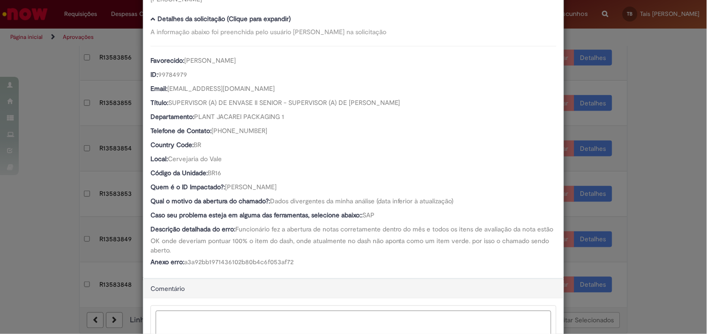
scroll to position [91, 0]
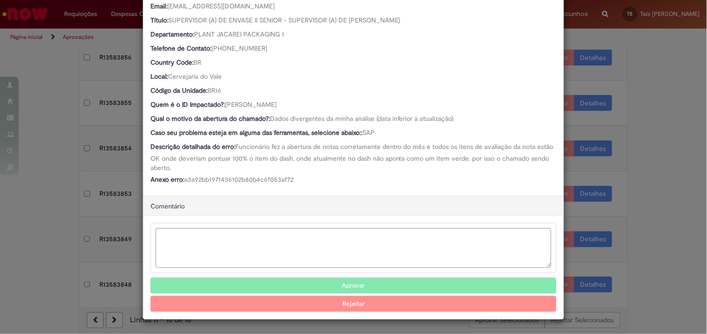
click at [308, 278] on button "Aprovar" at bounding box center [353, 286] width 406 height 16
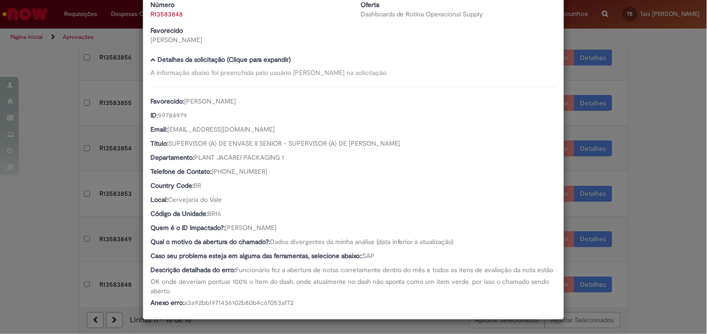
scroll to position [41, 0]
click at [57, 203] on div "Detalhes da Aprovação Número R13583848 Oferta Dashboards de Rotina Operacional …" at bounding box center [353, 167] width 707 height 334
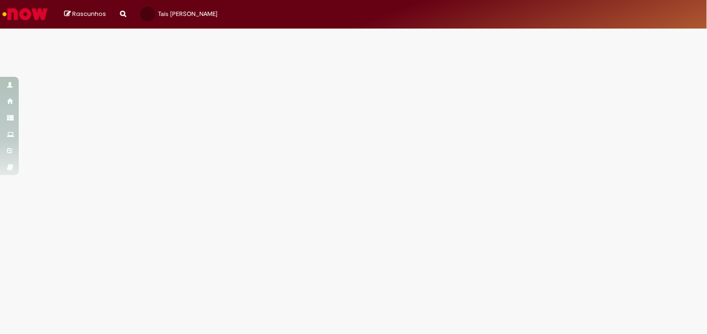
select select "*"
select select "*********"
select select "**********"
select select "********"
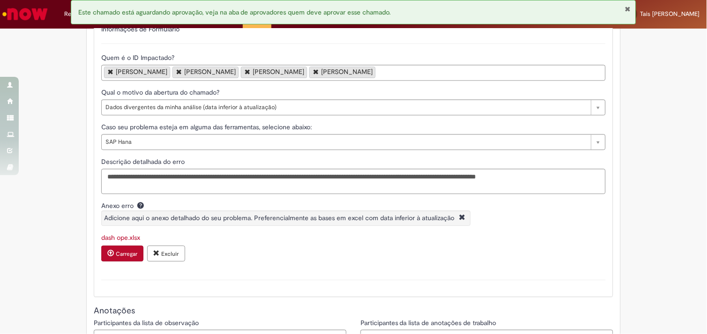
scroll to position [536, 0]
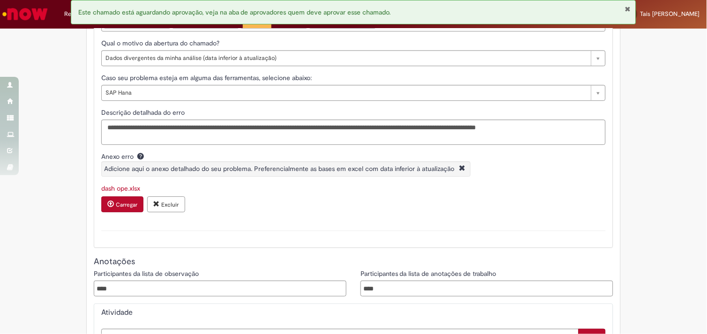
click at [120, 193] on link "dash ope.xlsx" at bounding box center [120, 188] width 39 height 8
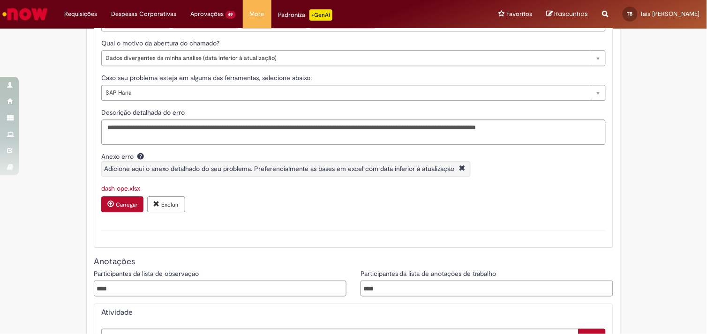
click at [251, 203] on div "Carregar Excluir" at bounding box center [353, 205] width 504 height 18
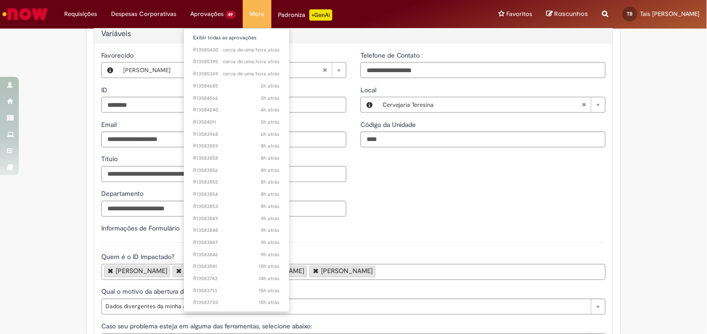
scroll to position [282, 0]
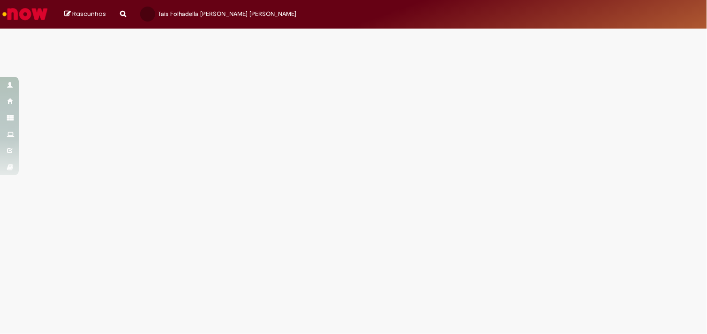
select select "*"
select select "*********"
select select "**********"
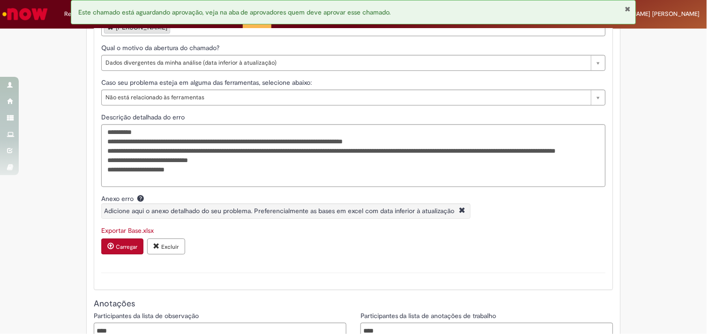
scroll to position [556, 0]
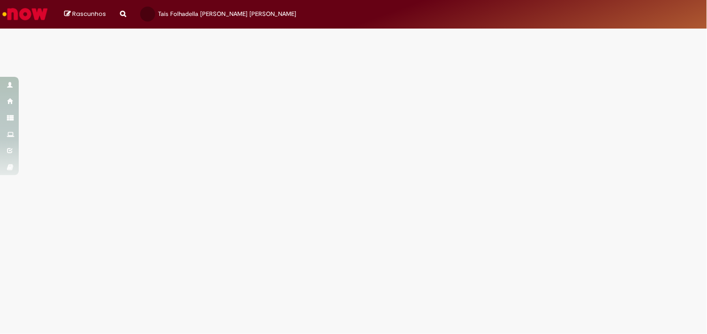
select select "*"
select select "*********"
select select "**********"
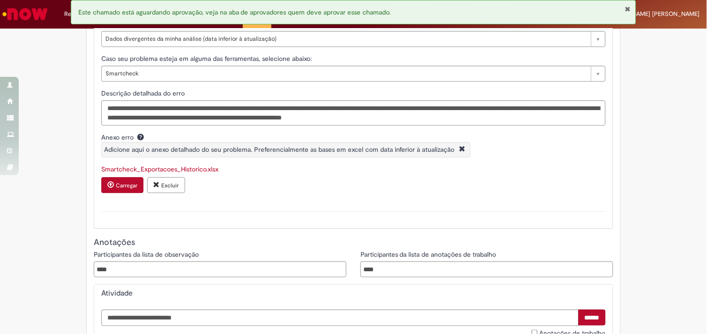
scroll to position [555, 0]
click at [175, 173] on link "Smartcheck_Exportacoes_Historico.xlsx" at bounding box center [159, 169] width 117 height 8
